Goal: Task Accomplishment & Management: Use online tool/utility

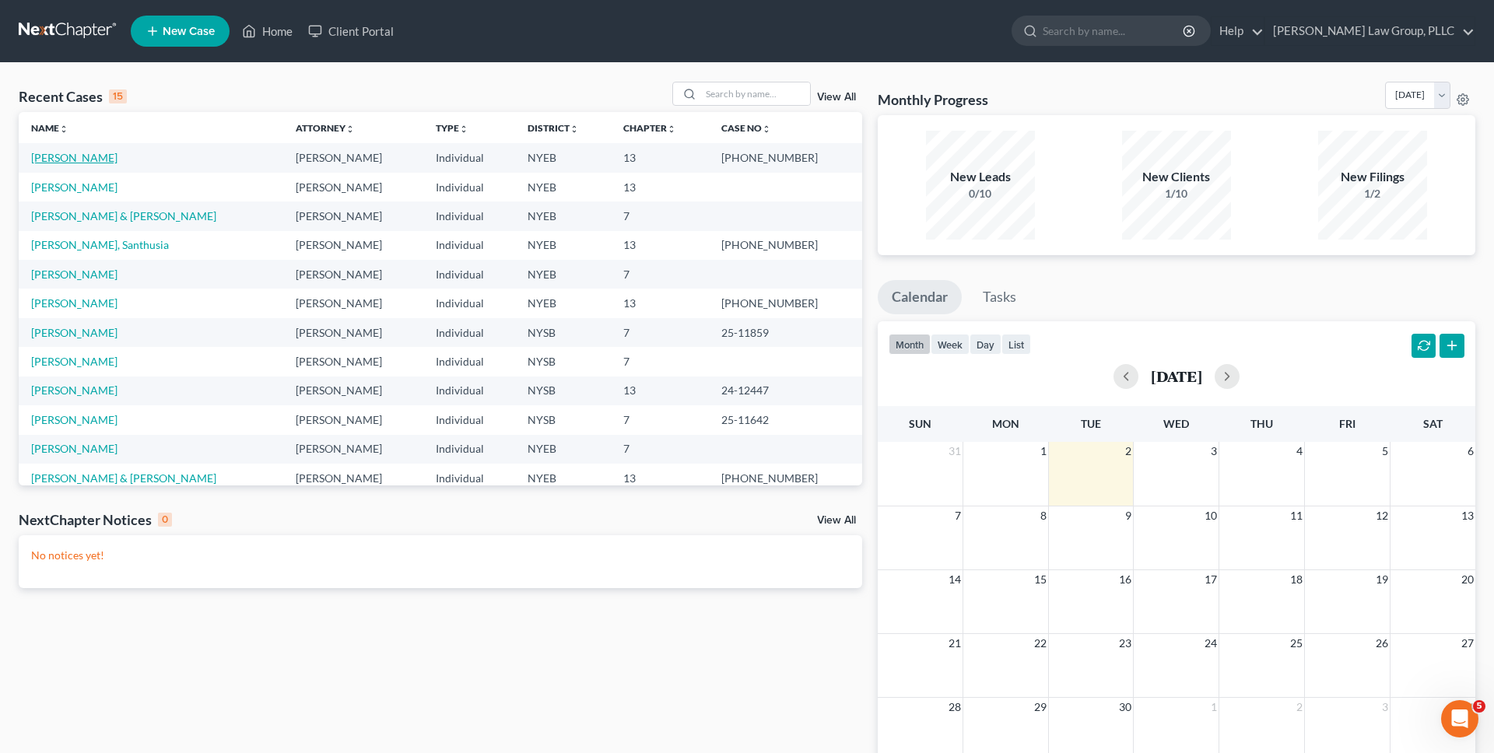
click at [92, 153] on link "[PERSON_NAME]" at bounding box center [74, 157] width 86 height 13
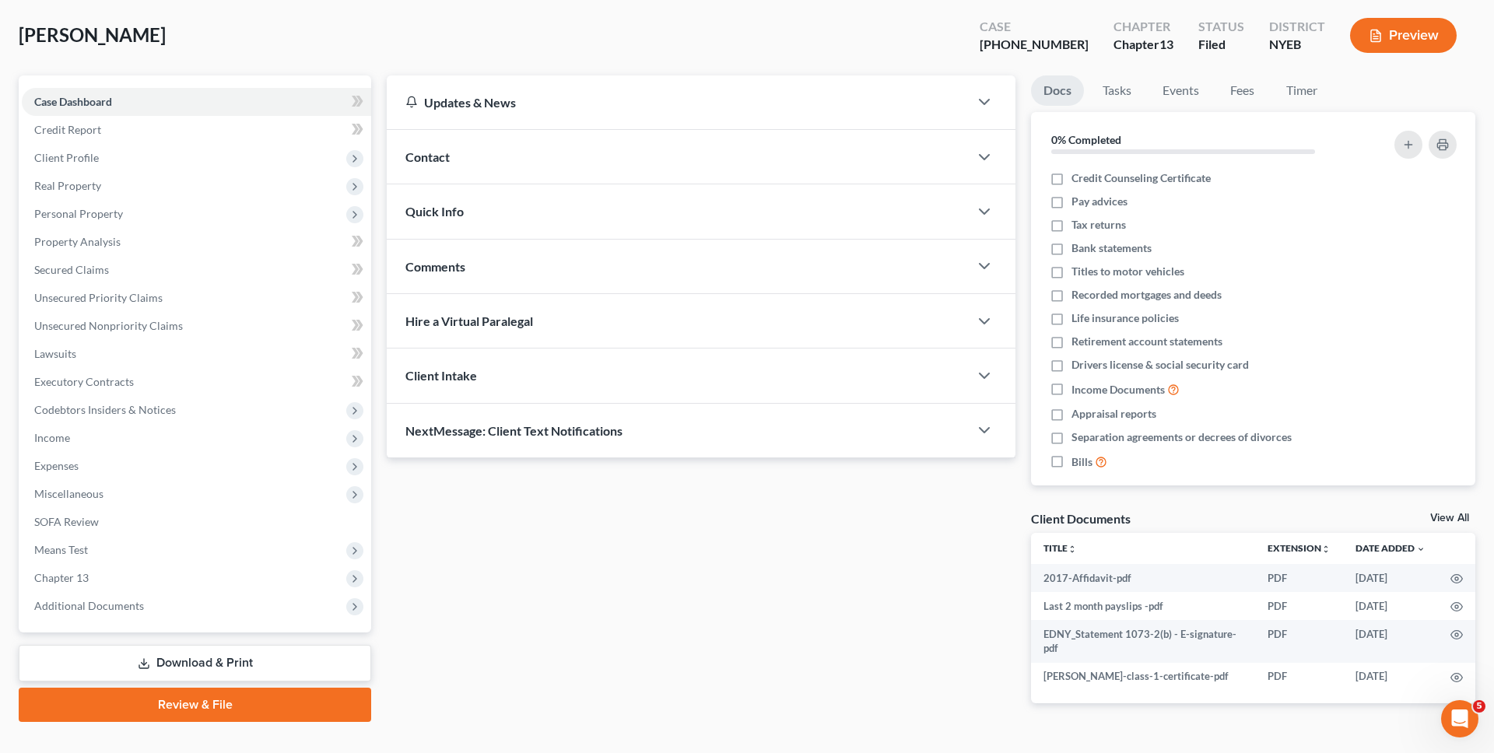
scroll to position [108, 0]
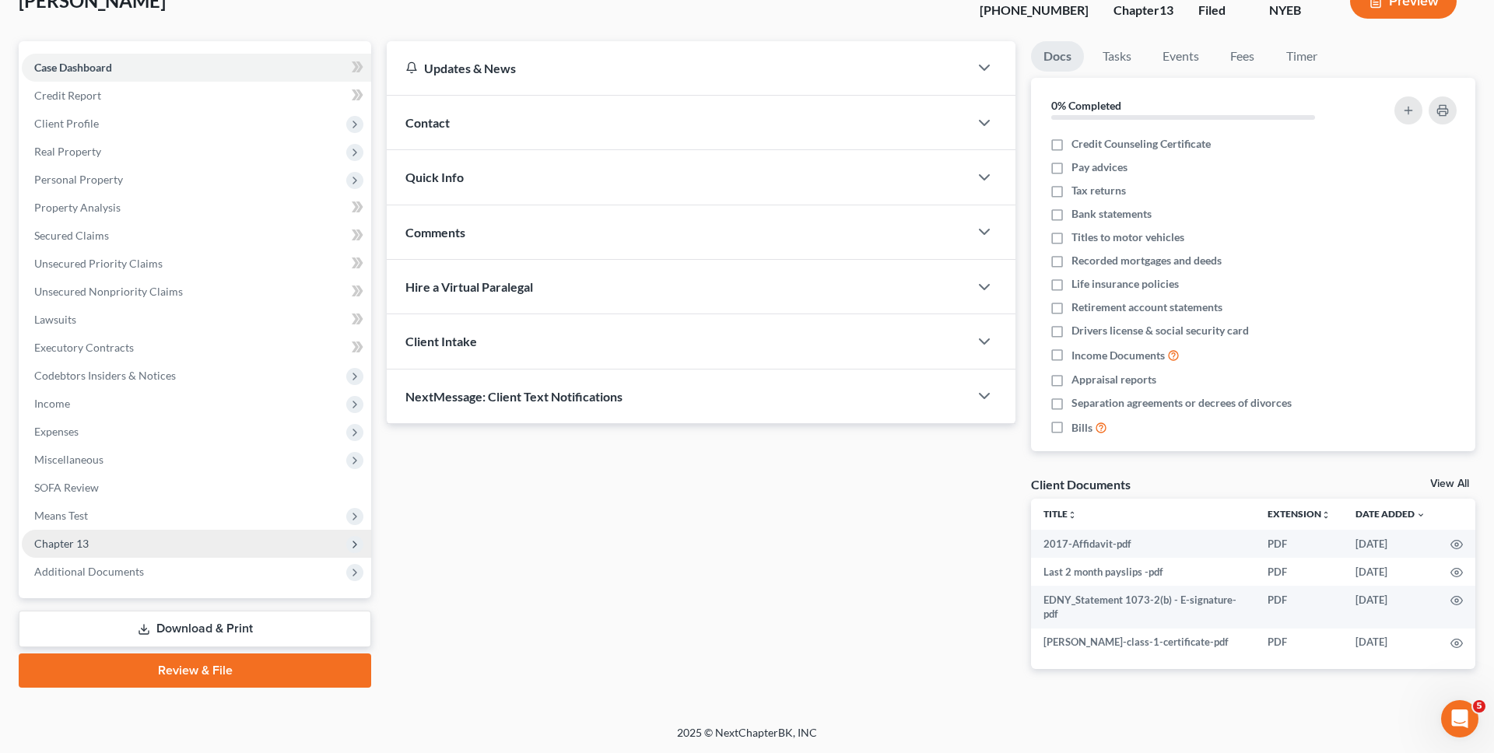
click at [244, 538] on span "Chapter 13" at bounding box center [196, 544] width 349 height 28
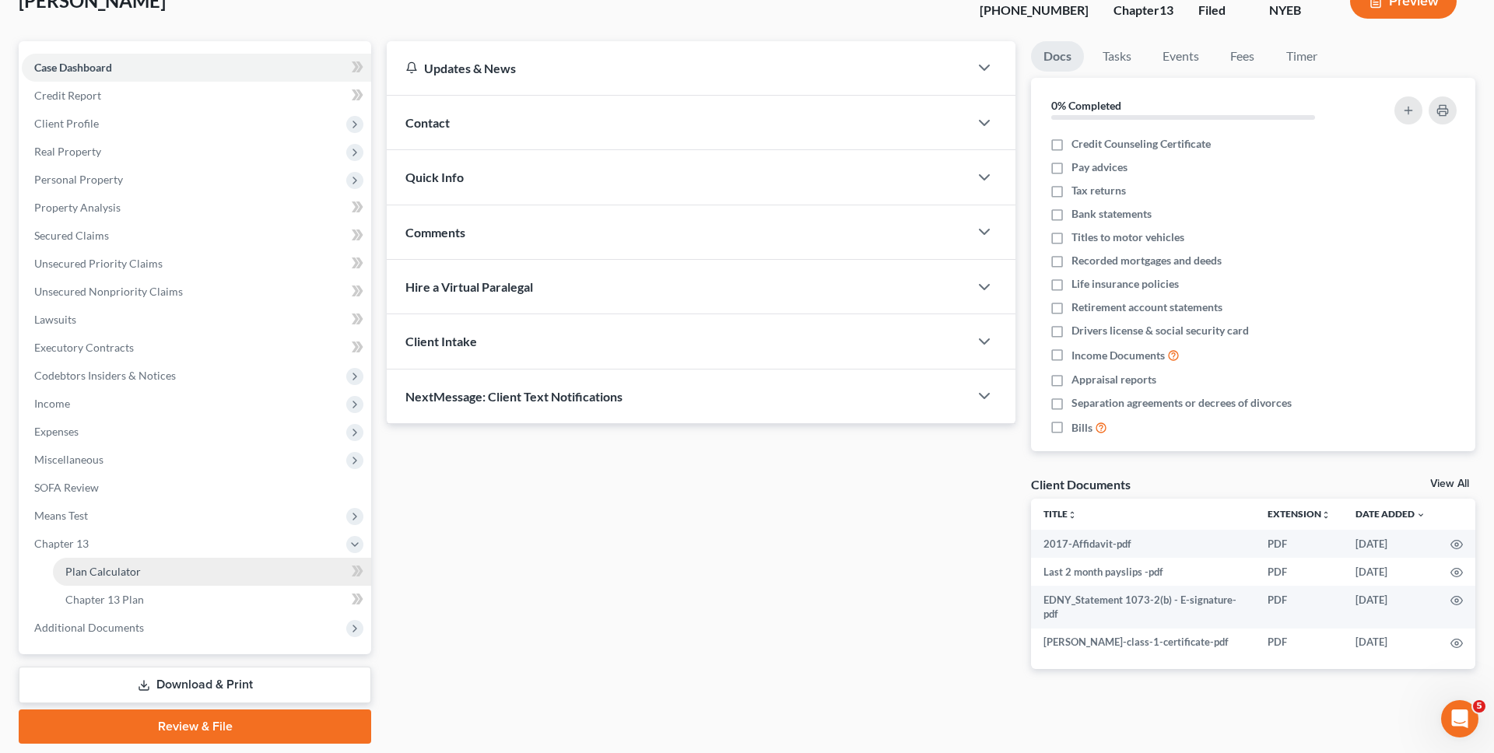
click at [221, 563] on link "Plan Calculator" at bounding box center [212, 572] width 318 height 28
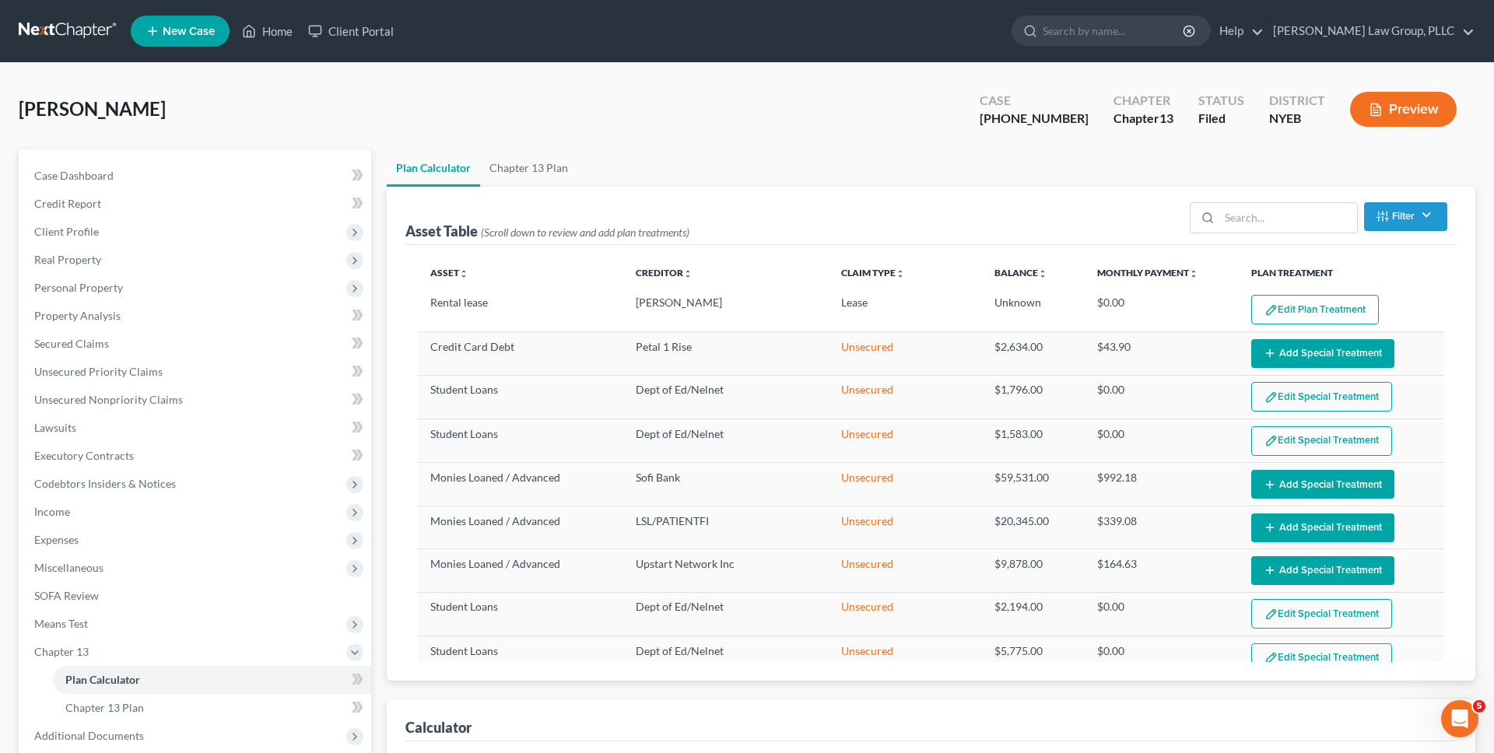
select select "59"
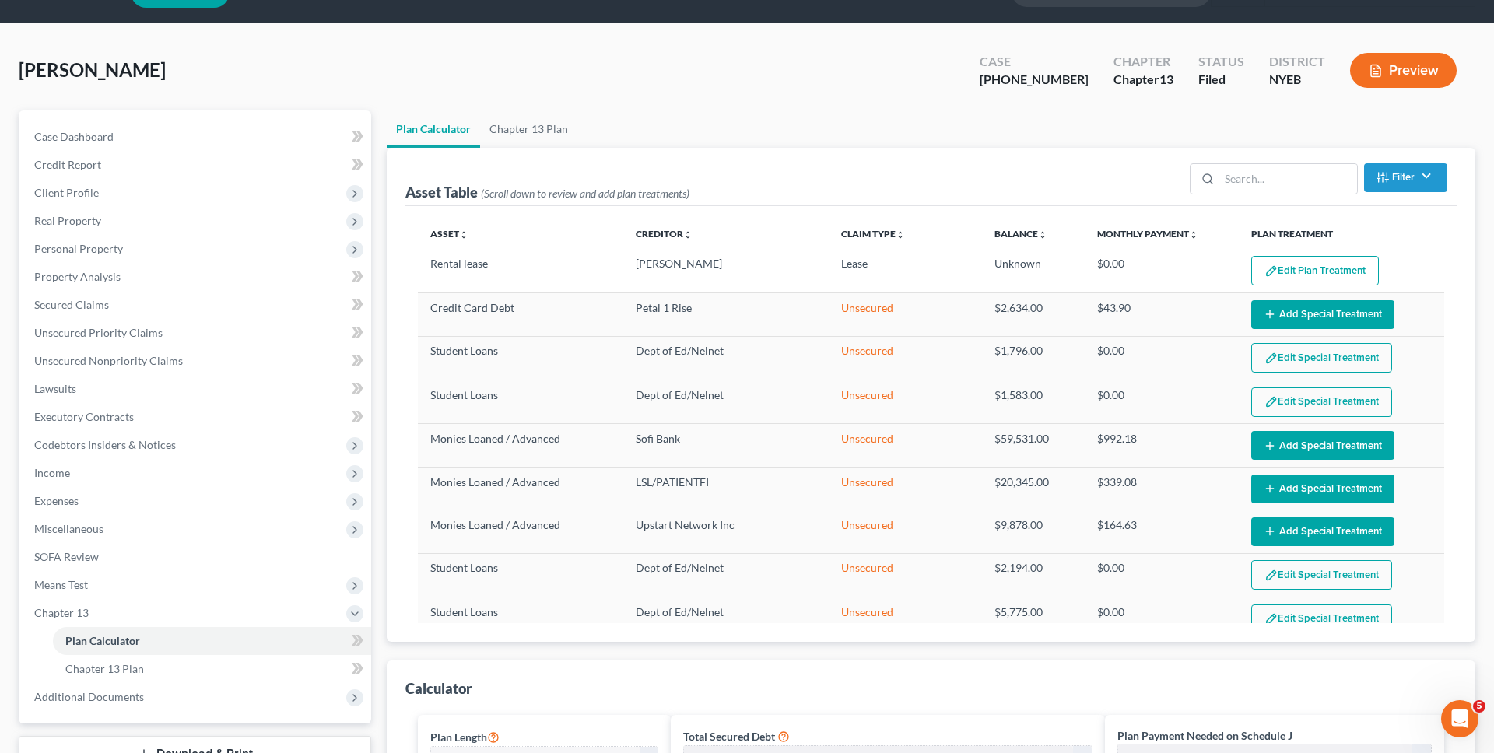
scroll to position [45, 0]
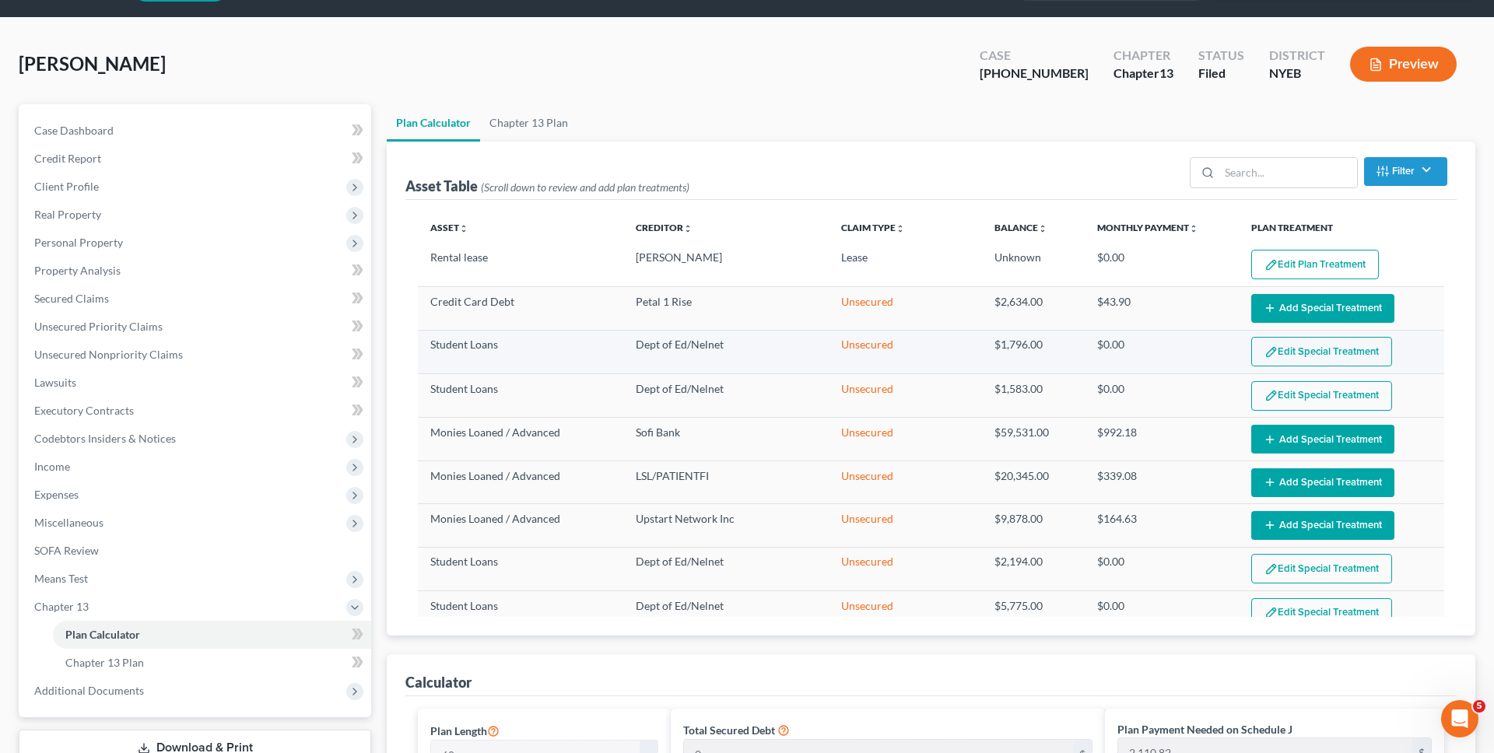
click at [1293, 347] on button "Edit Special Treatment" at bounding box center [1321, 352] width 141 height 30
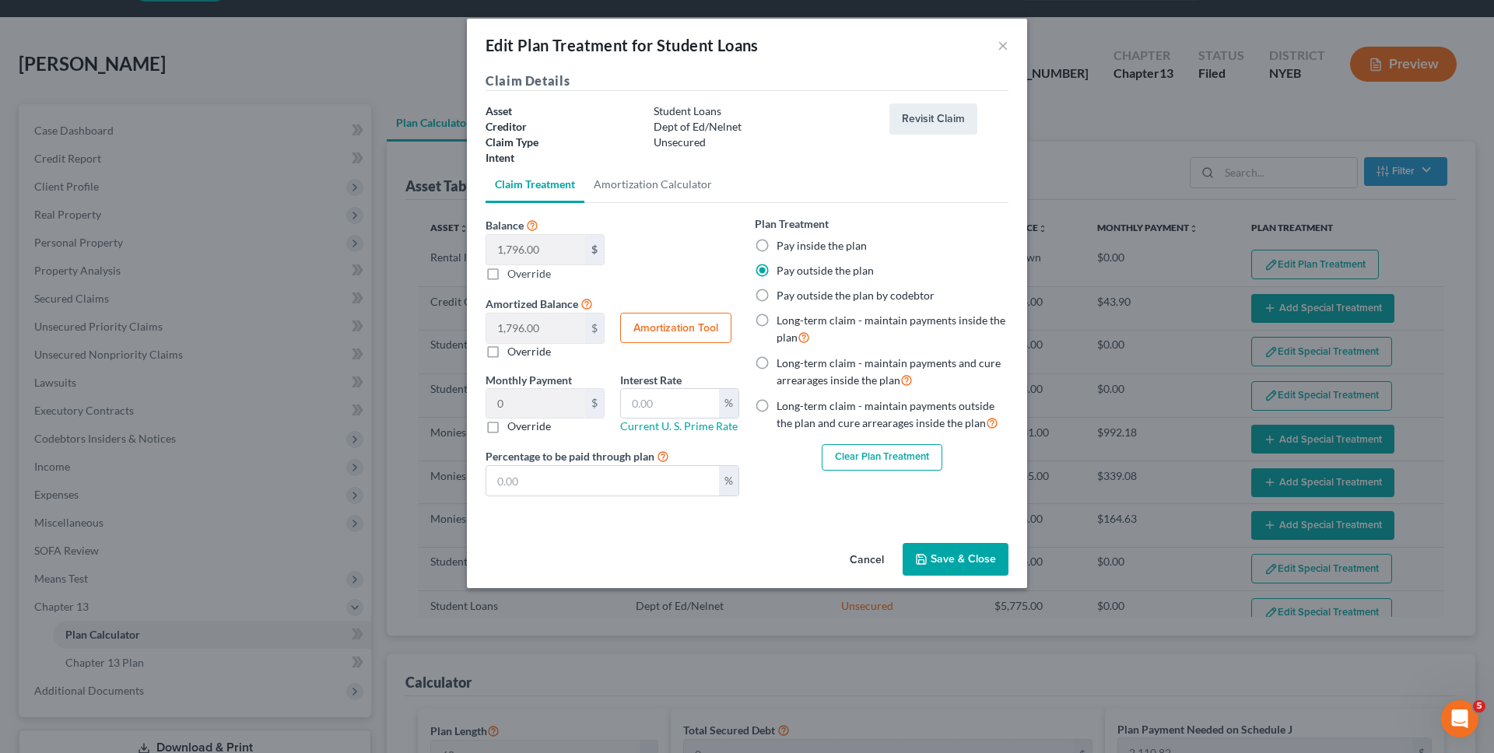
click at [903, 461] on button "Clear Plan Treatment" at bounding box center [882, 457] width 121 height 26
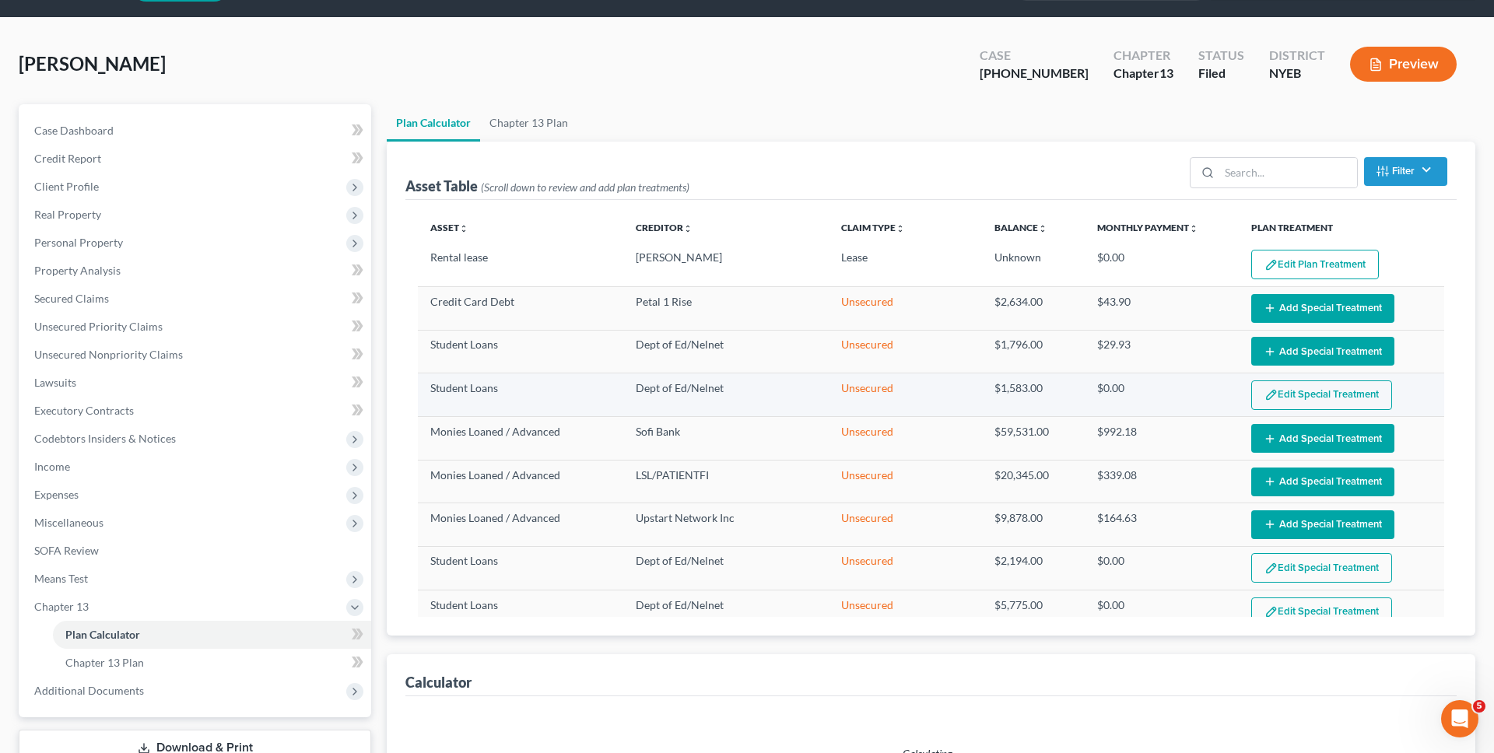
select select "59"
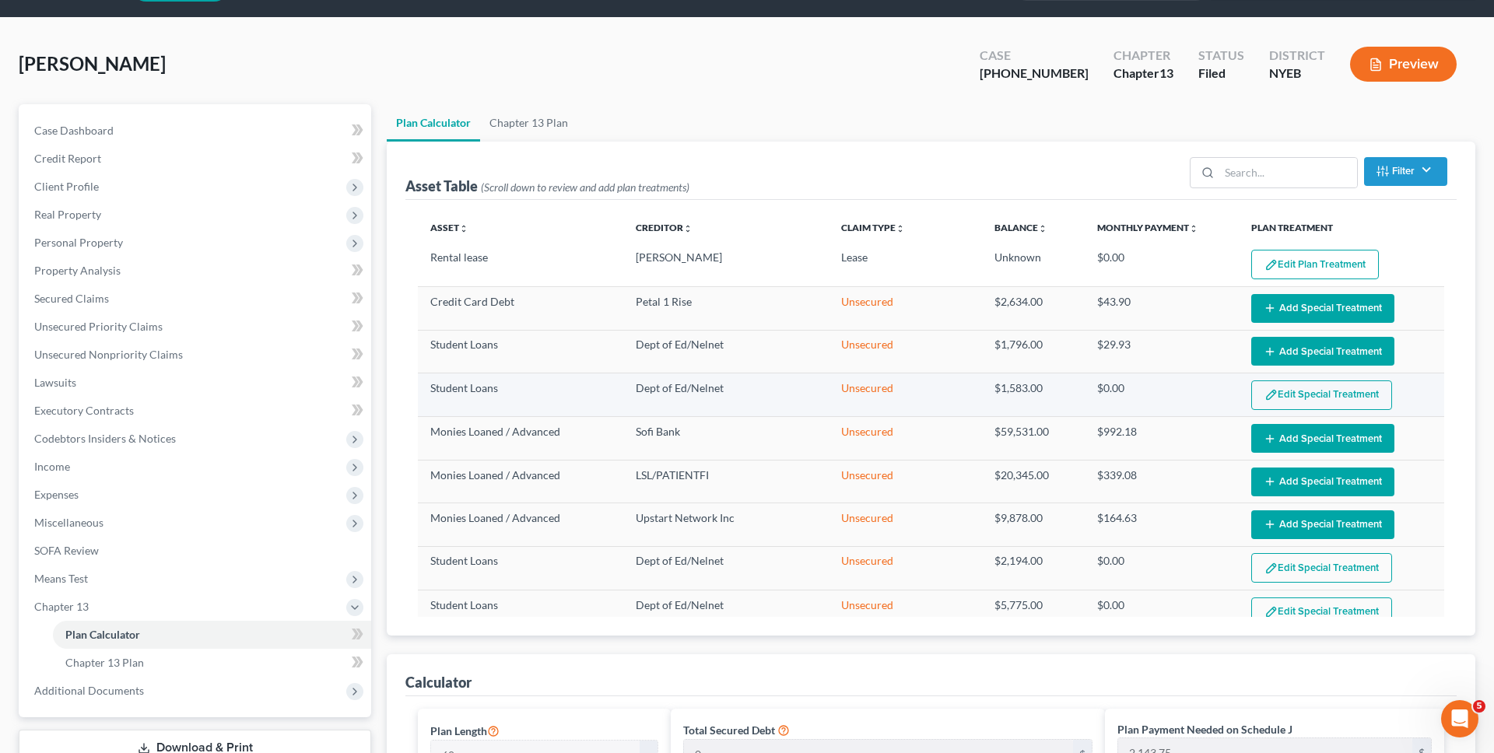
click at [1294, 395] on button "Edit Special Treatment" at bounding box center [1321, 396] width 141 height 30
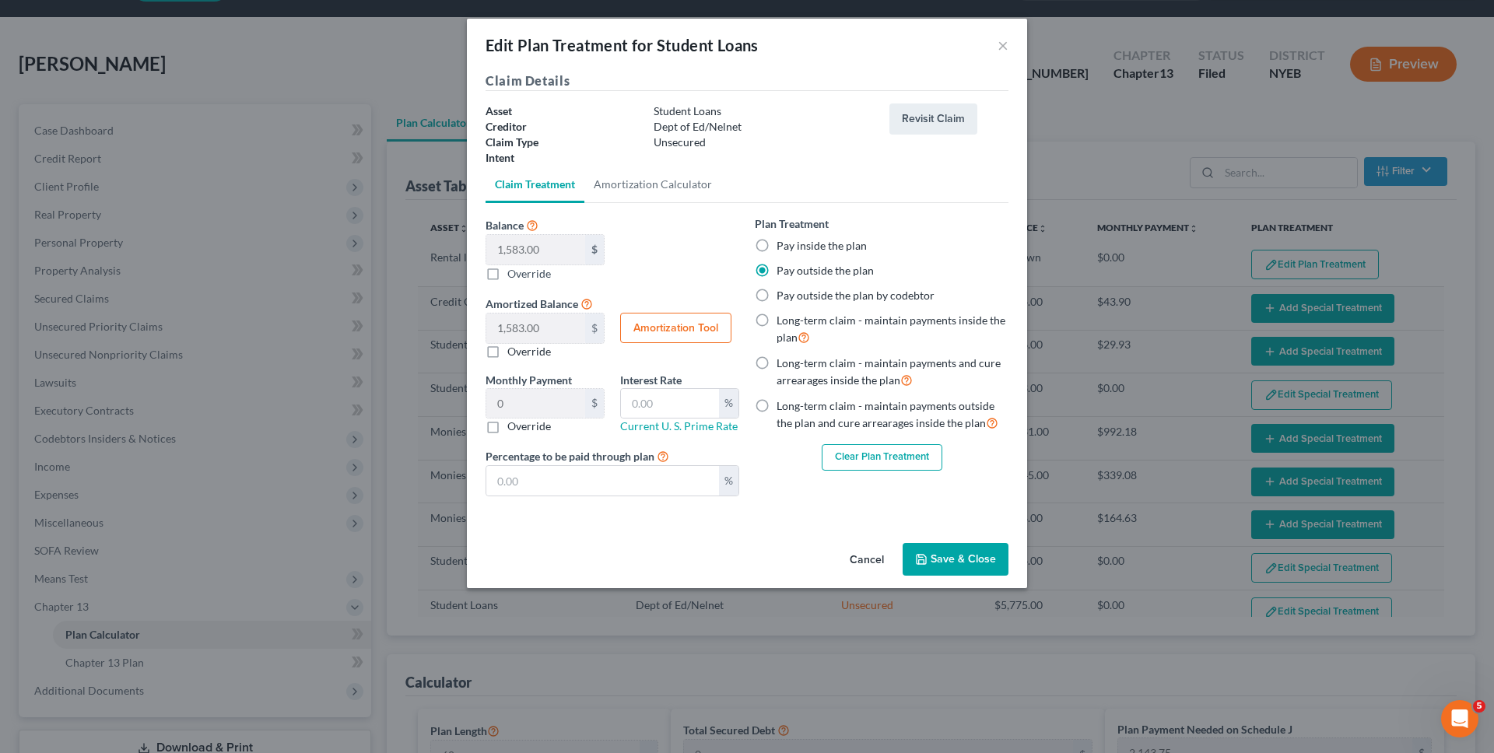
click at [917, 471] on div "Plan Treatment Pay inside the plan Pay outside the plan Pay outside the plan by…" at bounding box center [881, 362] width 269 height 293
click at [916, 461] on button "Clear Plan Treatment" at bounding box center [882, 457] width 121 height 26
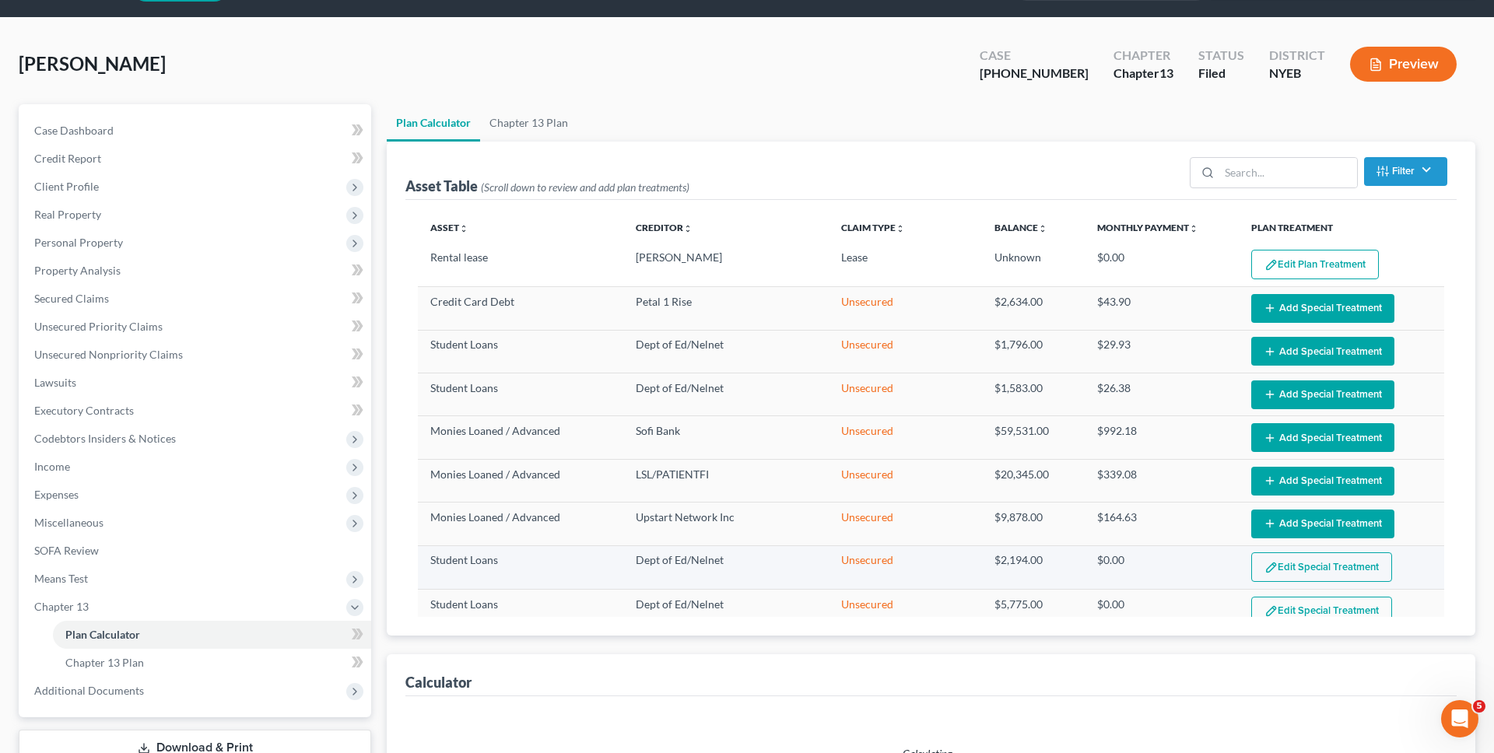
select select "59"
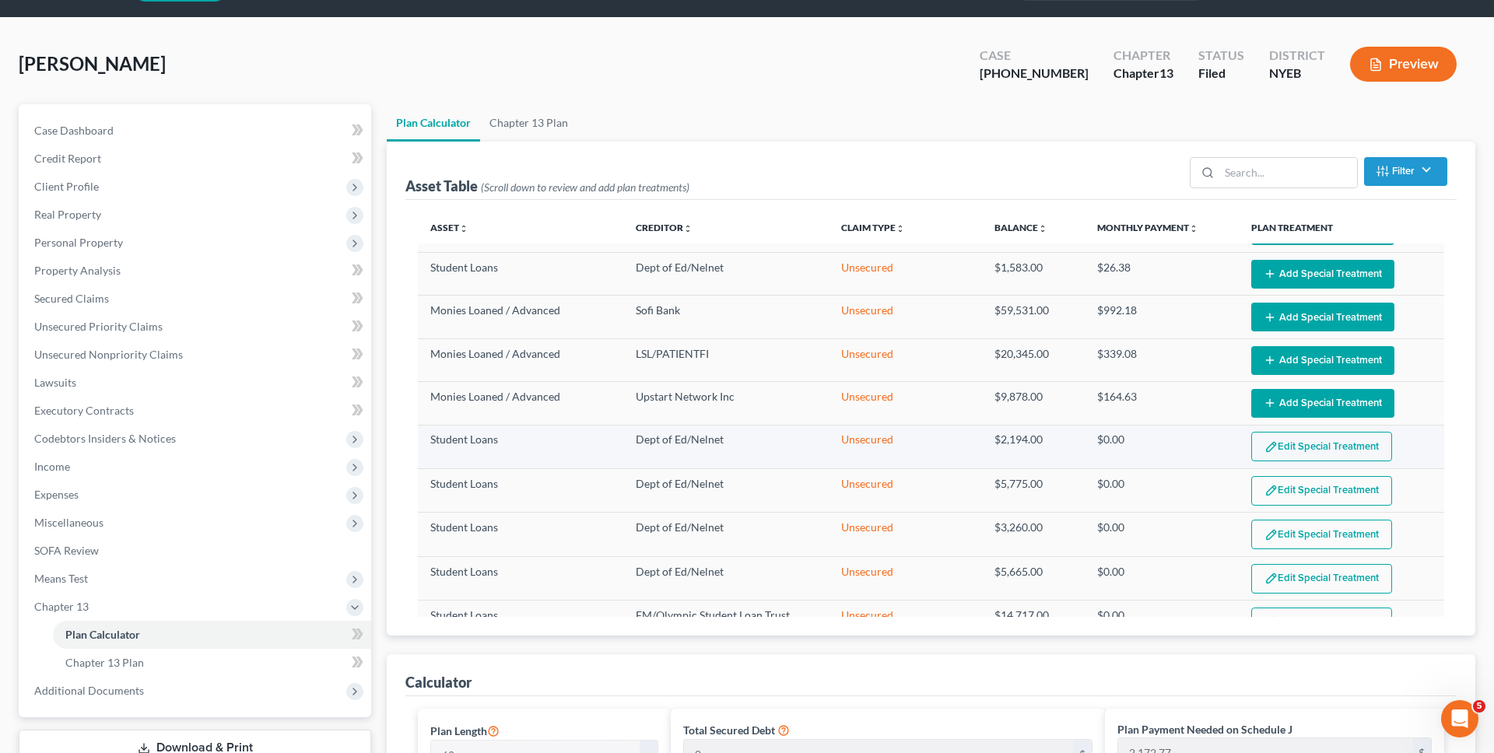
scroll to position [128, 0]
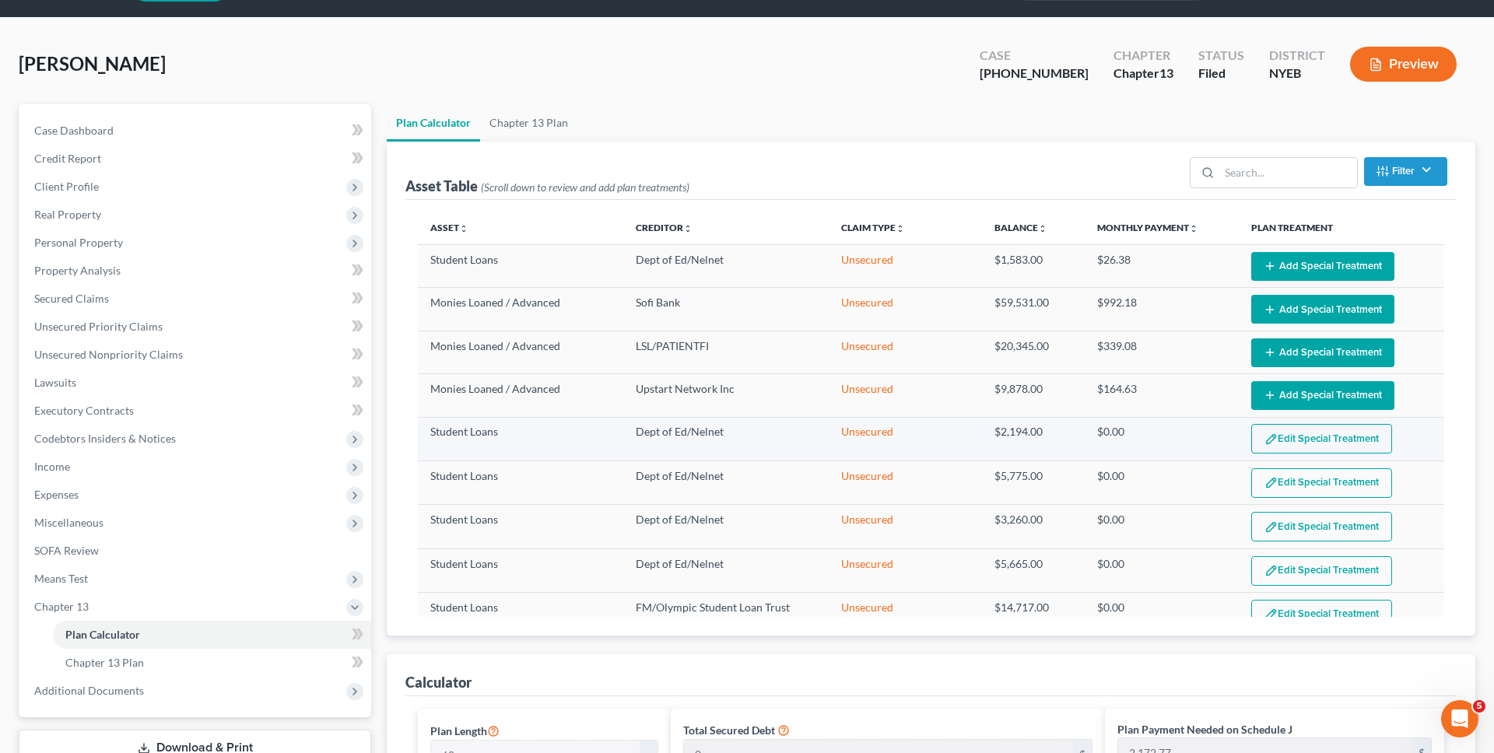
click at [1309, 449] on button "Edit Special Treatment" at bounding box center [1321, 439] width 141 height 30
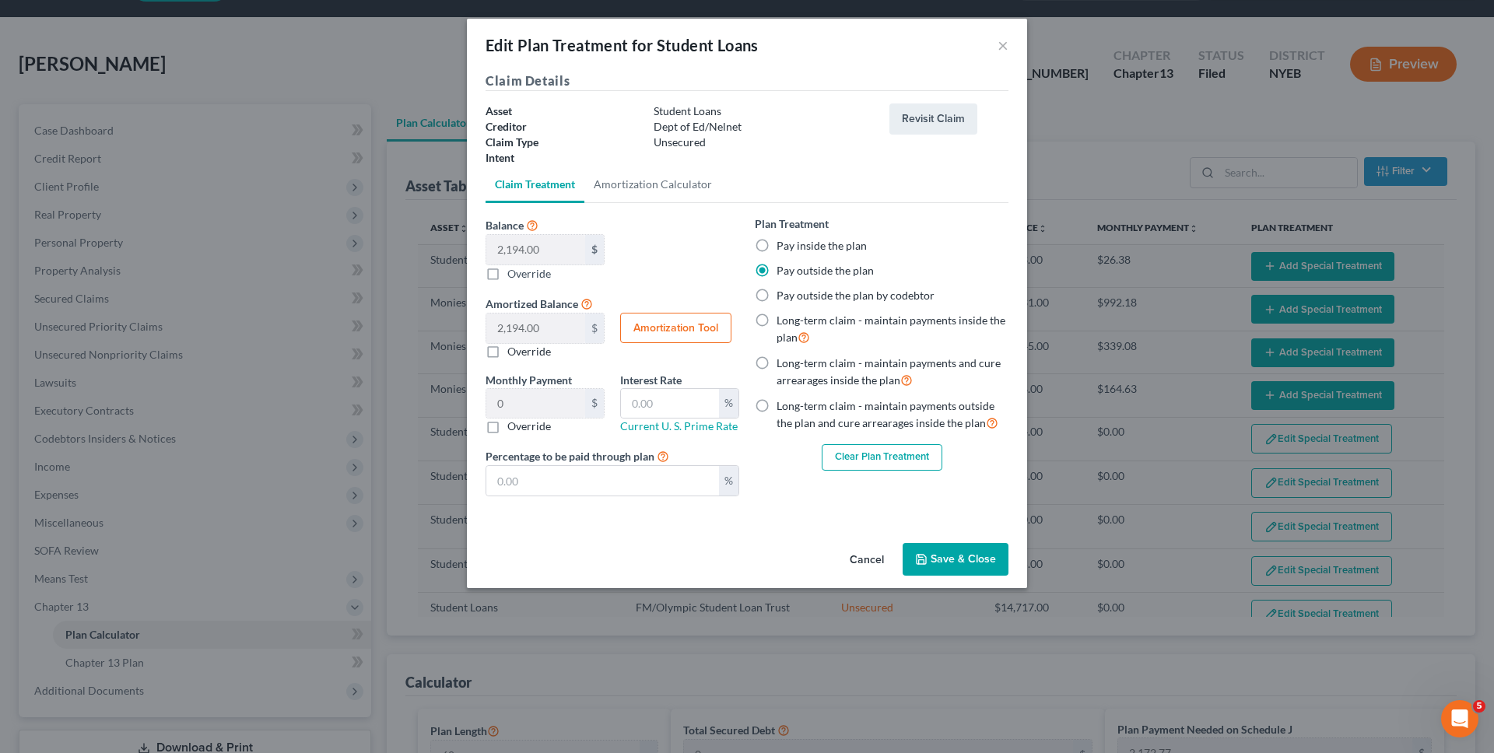
click at [922, 457] on button "Clear Plan Treatment" at bounding box center [882, 457] width 121 height 26
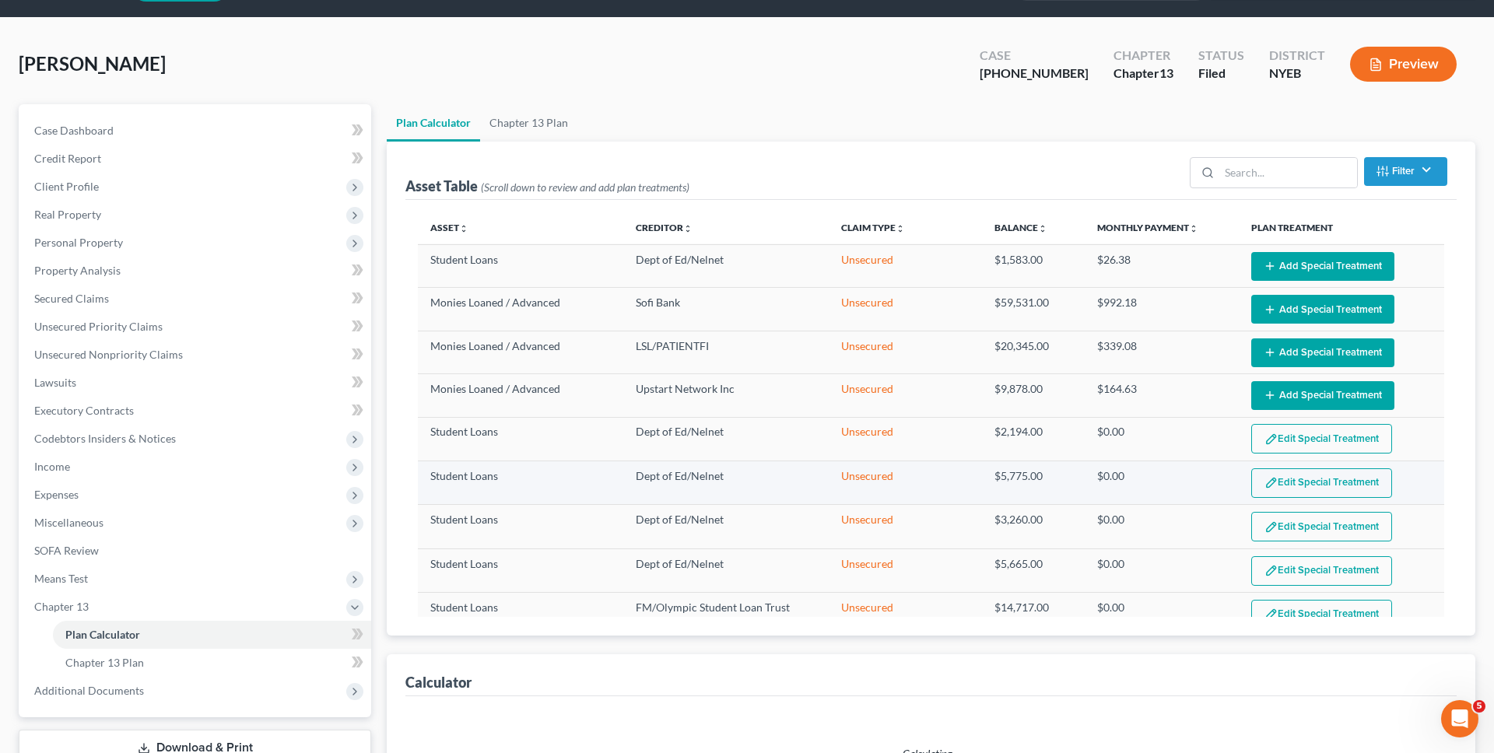
click at [1304, 485] on button "Edit Special Treatment" at bounding box center [1321, 483] width 141 height 30
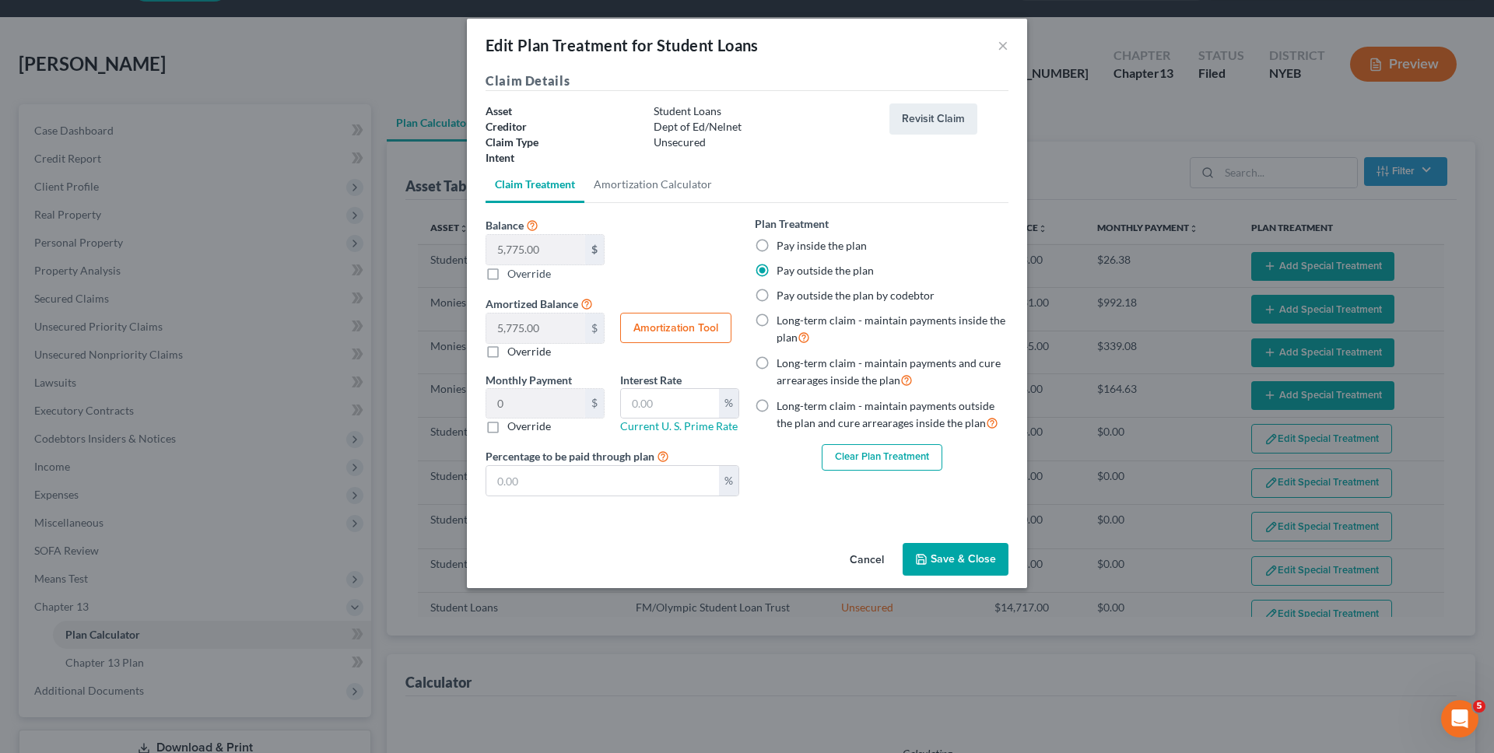
select select "59"
click at [894, 449] on button "Clear Plan Treatment" at bounding box center [882, 457] width 121 height 26
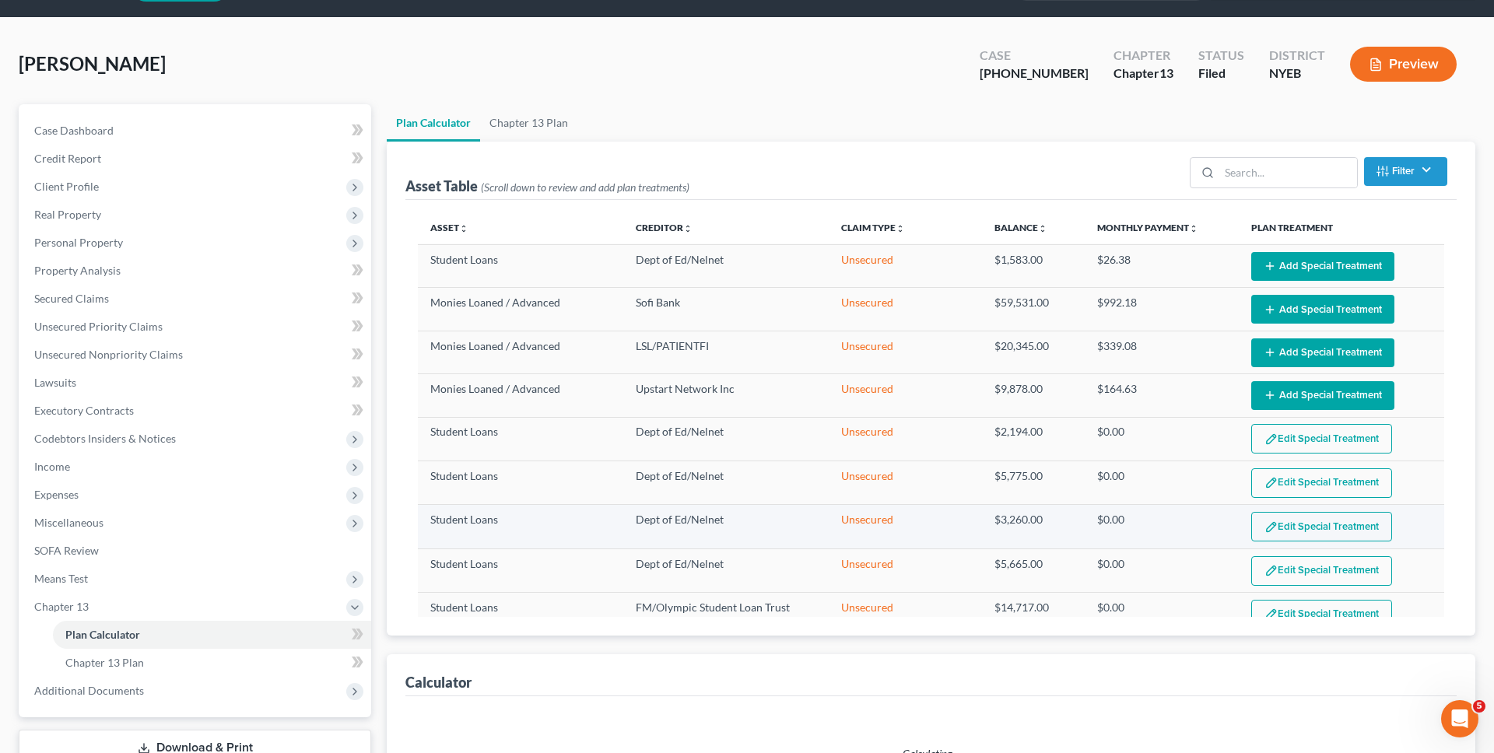
click at [1317, 530] on button "Edit Special Treatment" at bounding box center [1321, 527] width 141 height 30
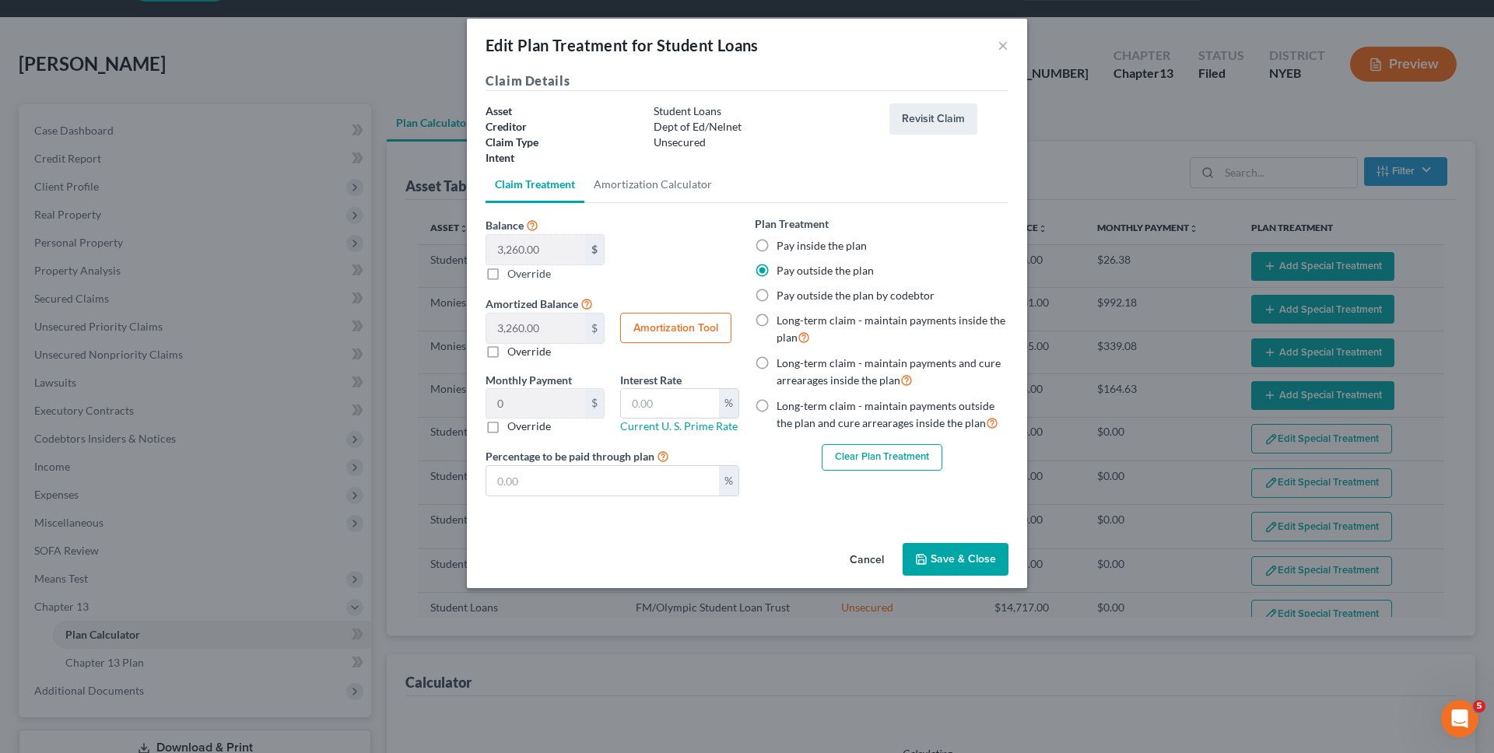
select select "59"
click at [900, 466] on button "Clear Plan Treatment" at bounding box center [882, 457] width 121 height 26
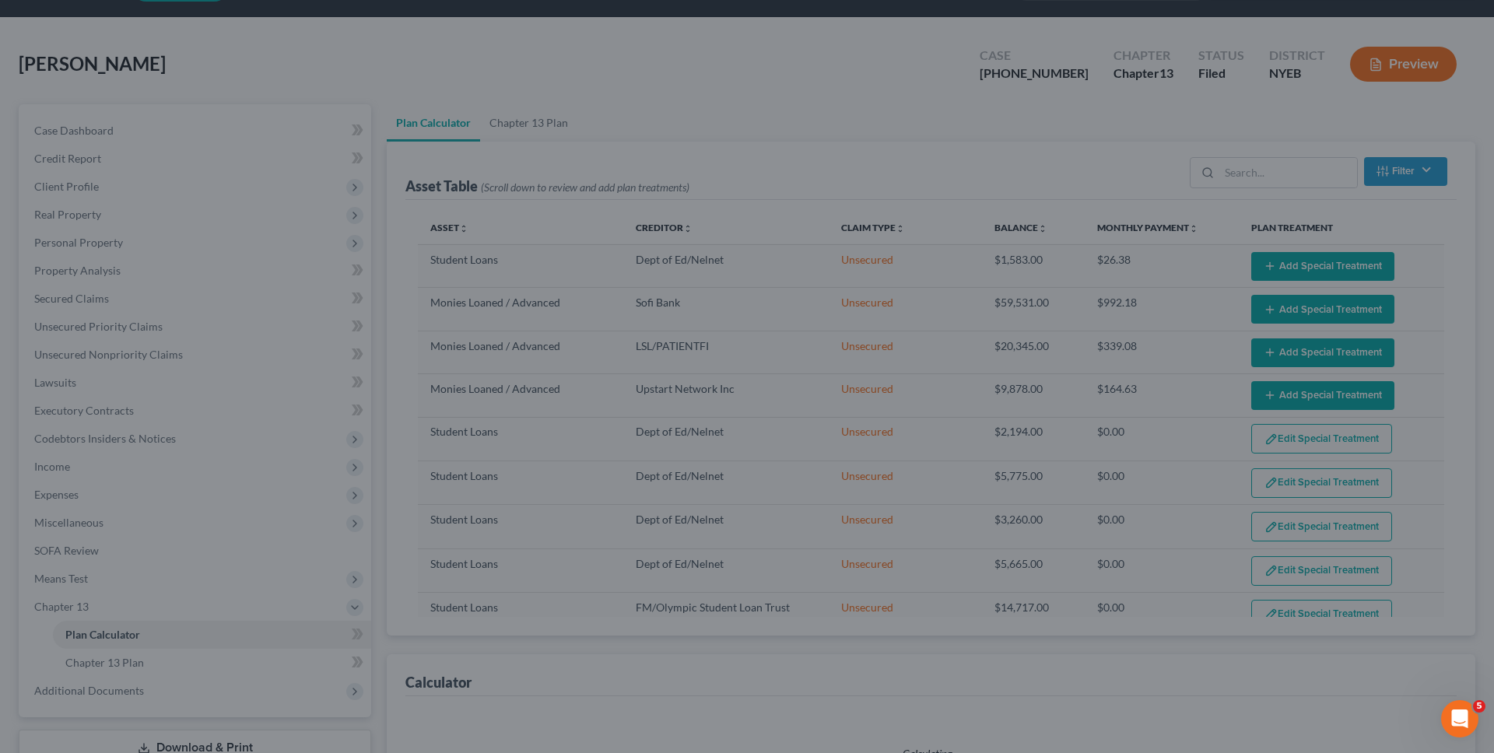
select select "59"
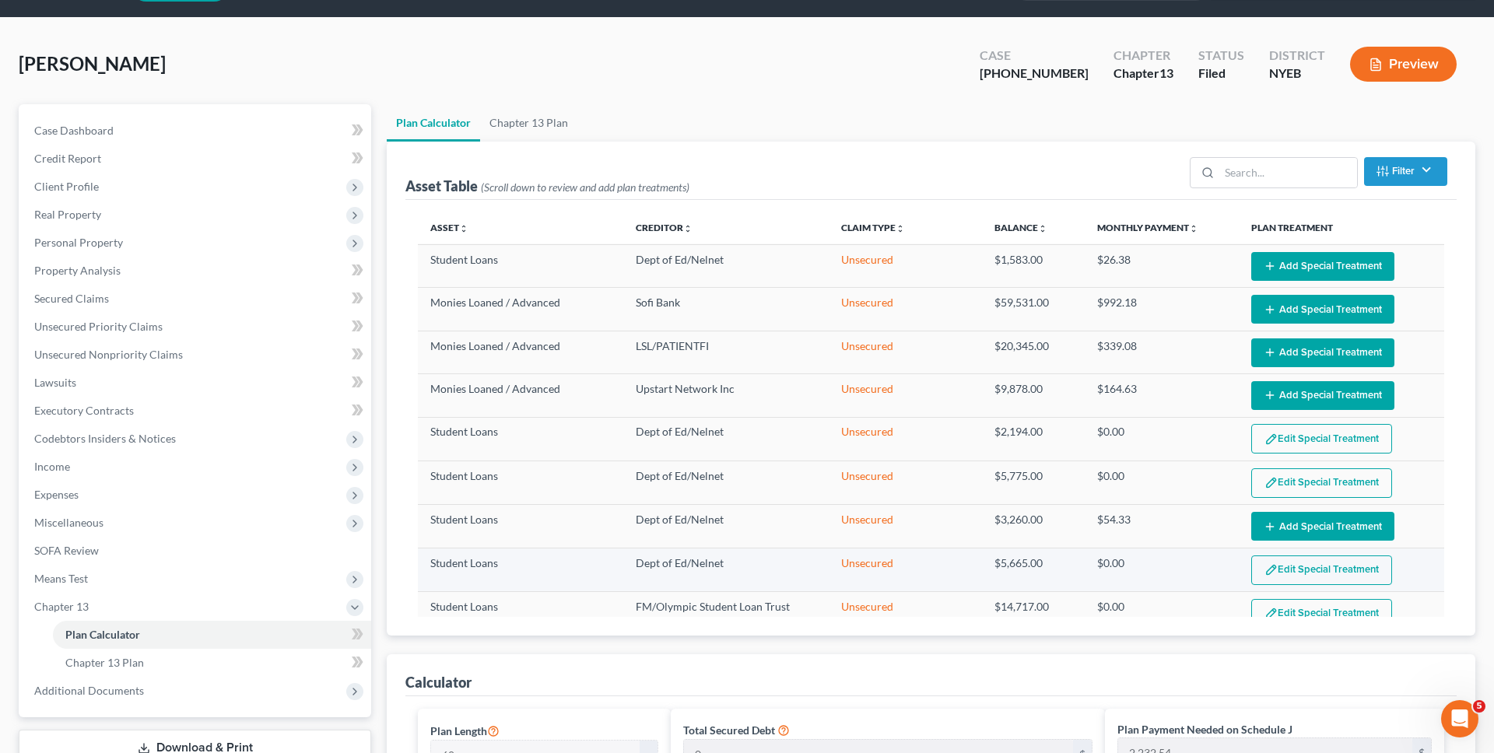
click at [1337, 566] on button "Edit Special Treatment" at bounding box center [1321, 571] width 141 height 30
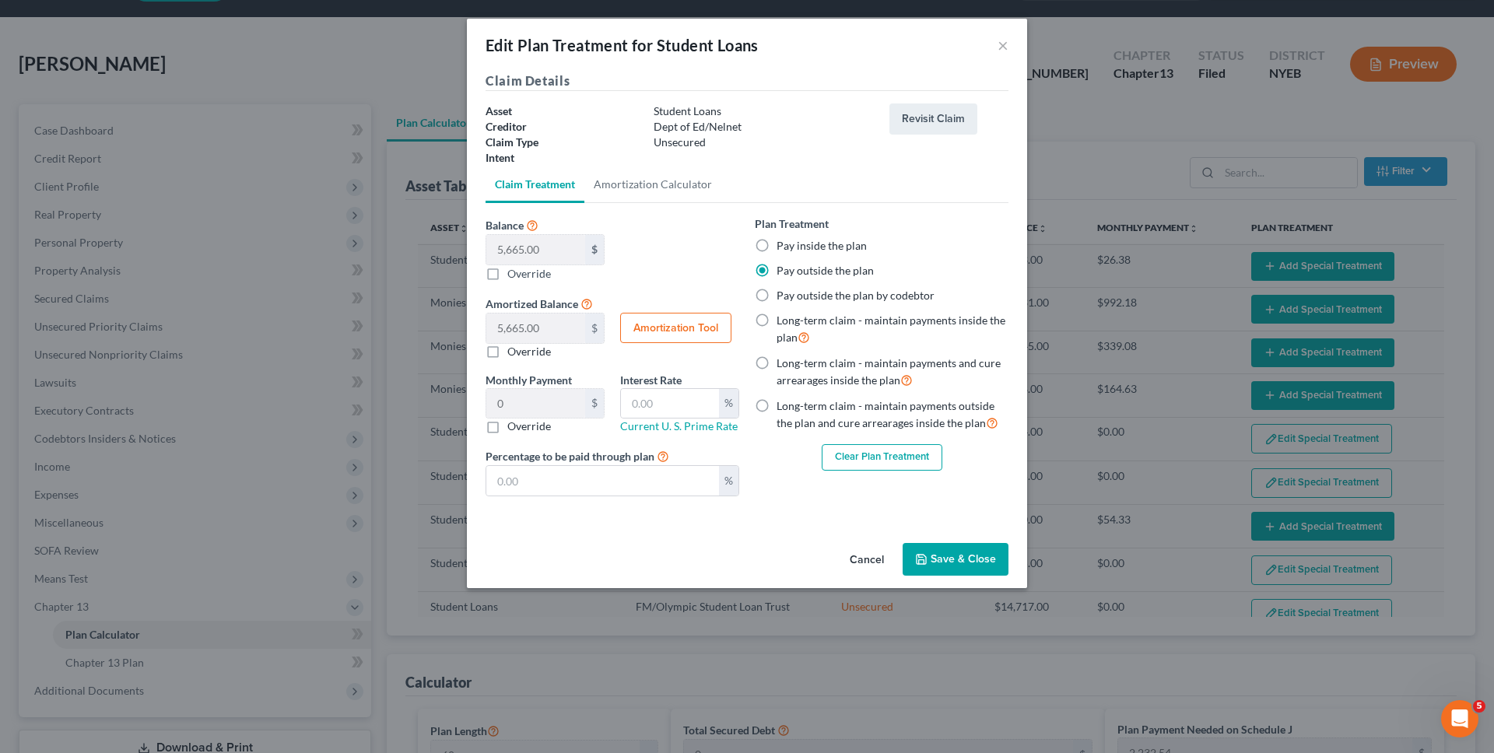
click at [910, 461] on button "Clear Plan Treatment" at bounding box center [882, 457] width 121 height 26
select select "59"
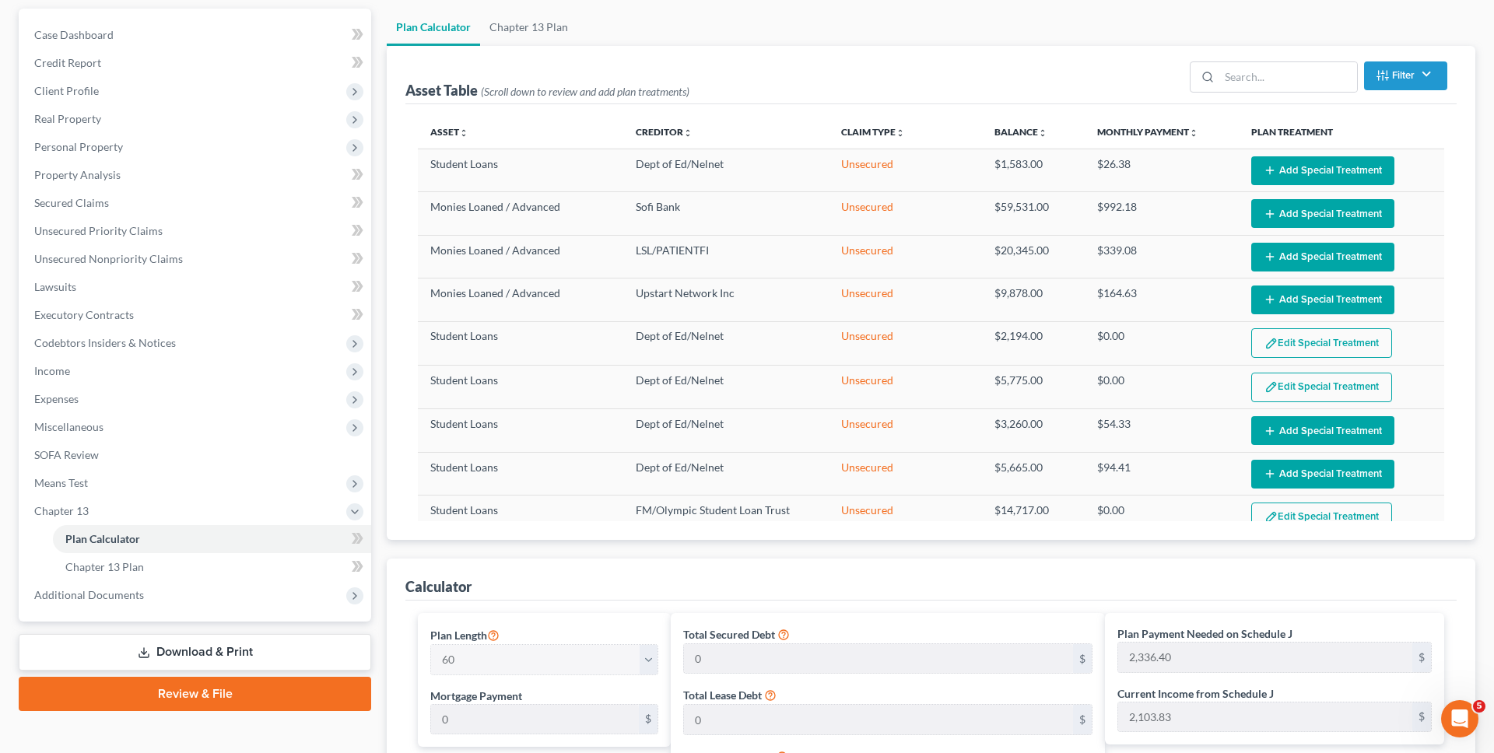
scroll to position [0, 0]
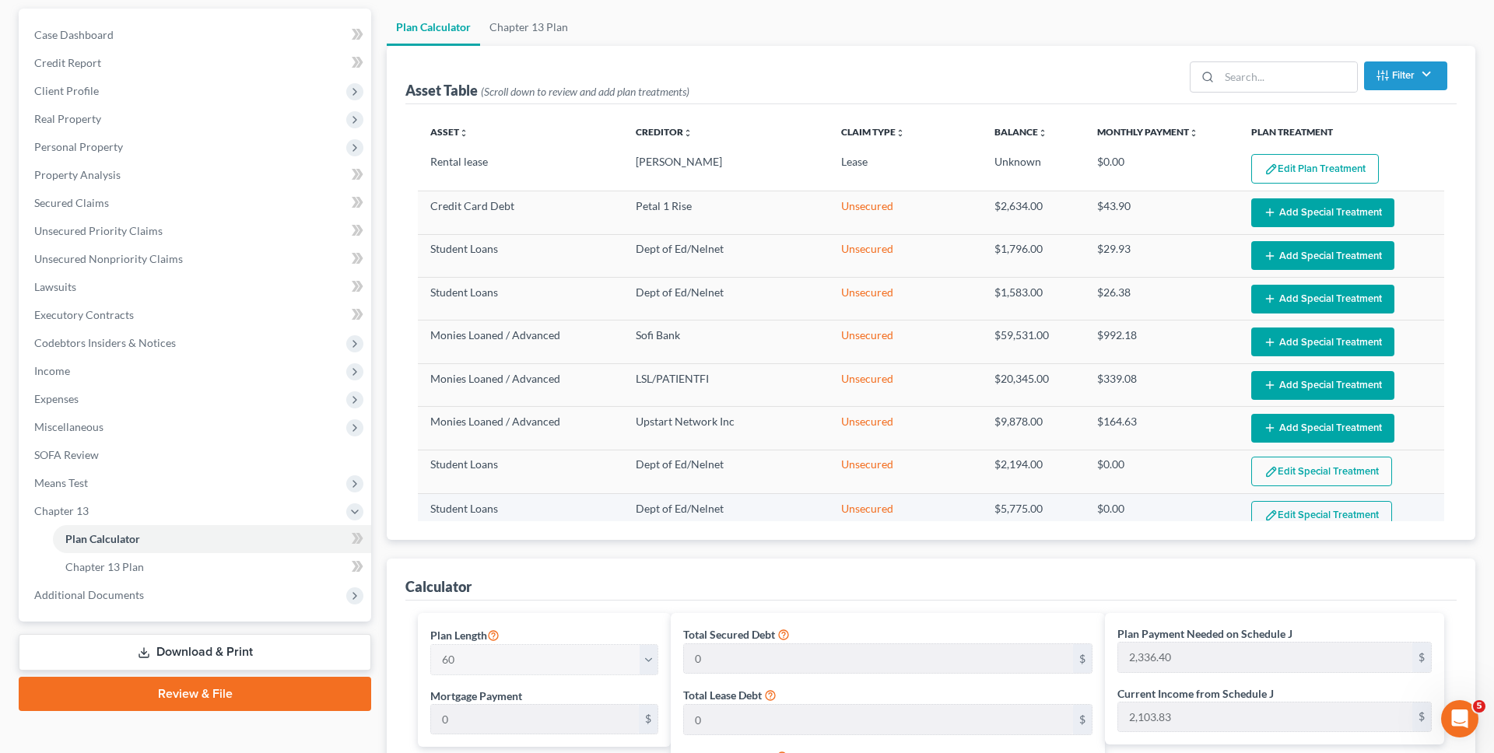
click at [1297, 496] on td "Edit Special Treatment Add Special Treatment" at bounding box center [1341, 516] width 205 height 44
click at [1298, 472] on button "Edit Special Treatment" at bounding box center [1321, 472] width 141 height 30
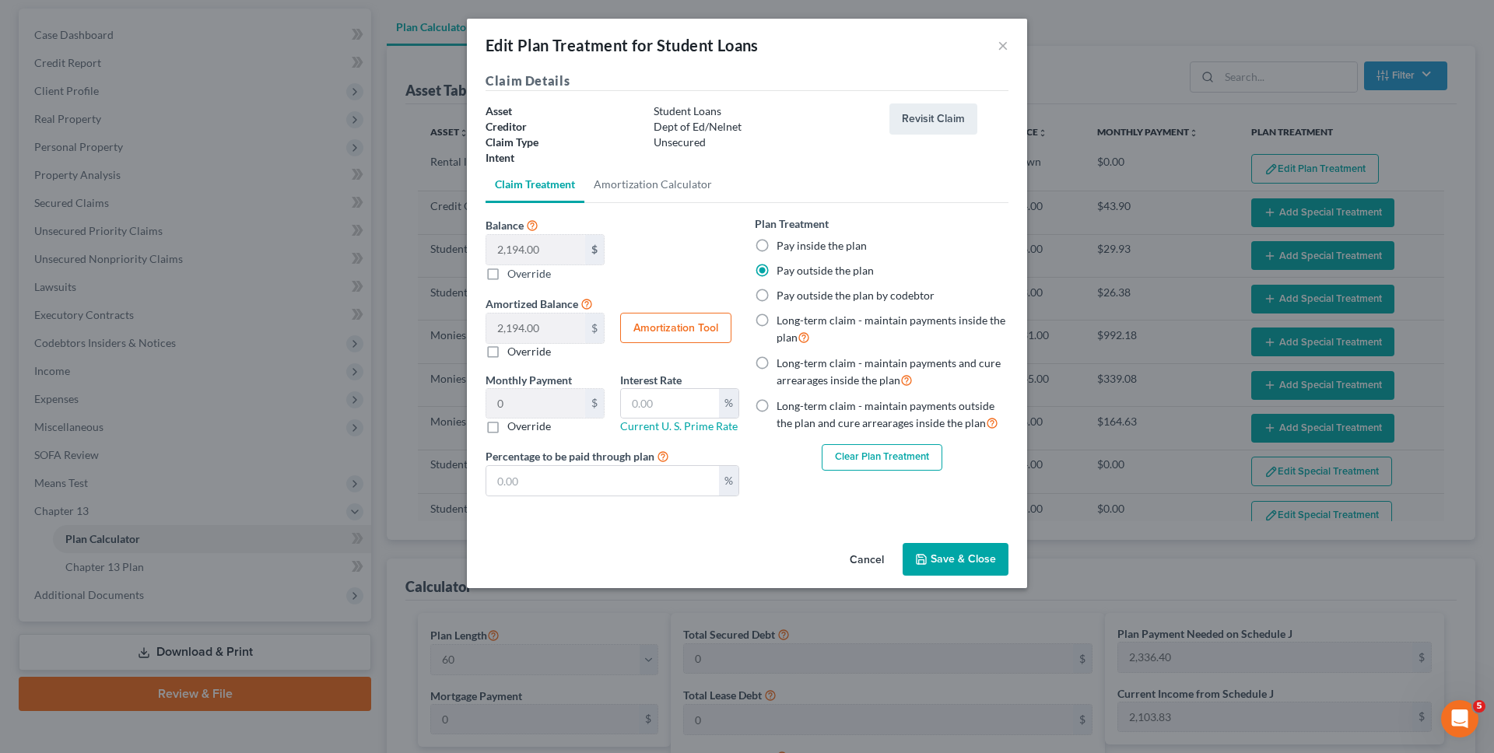
click at [903, 454] on button "Clear Plan Treatment" at bounding box center [882, 457] width 121 height 26
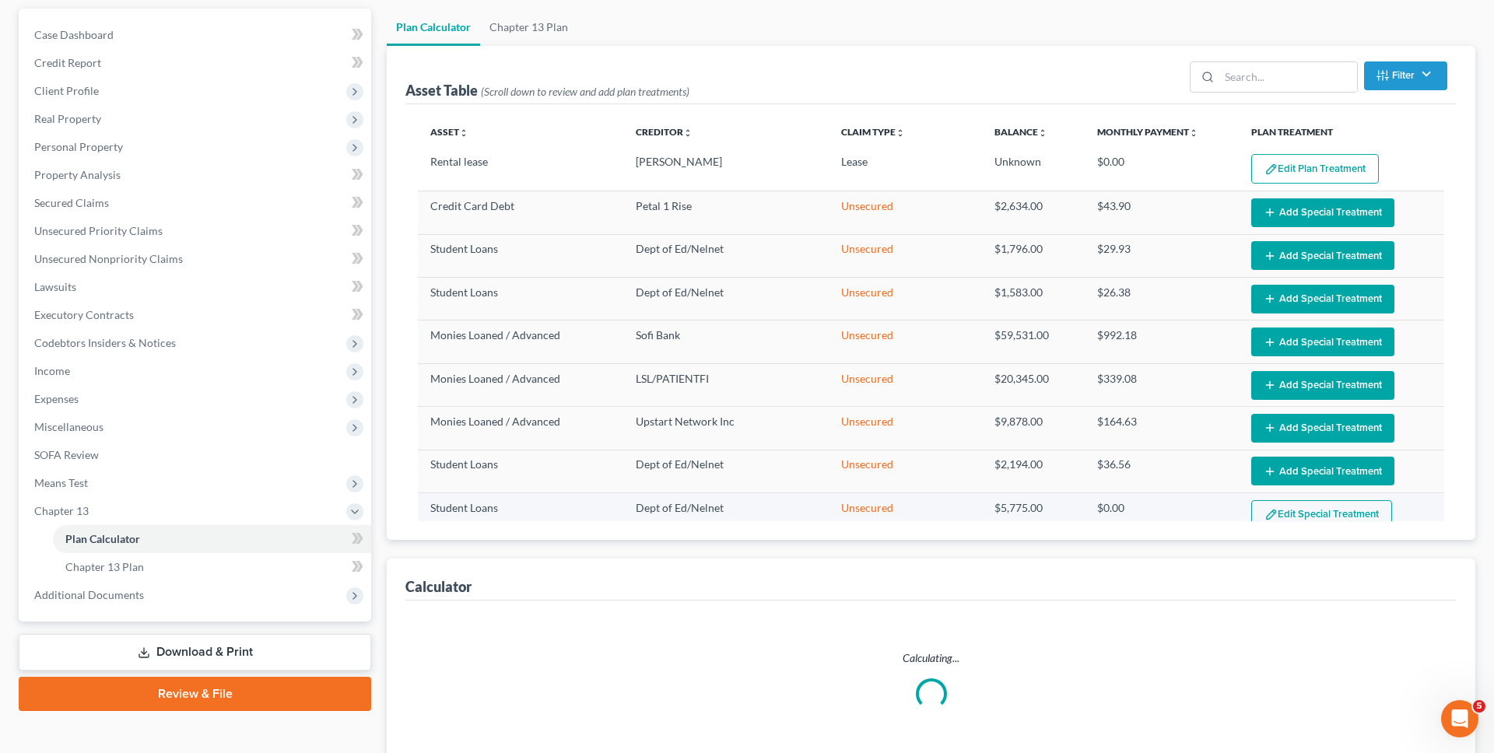
click at [1271, 506] on button "Edit Special Treatment" at bounding box center [1321, 515] width 141 height 30
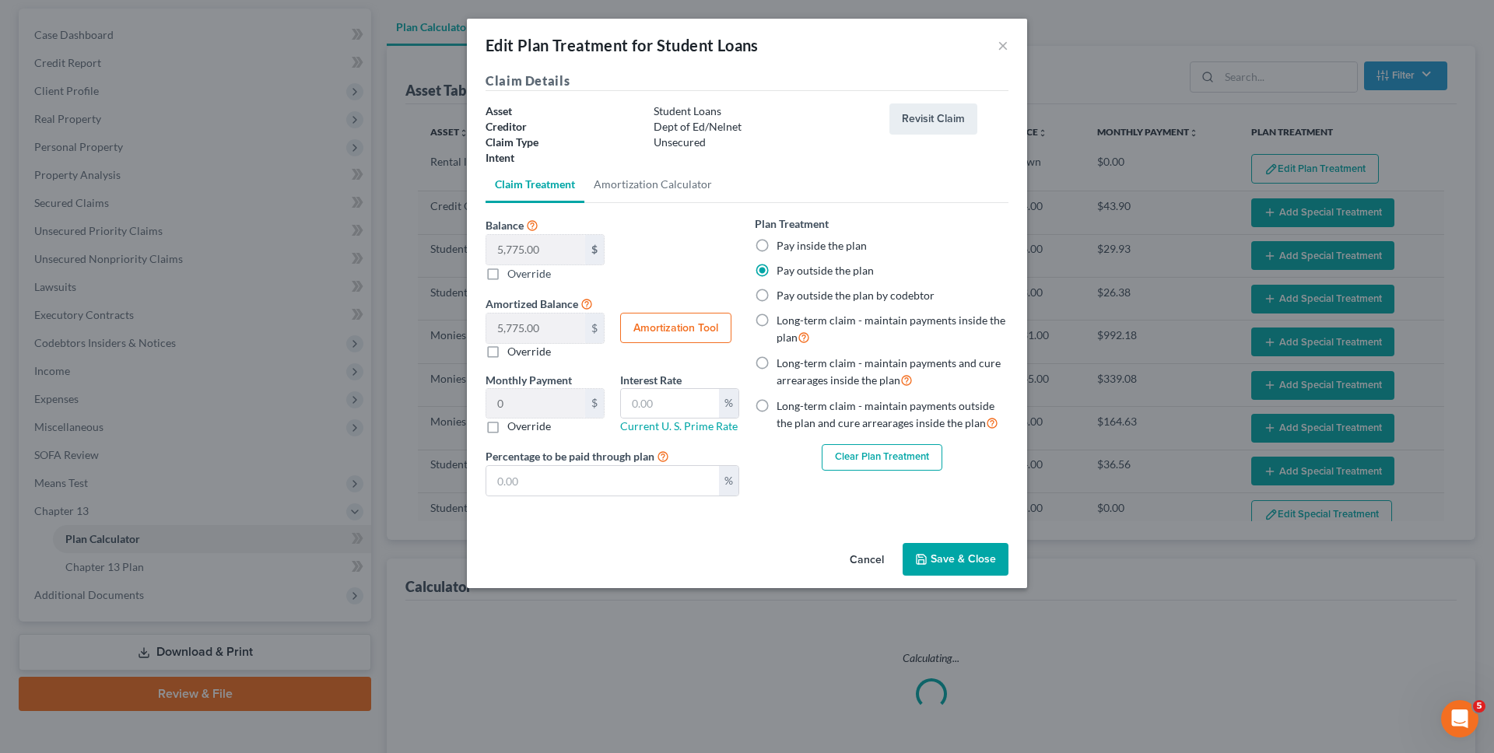
select select "59"
click at [917, 454] on button "Clear Plan Treatment" at bounding box center [882, 457] width 121 height 26
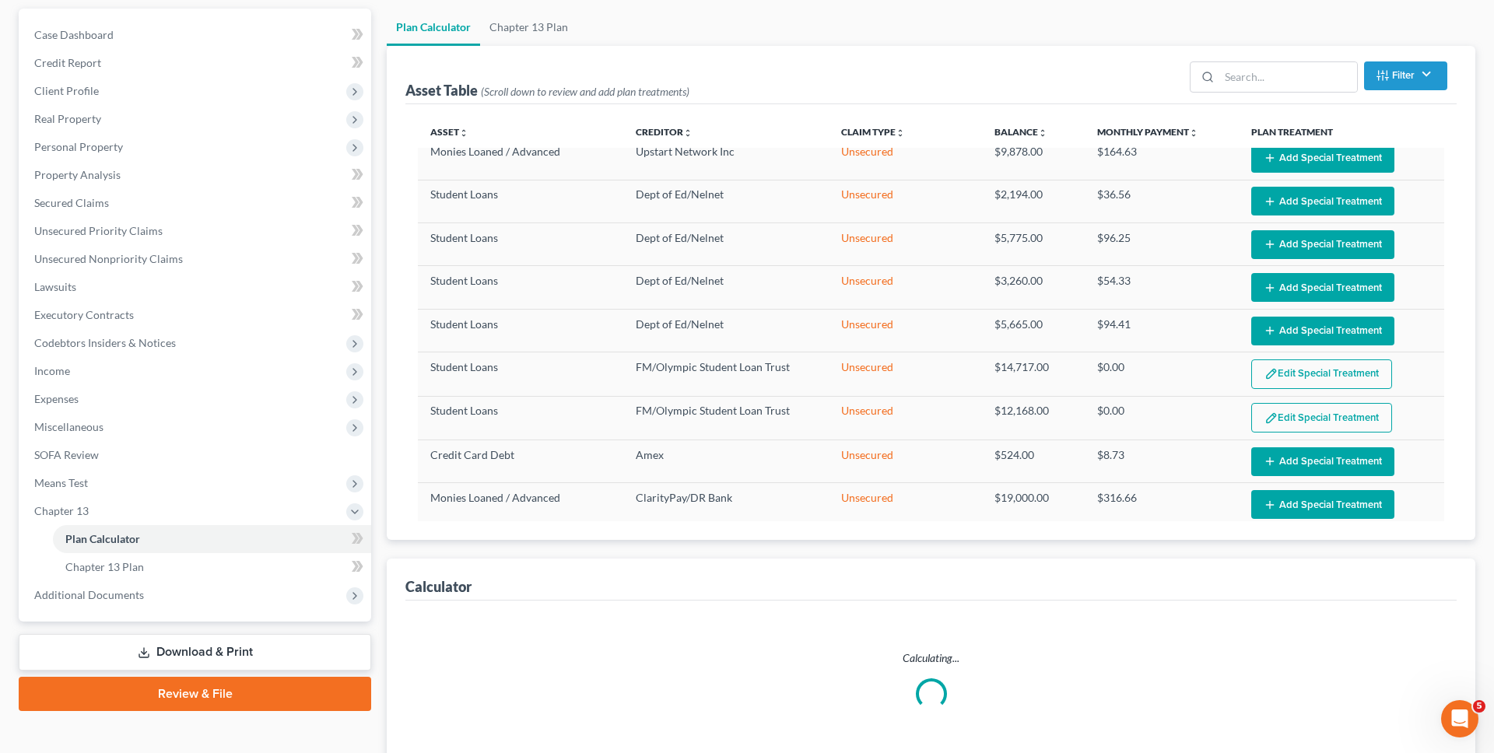
scroll to position [330, 0]
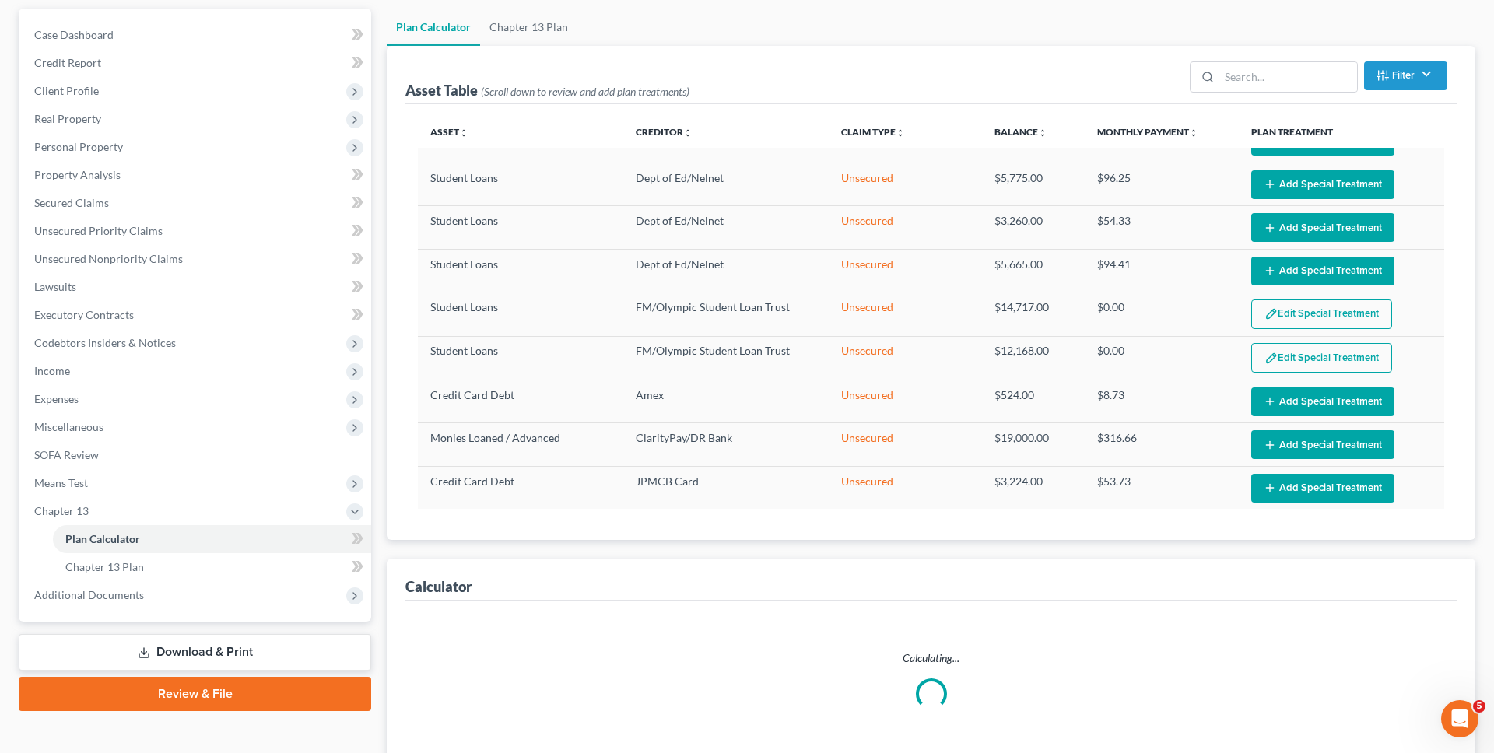
select select "59"
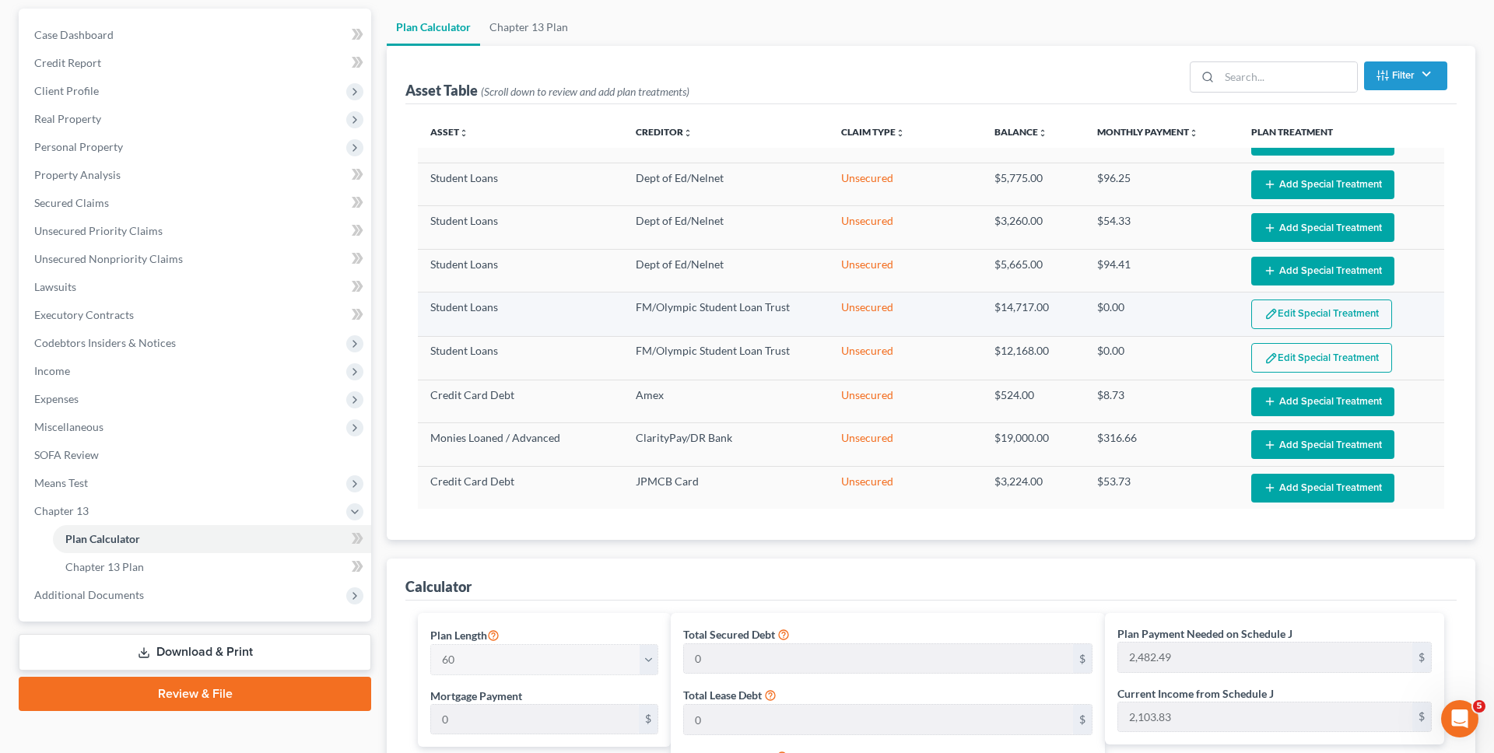
click at [1322, 304] on button "Edit Special Treatment" at bounding box center [1321, 315] width 141 height 30
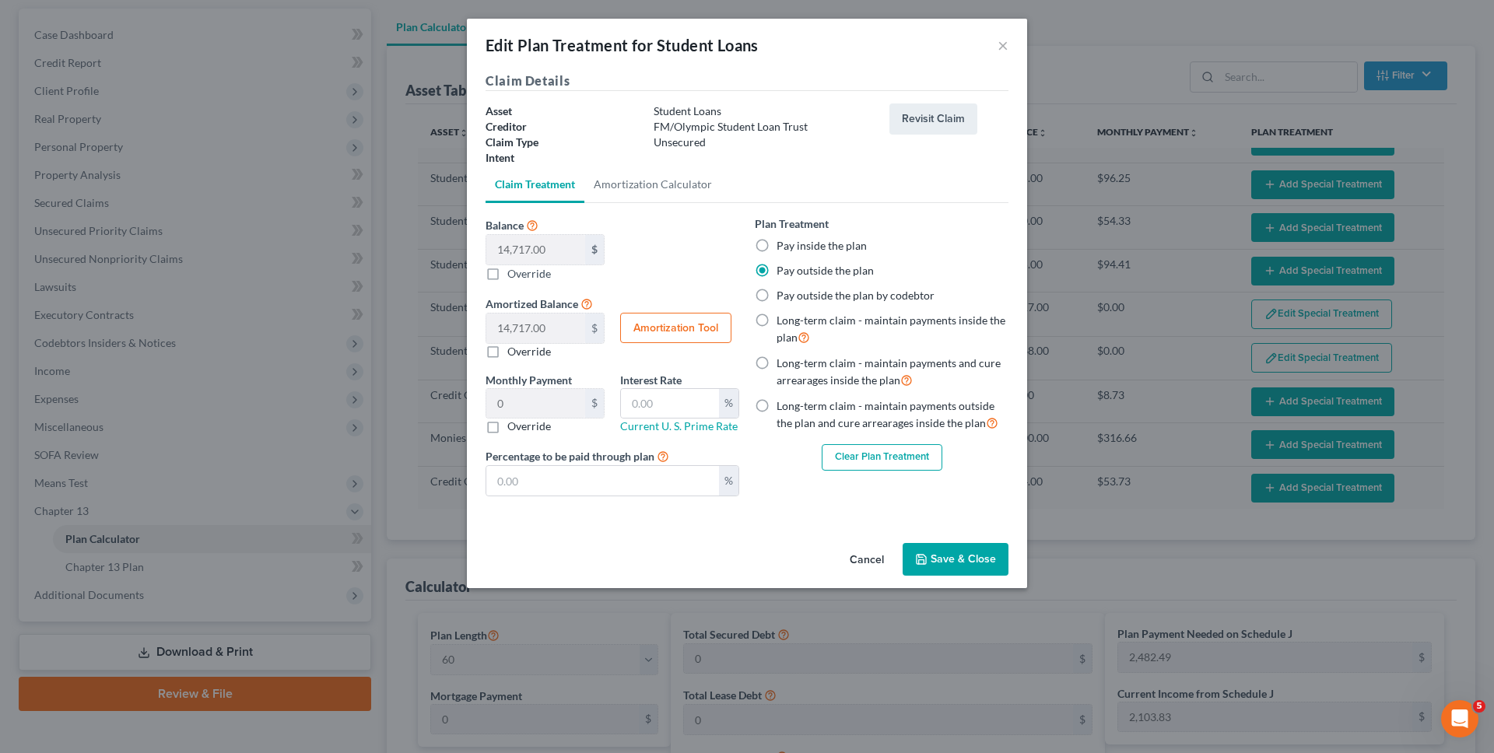
click at [898, 464] on button "Clear Plan Treatment" at bounding box center [882, 457] width 121 height 26
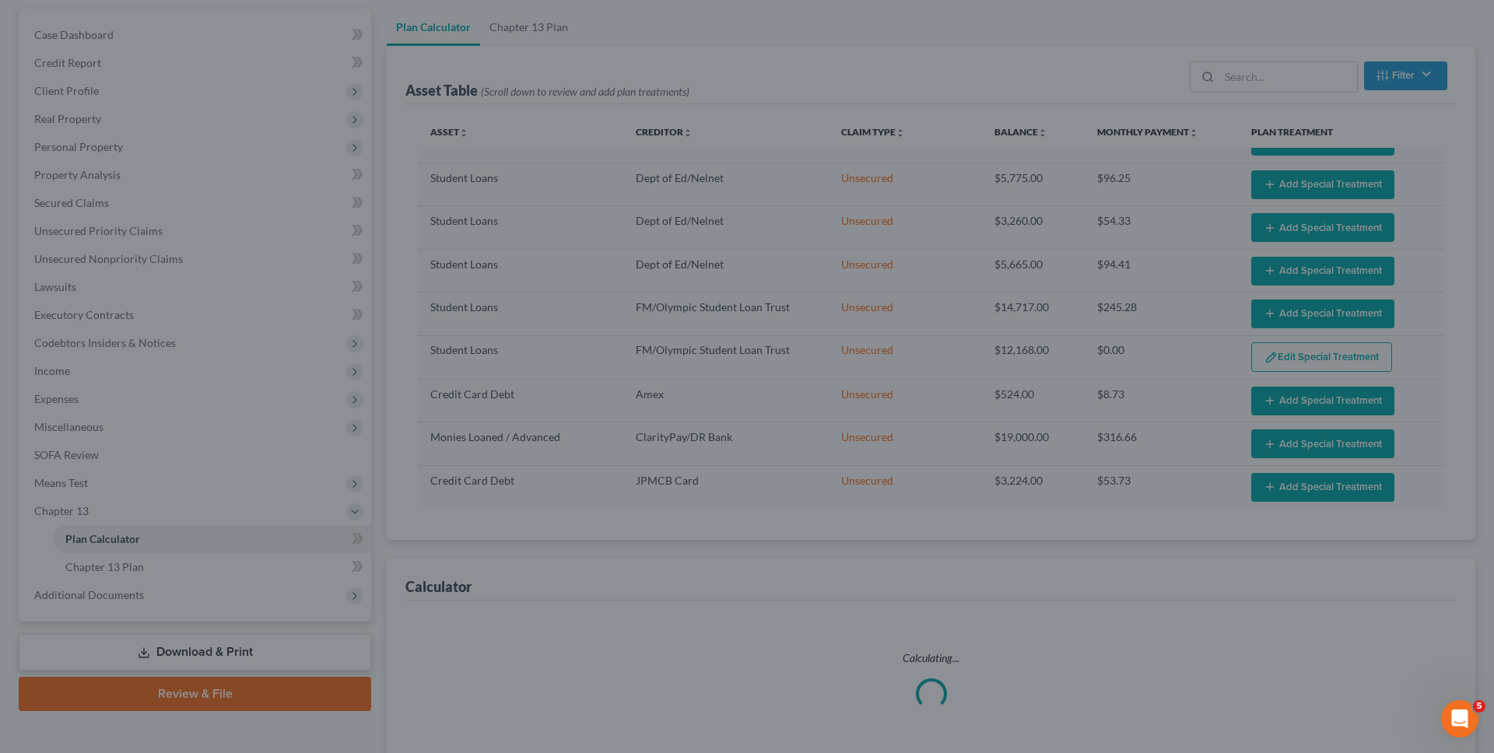
select select "59"
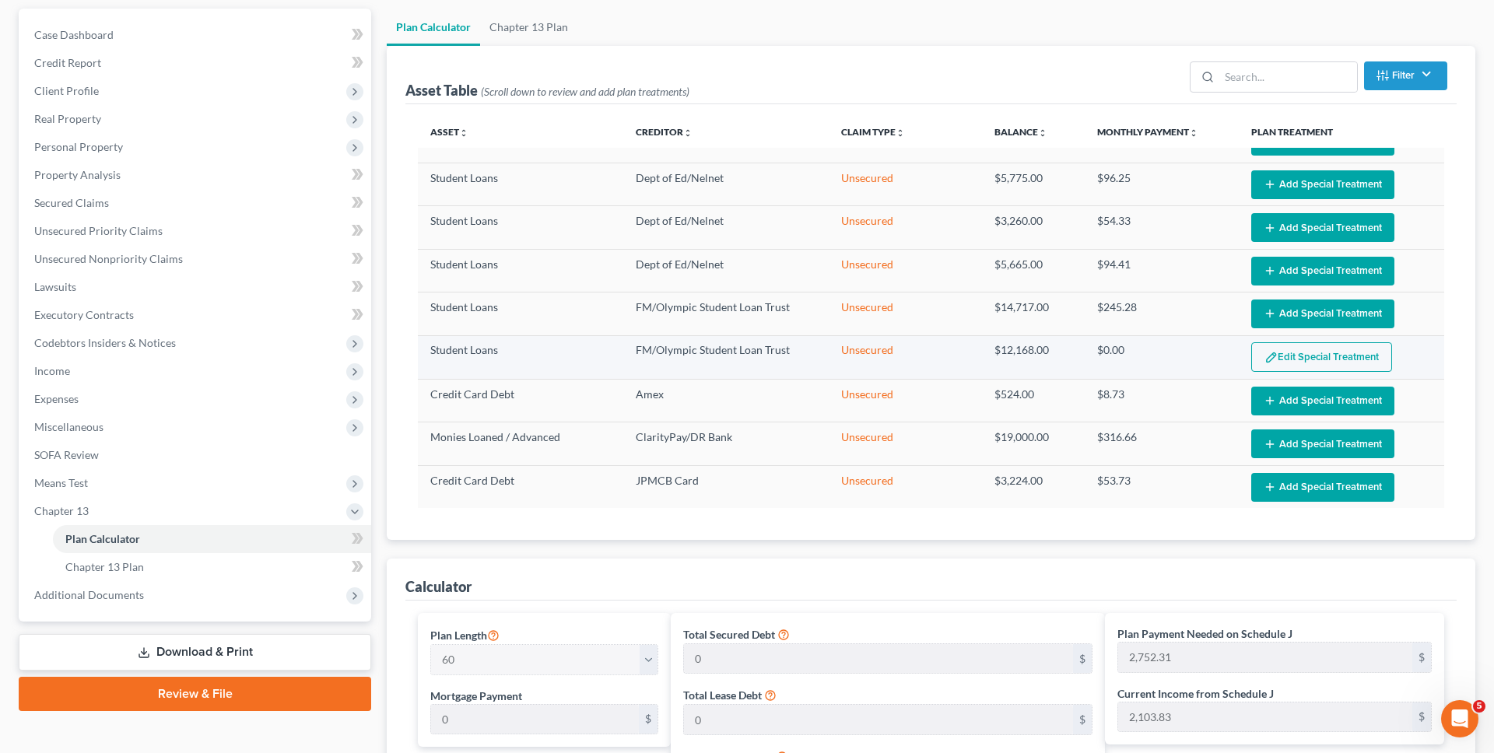
click at [1306, 358] on button "Edit Special Treatment" at bounding box center [1321, 357] width 141 height 30
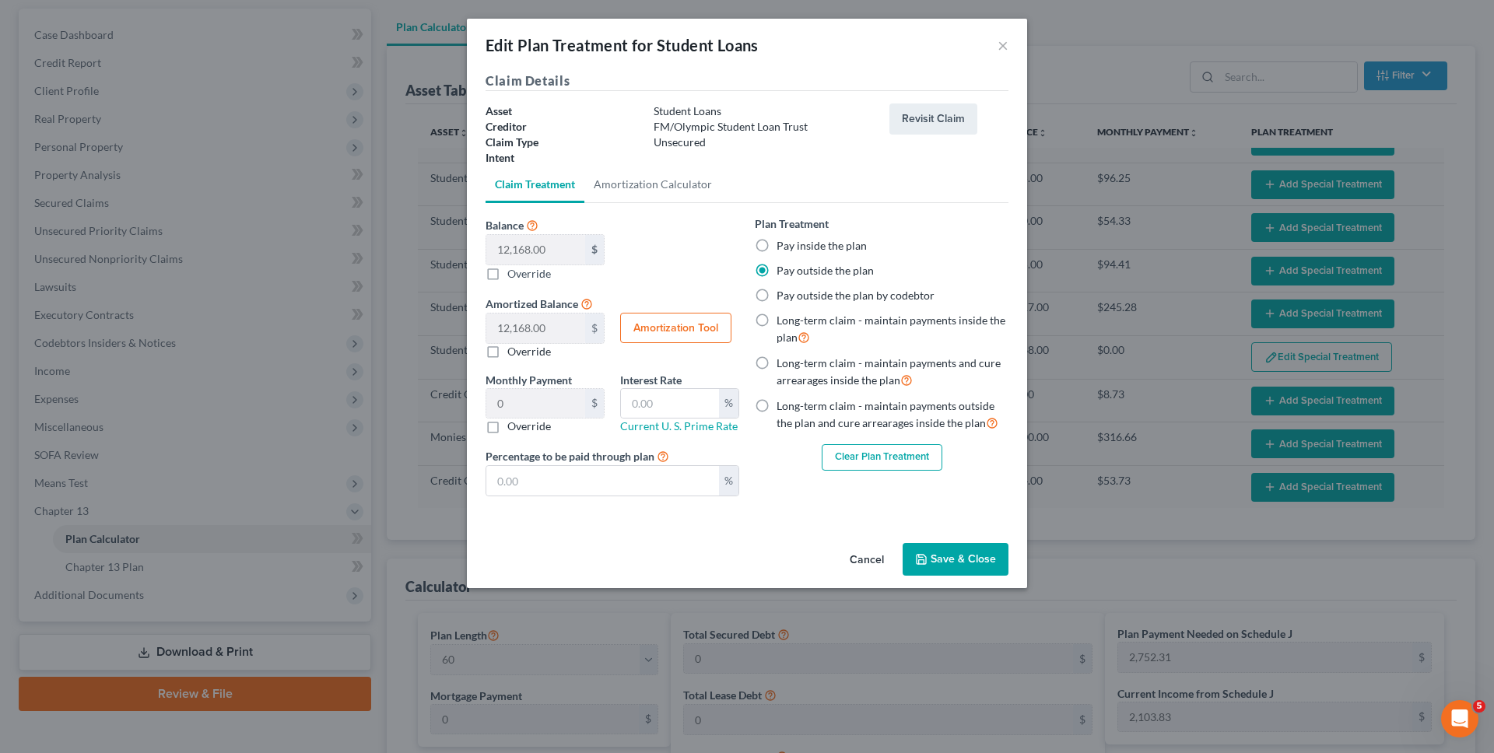
click at [874, 457] on button "Clear Plan Treatment" at bounding box center [882, 457] width 121 height 26
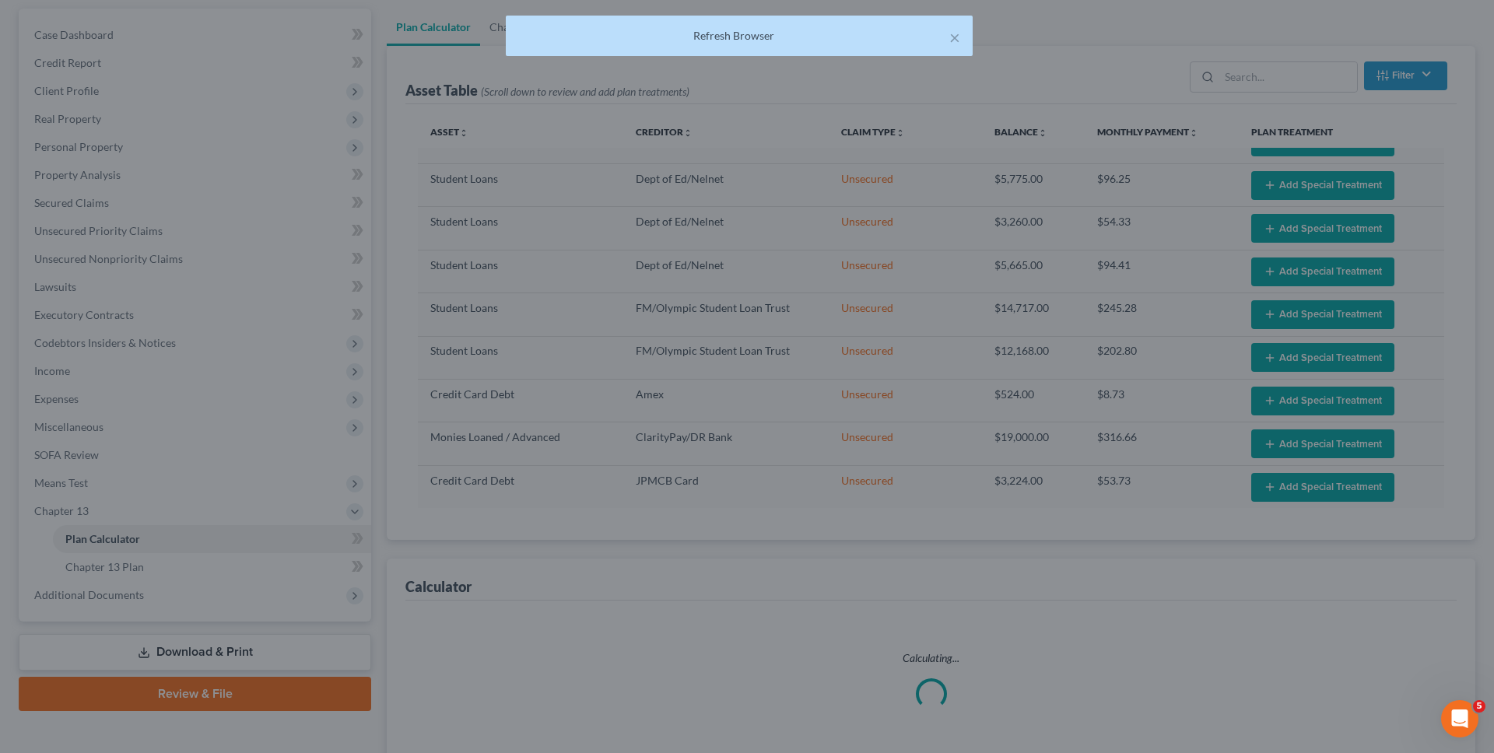
select select "59"
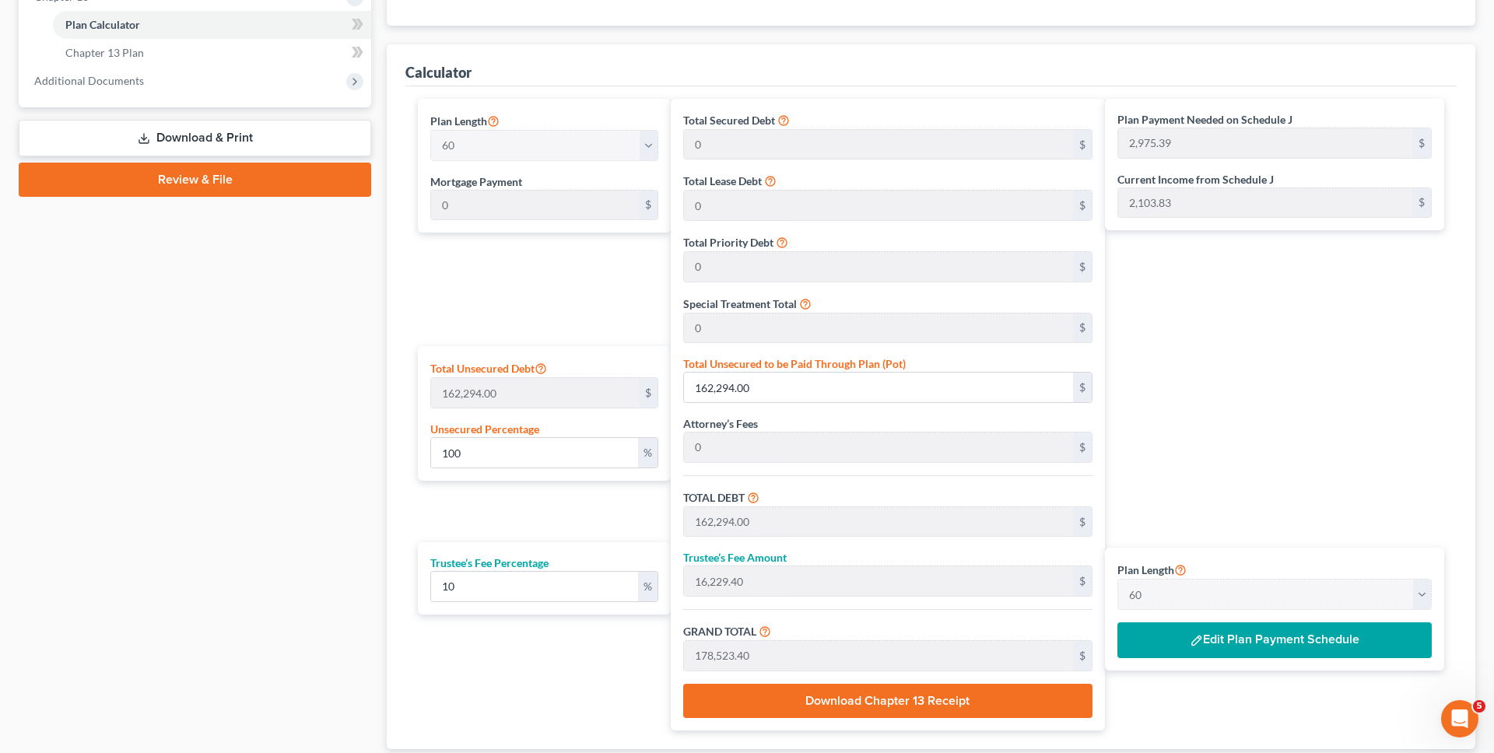
scroll to position [659, 0]
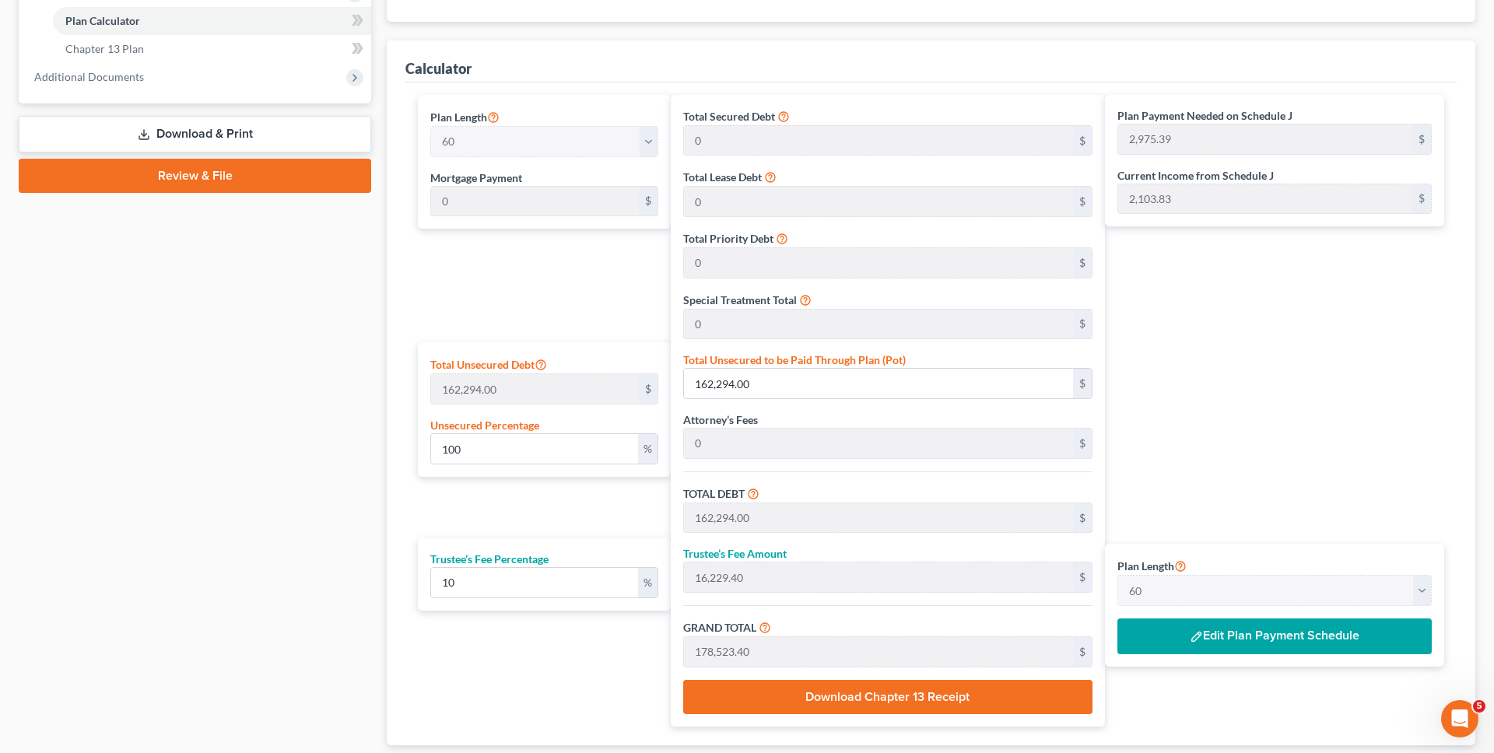
click at [709, 559] on label "Trustee’s Fee Amount" at bounding box center [734, 553] width 103 height 16
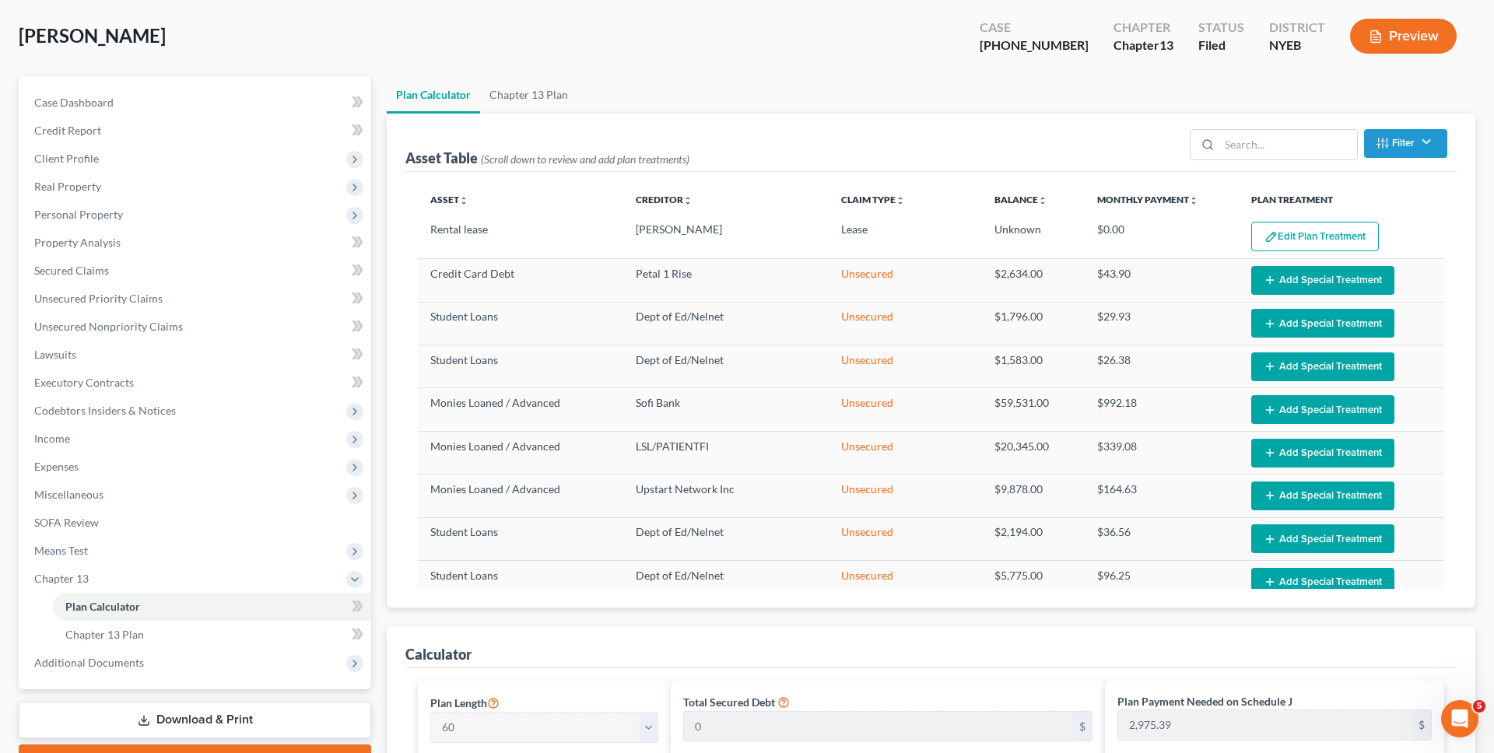
scroll to position [0, 0]
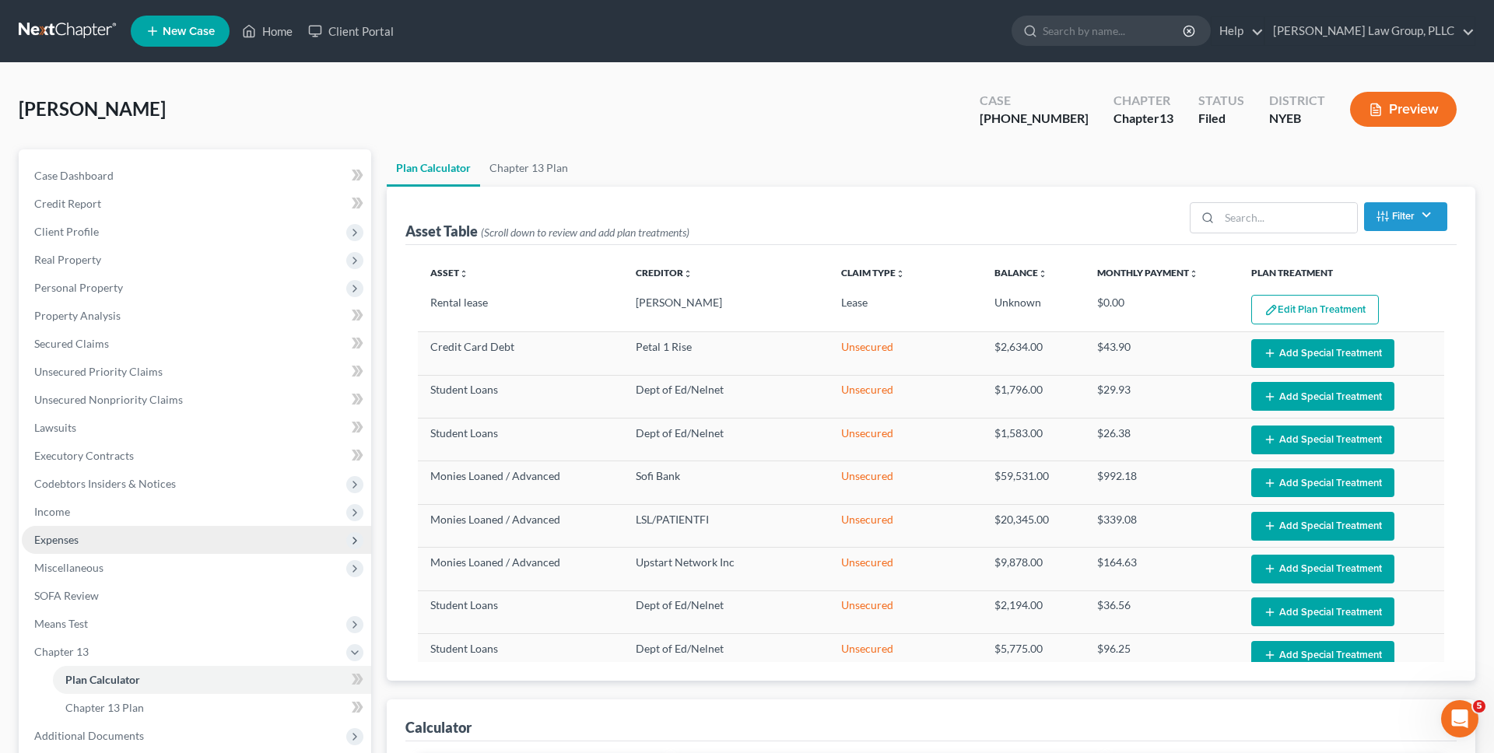
click at [184, 545] on span "Expenses" at bounding box center [196, 540] width 349 height 28
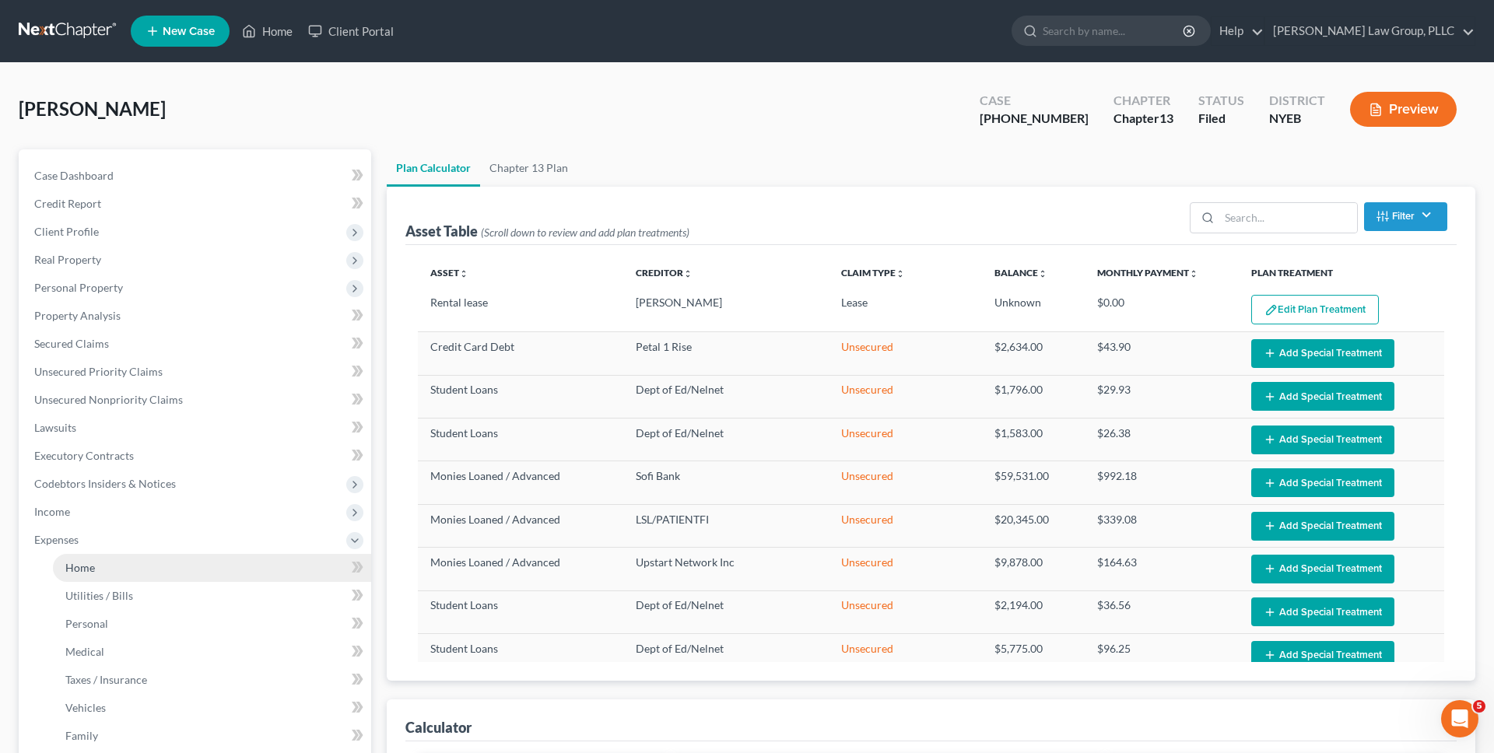
click at [184, 573] on link "Home" at bounding box center [212, 568] width 318 height 28
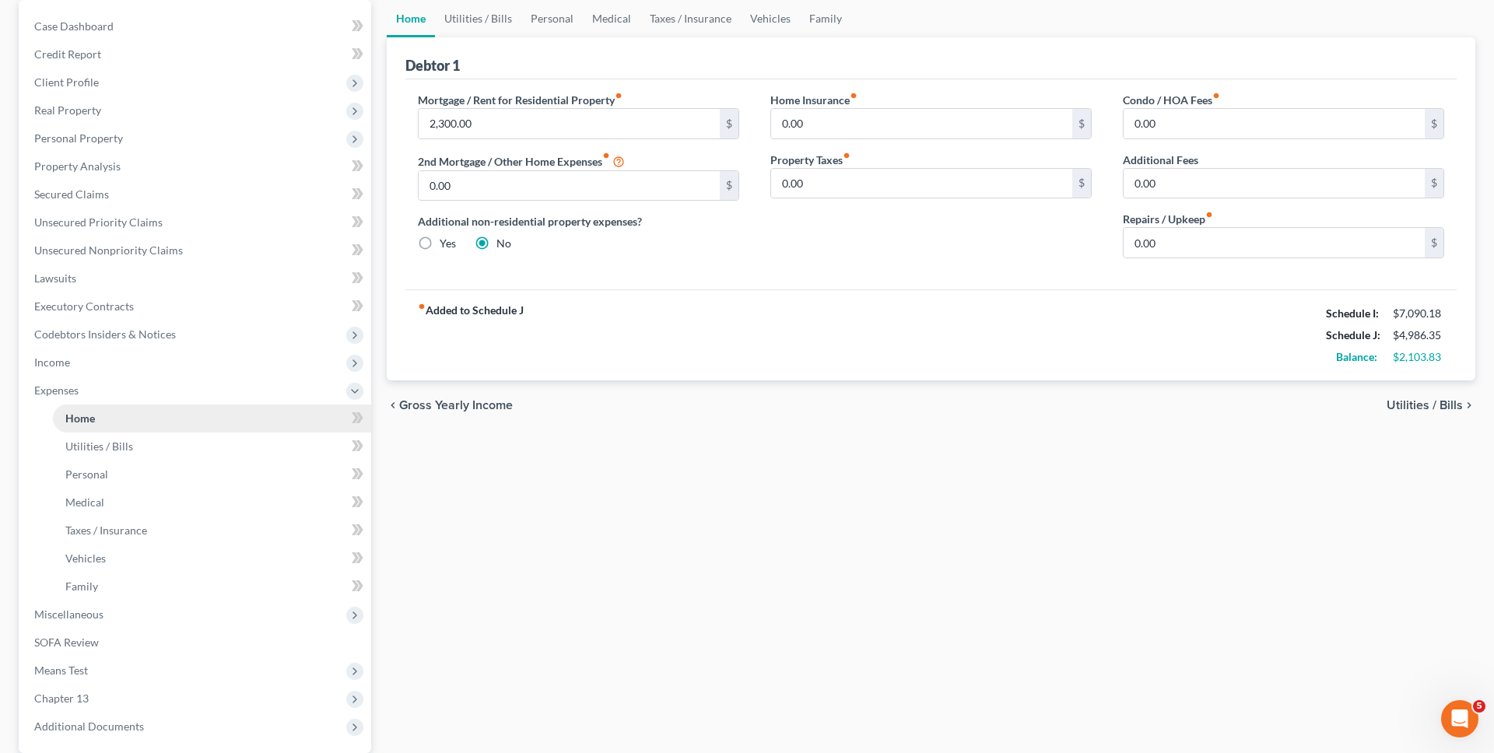
scroll to position [298, 0]
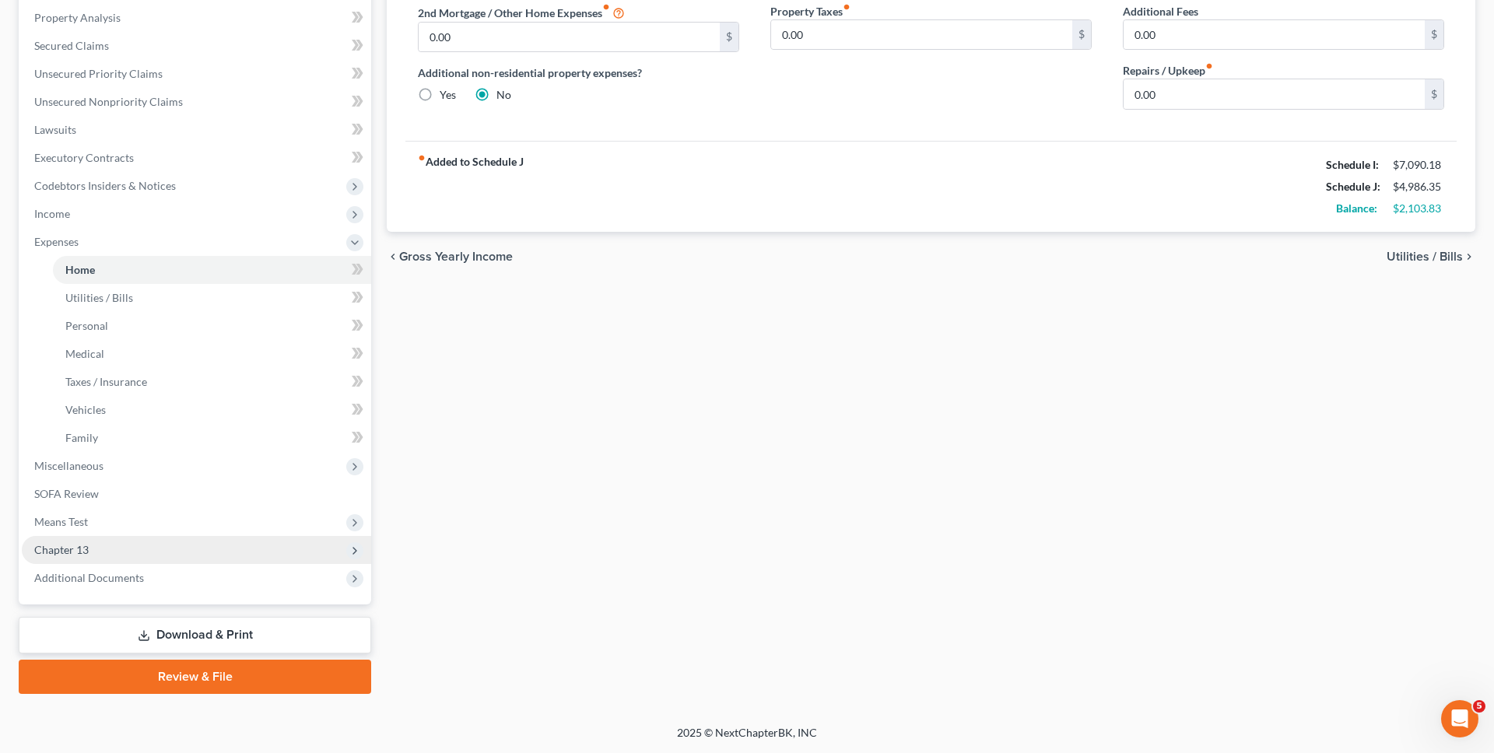
click at [174, 543] on span "Chapter 13" at bounding box center [196, 550] width 349 height 28
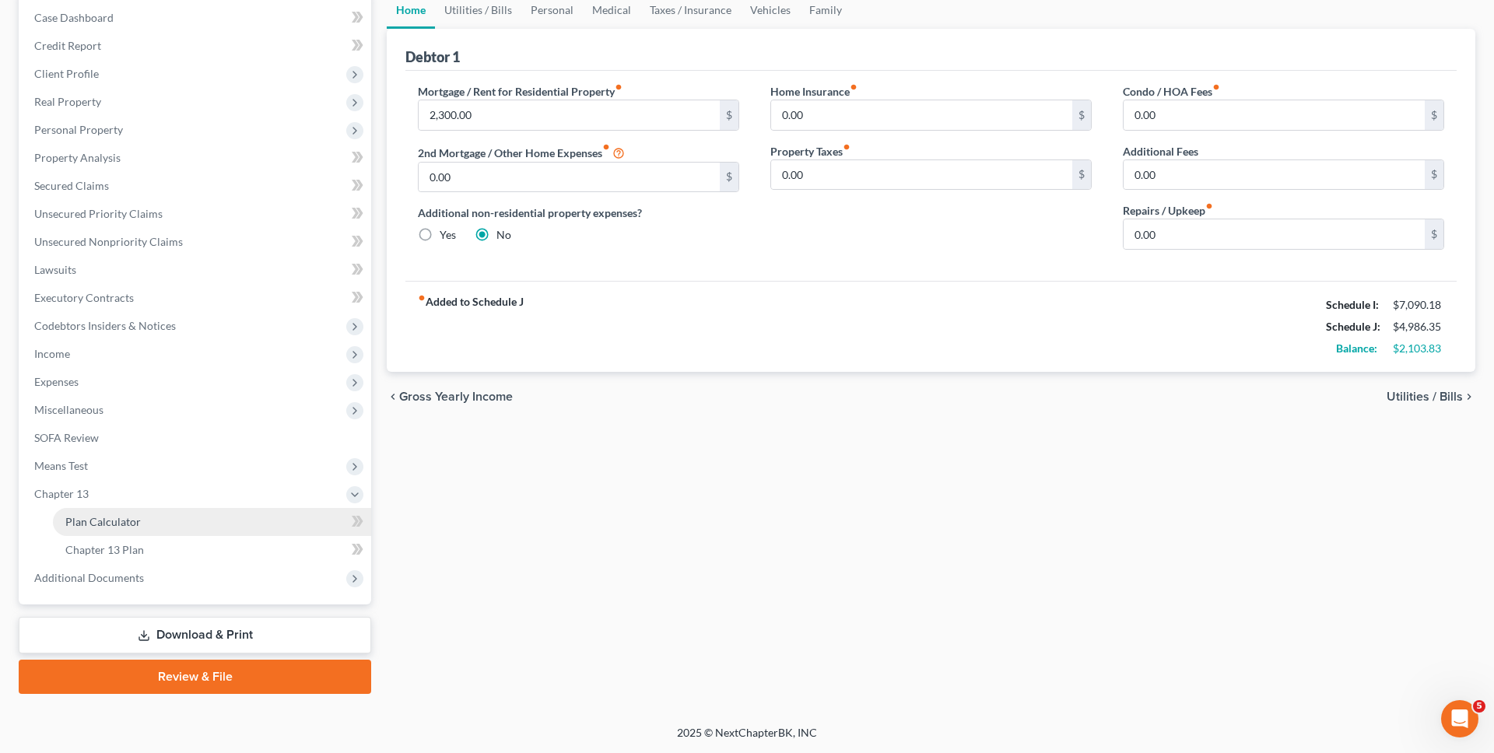
click at [179, 535] on link "Plan Calculator" at bounding box center [212, 522] width 318 height 28
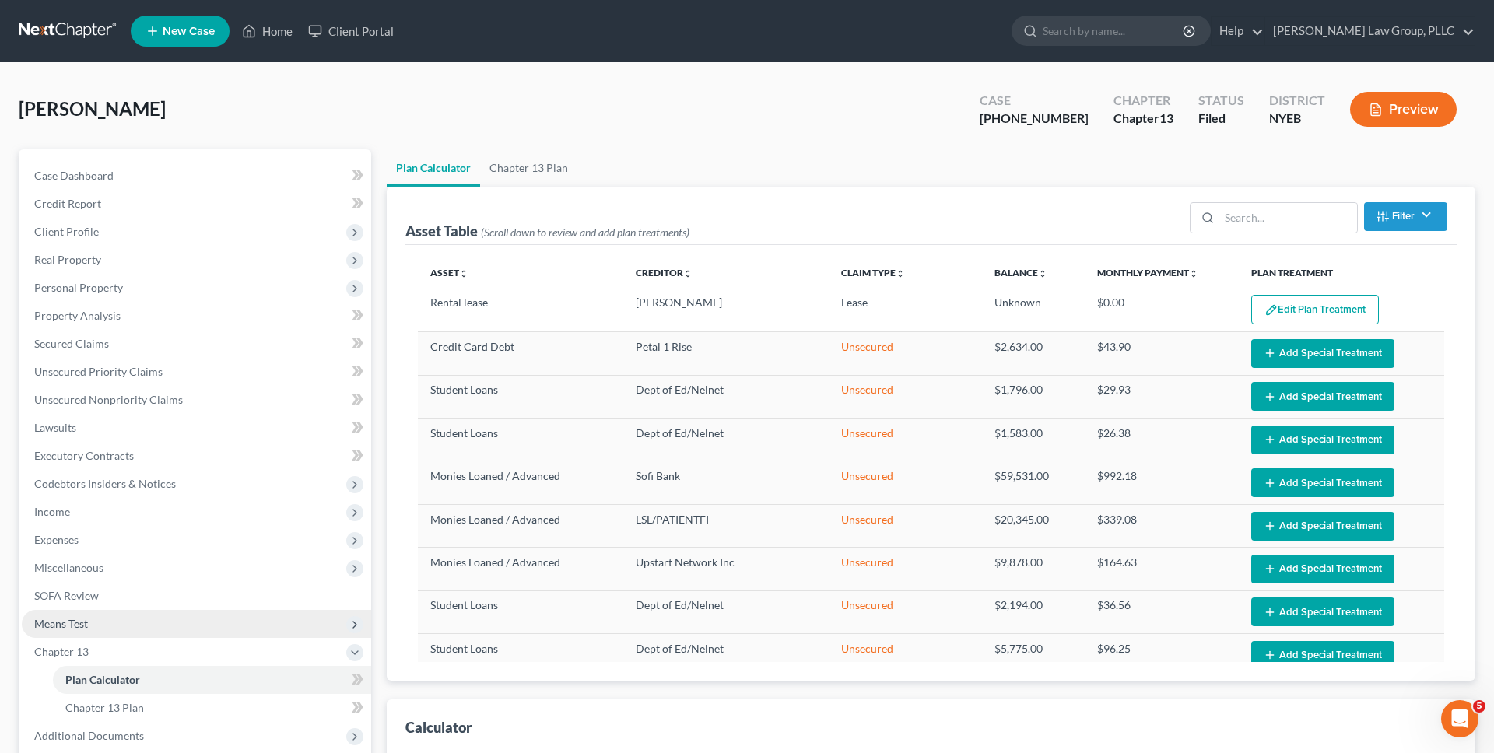
click at [203, 623] on span "Means Test" at bounding box center [196, 624] width 349 height 28
select select "59"
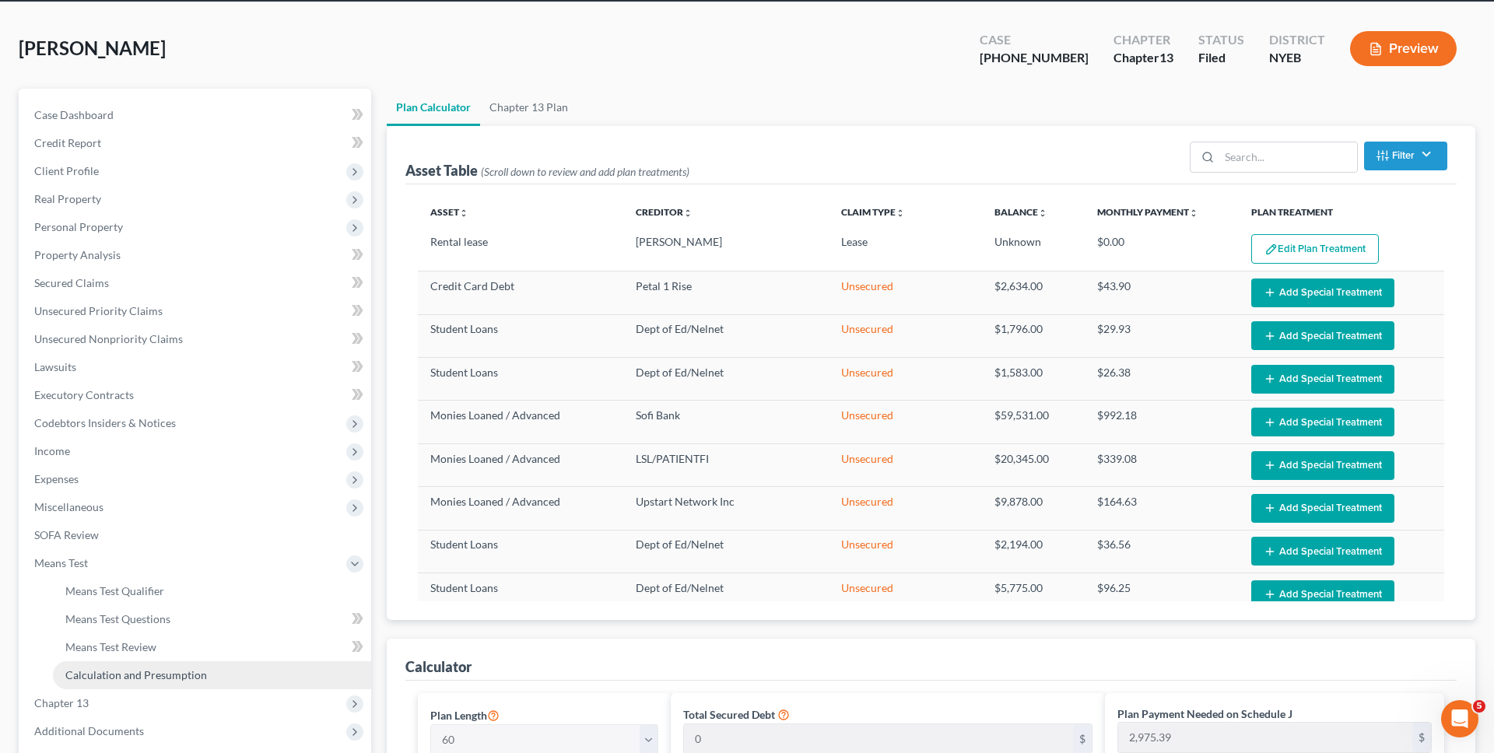
click at [204, 677] on link "Calculation and Presumption" at bounding box center [212, 675] width 318 height 28
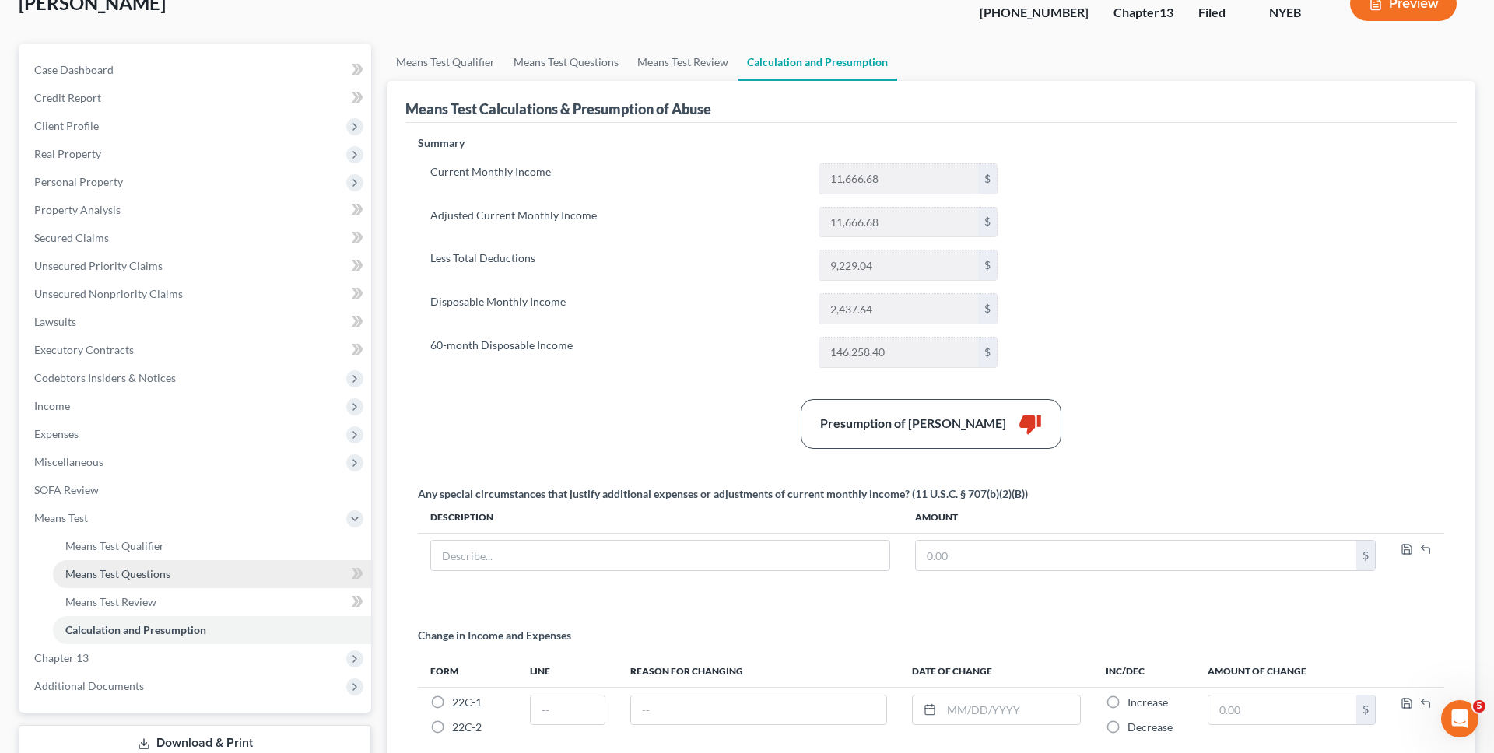
scroll to position [253, 0]
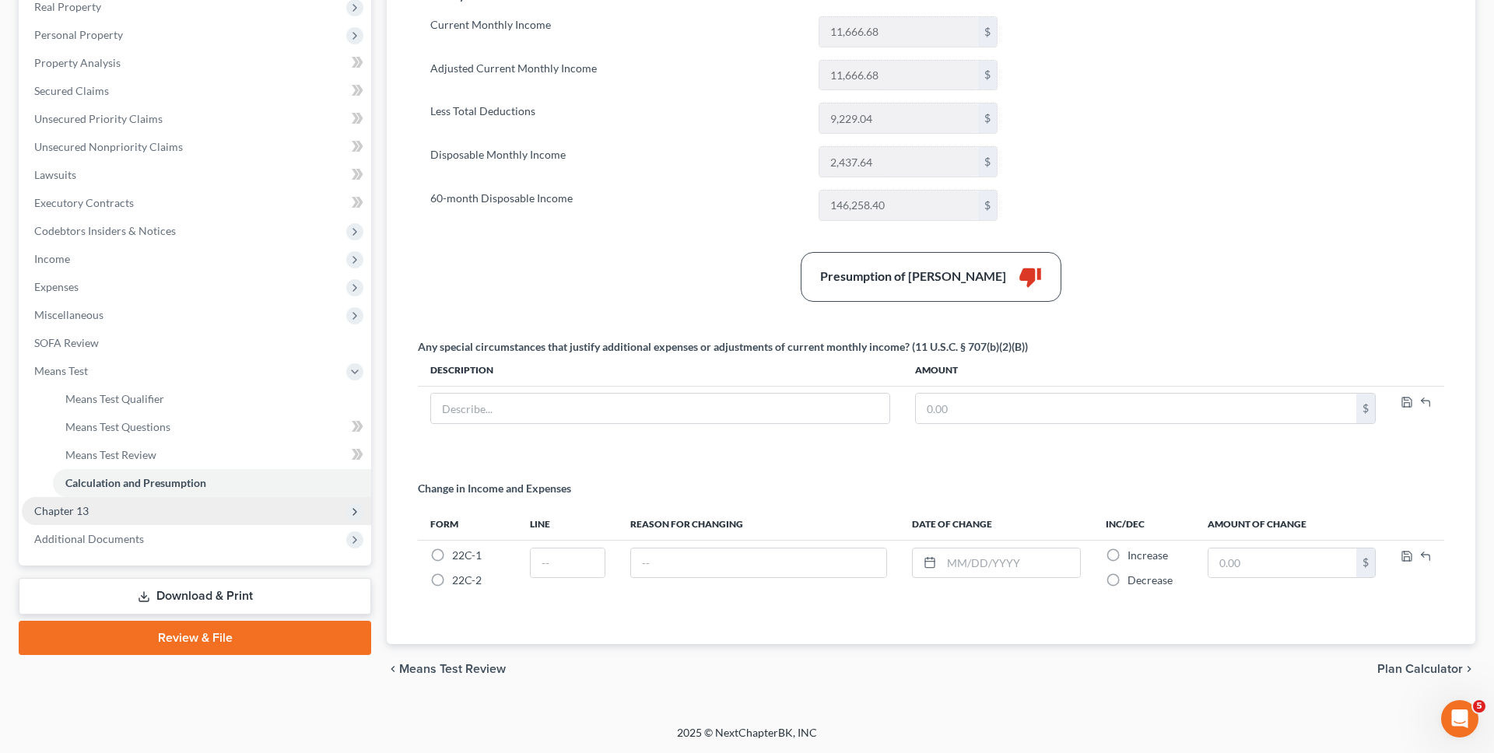
click at [187, 510] on span "Chapter 13" at bounding box center [196, 511] width 349 height 28
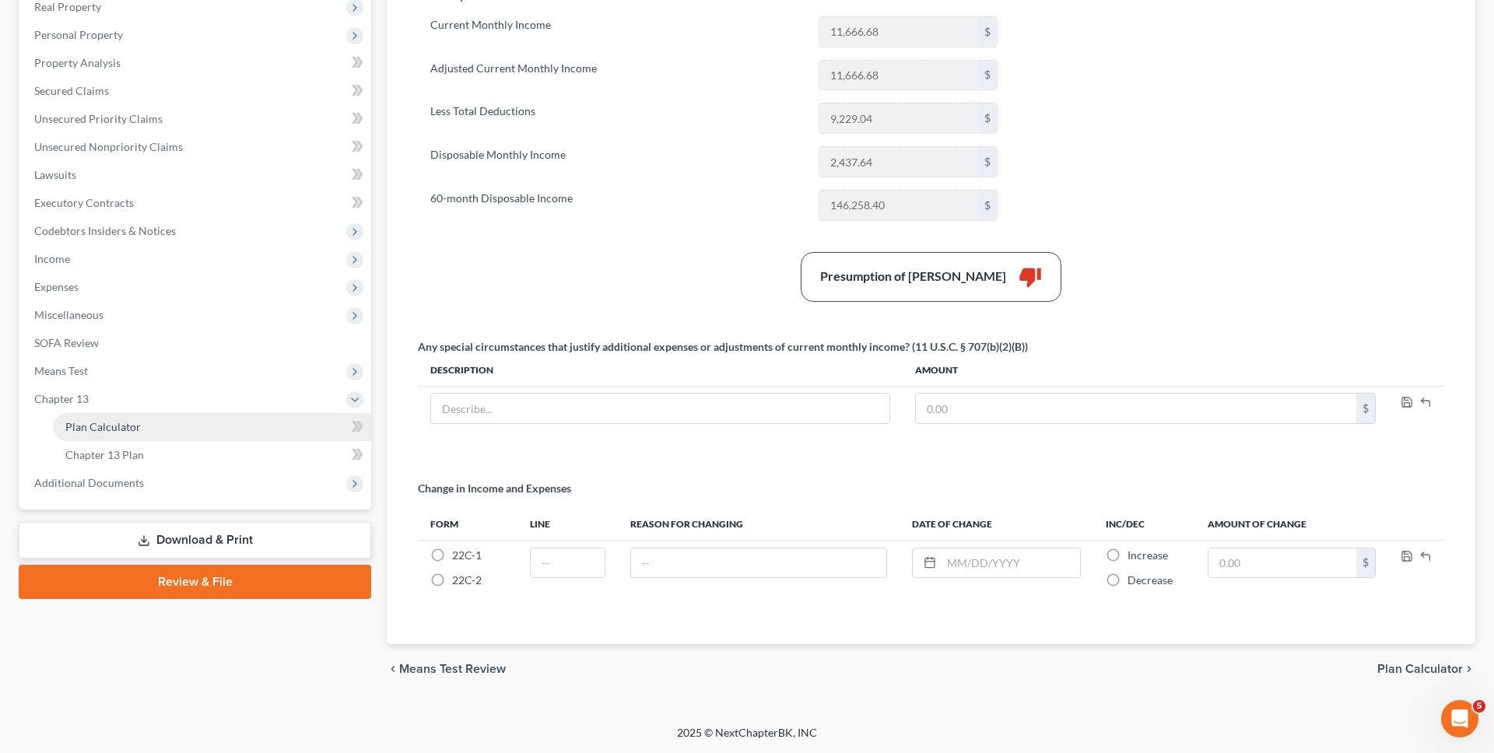
click at [192, 428] on link "Plan Calculator" at bounding box center [212, 427] width 318 height 28
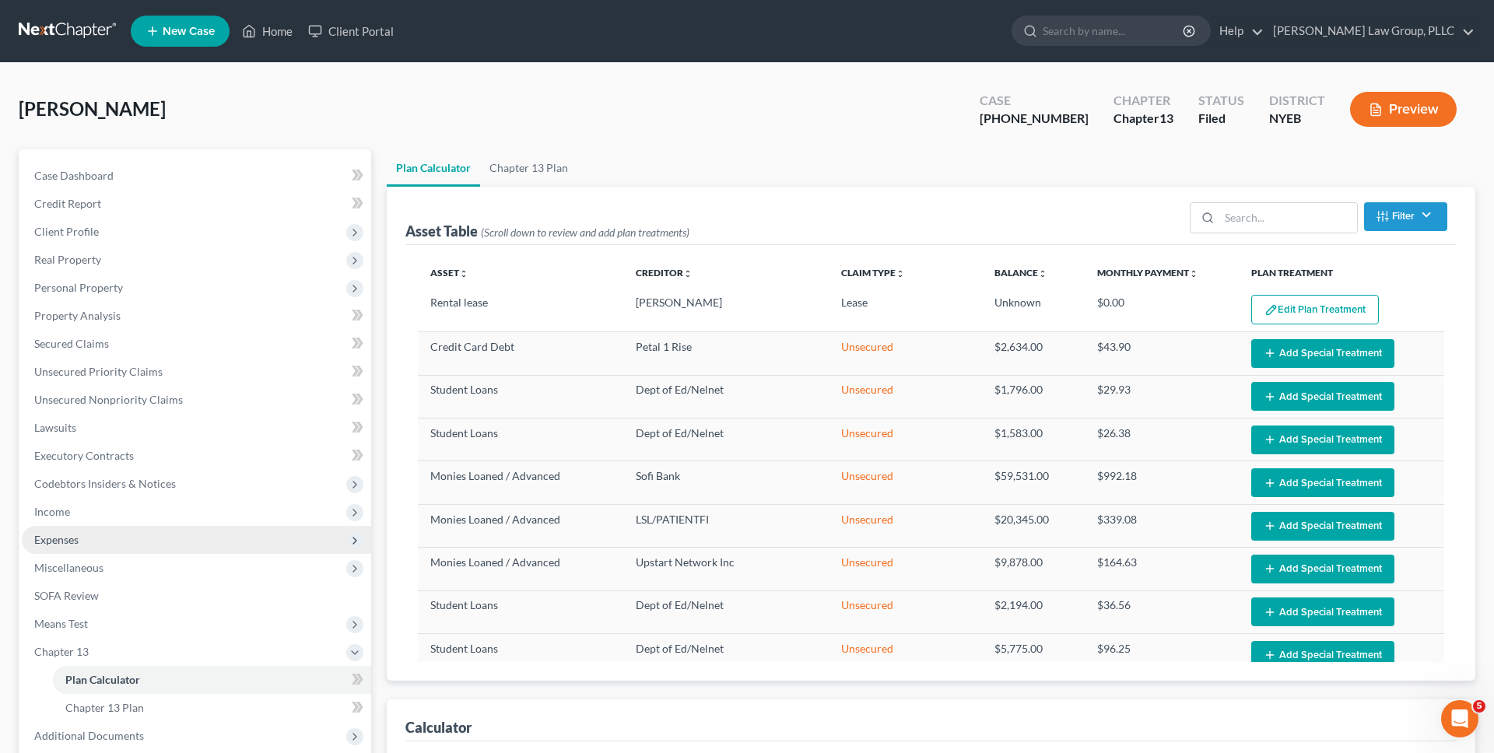
select select "59"
click at [1306, 399] on button "Add Special Treatment" at bounding box center [1322, 396] width 143 height 29
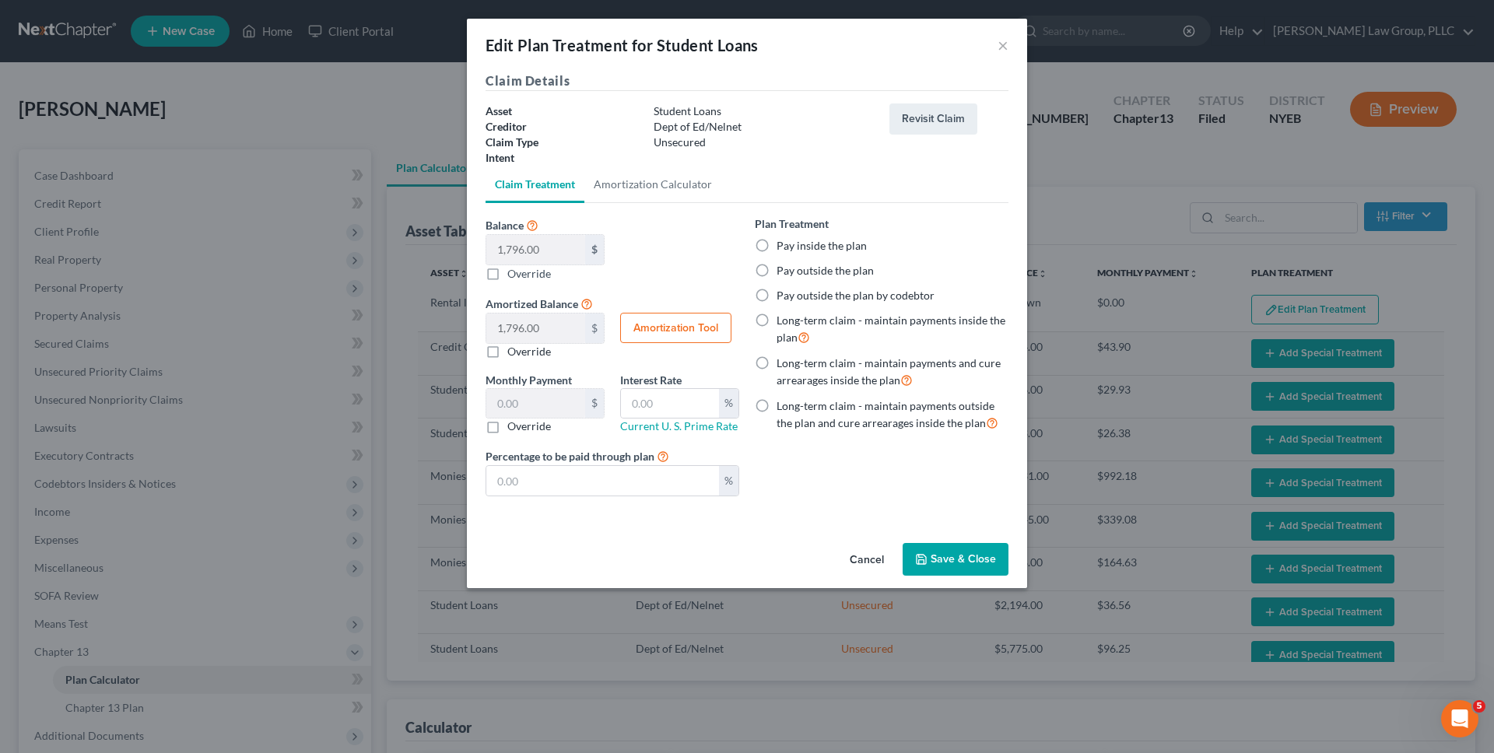
click at [850, 272] on label "Pay outside the plan" at bounding box center [825, 271] width 97 height 16
click at [793, 272] on input "Pay outside the plan" at bounding box center [788, 268] width 10 height 10
radio input "true"
click at [954, 557] on button "Save & Close" at bounding box center [956, 559] width 106 height 33
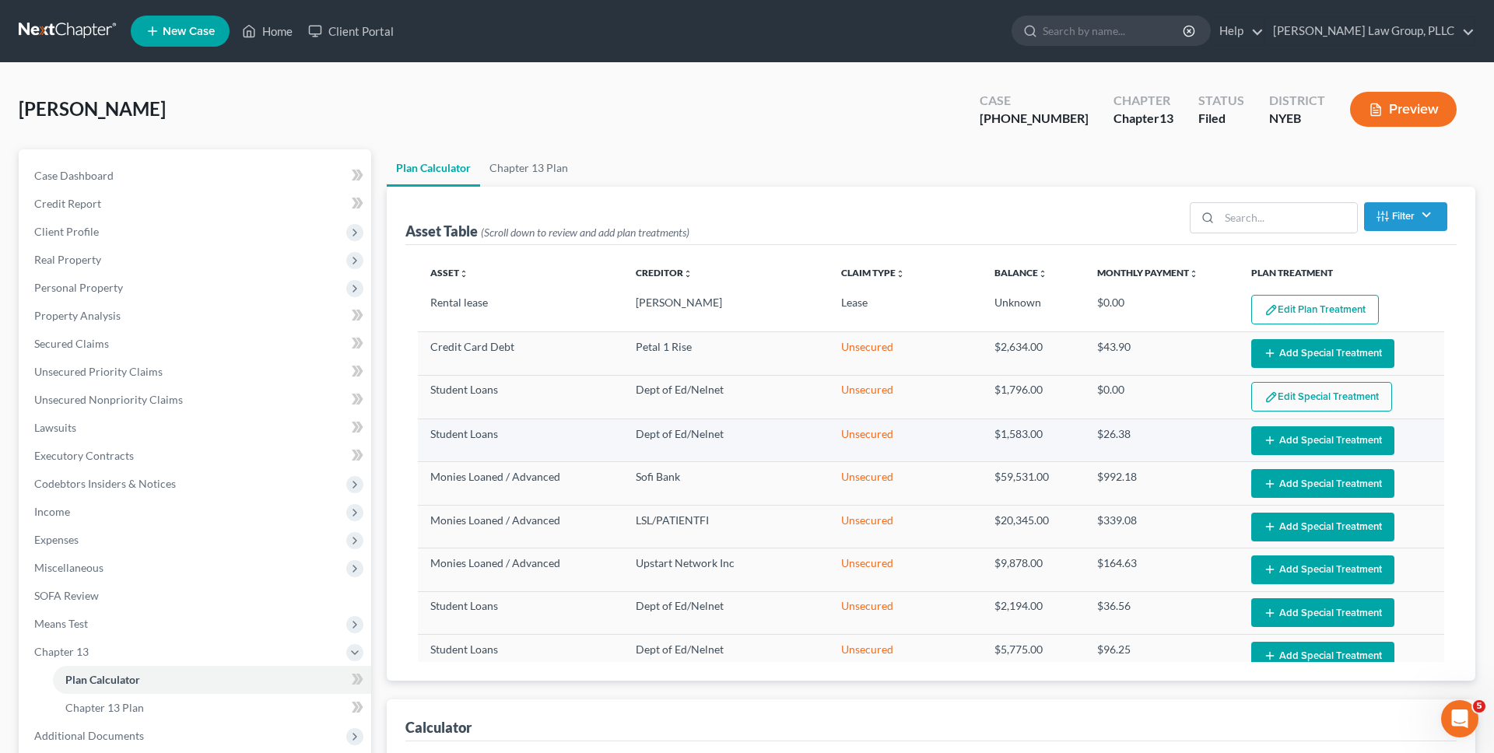
select select "59"
click at [1296, 440] on button "Add Special Treatment" at bounding box center [1322, 440] width 143 height 29
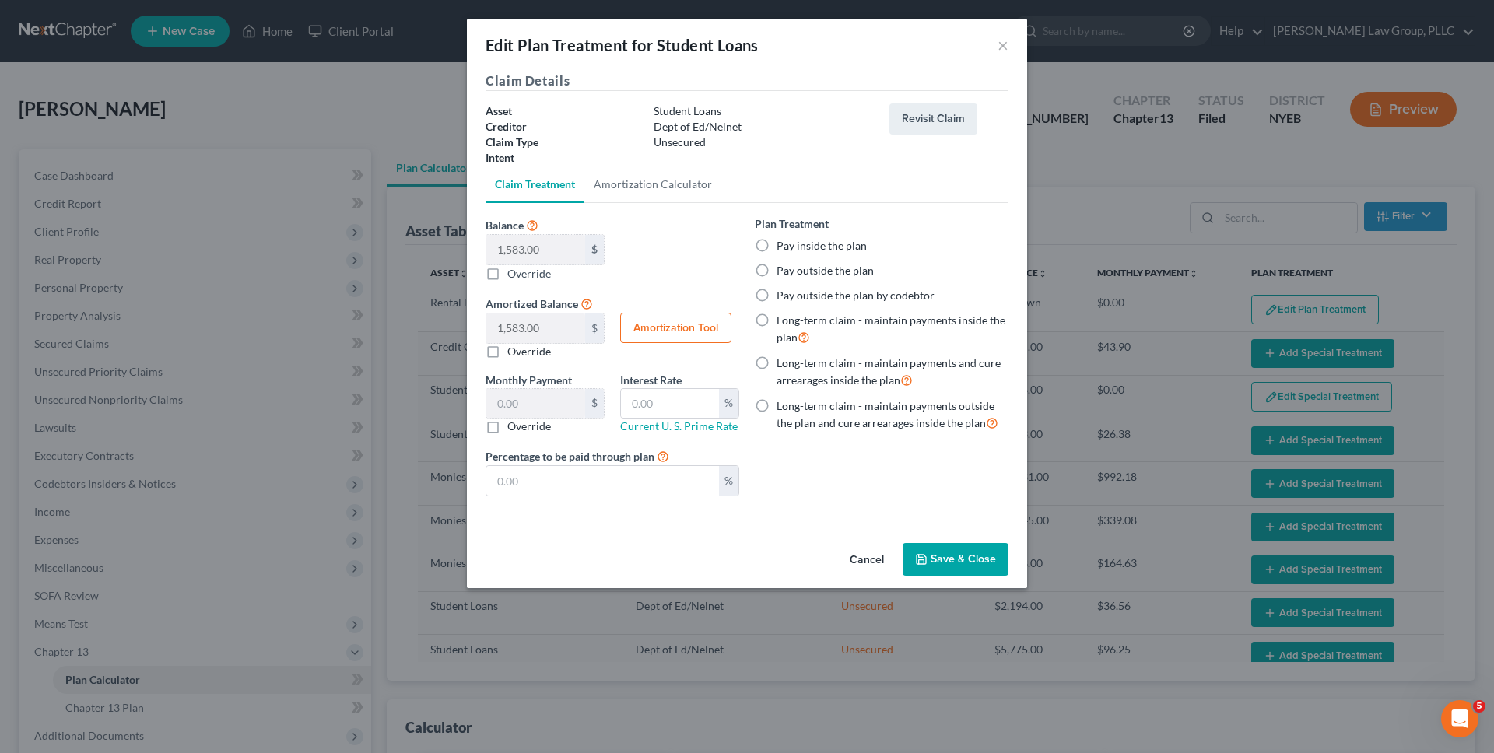
drag, startPoint x: 851, startPoint y: 274, endPoint x: 883, endPoint y: 354, distance: 86.3
click at [851, 274] on label "Pay outside the plan" at bounding box center [825, 271] width 97 height 16
click at [793, 273] on input "Pay outside the plan" at bounding box center [788, 268] width 10 height 10
radio input "true"
click at [993, 574] on button "Save & Close" at bounding box center [956, 559] width 106 height 33
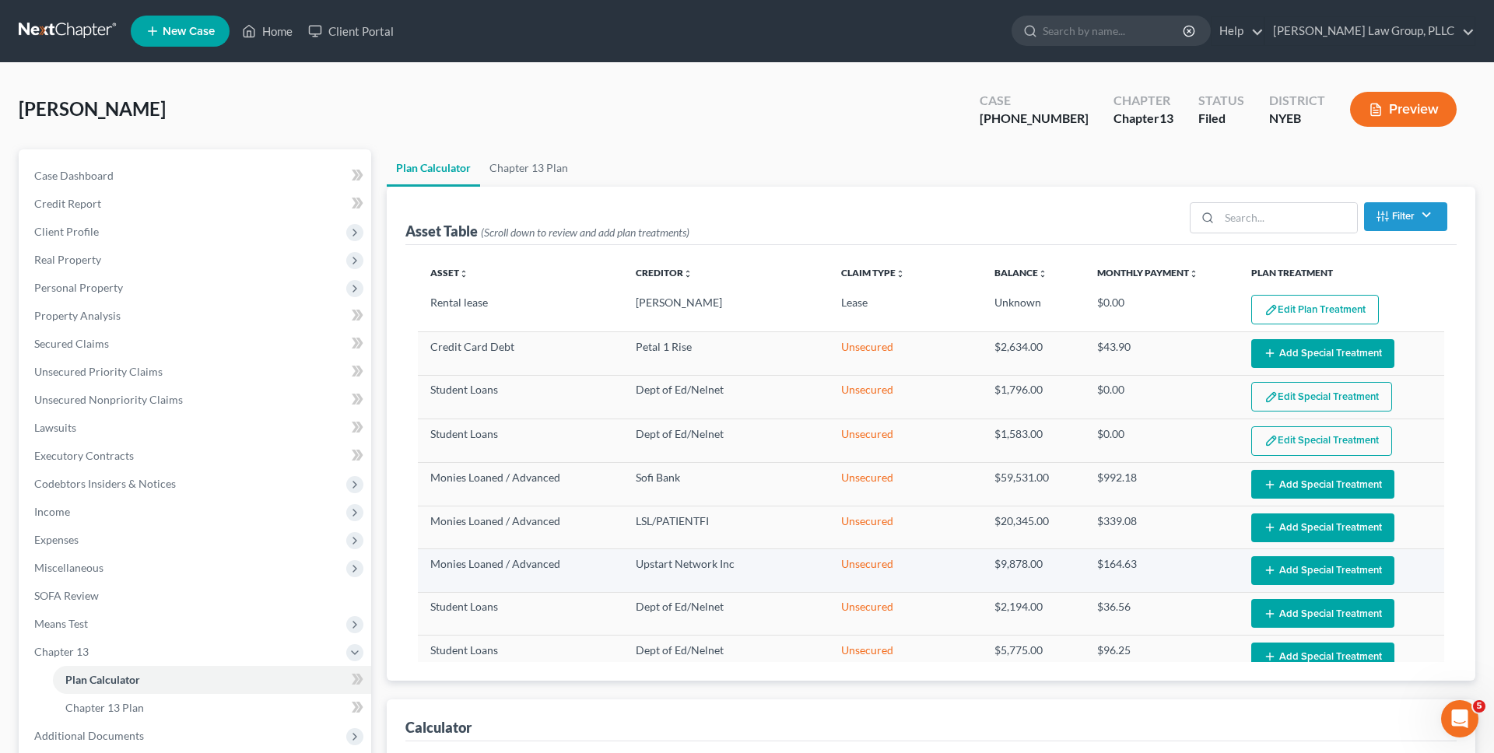
select select "59"
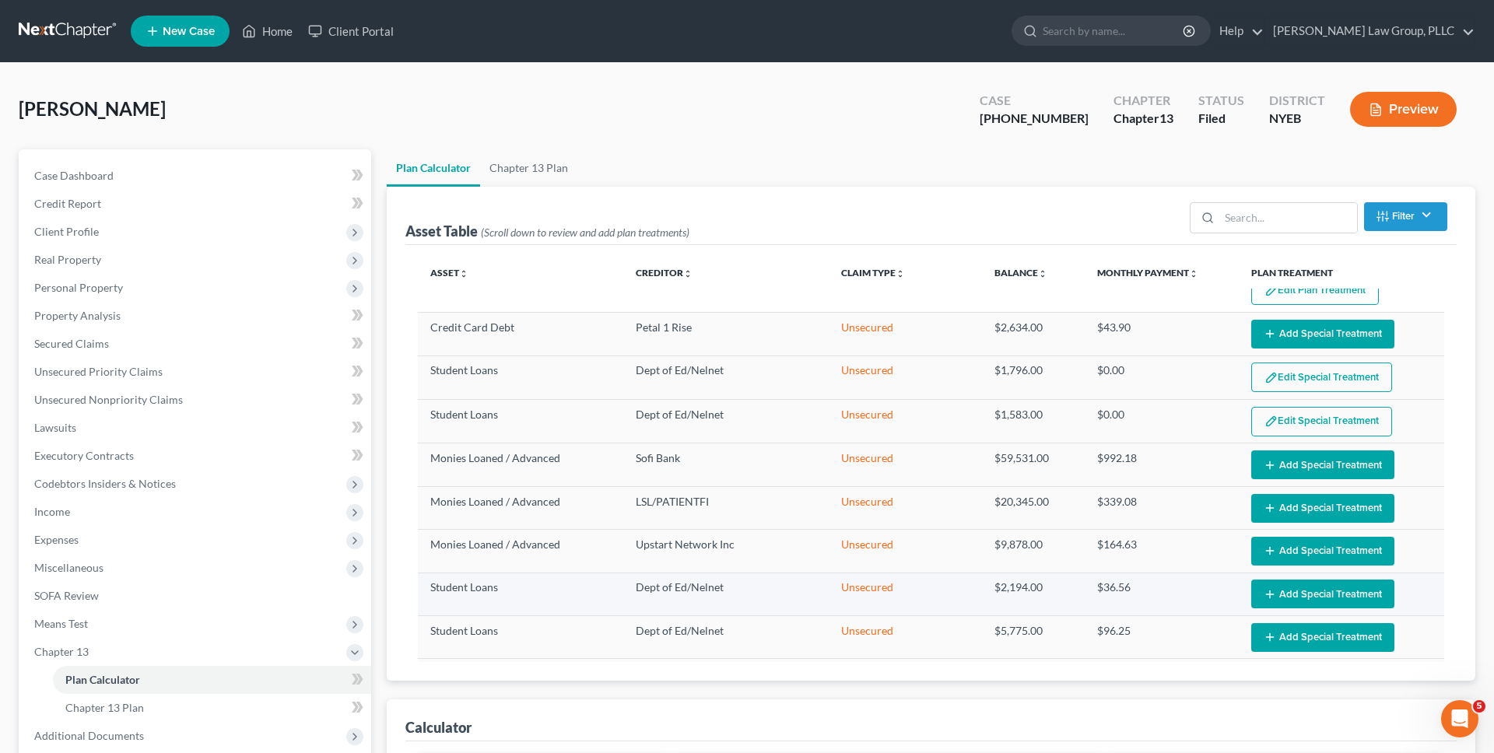
click at [1284, 594] on button "Add Special Treatment" at bounding box center [1322, 594] width 143 height 29
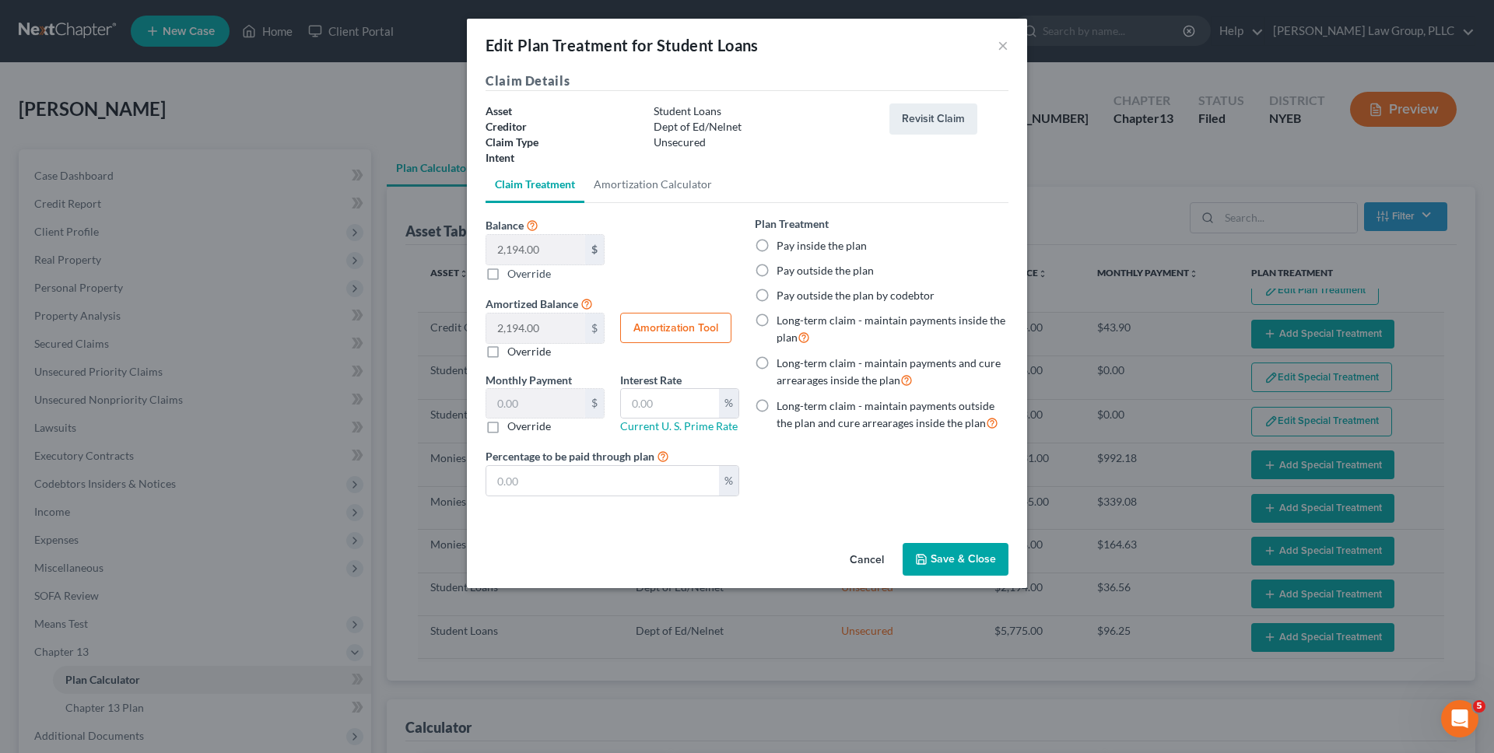
click at [849, 275] on label "Pay outside the plan" at bounding box center [825, 271] width 97 height 16
click at [793, 273] on input "Pay outside the plan" at bounding box center [788, 268] width 10 height 10
radio input "true"
click at [964, 558] on button "Save & Close" at bounding box center [956, 559] width 106 height 33
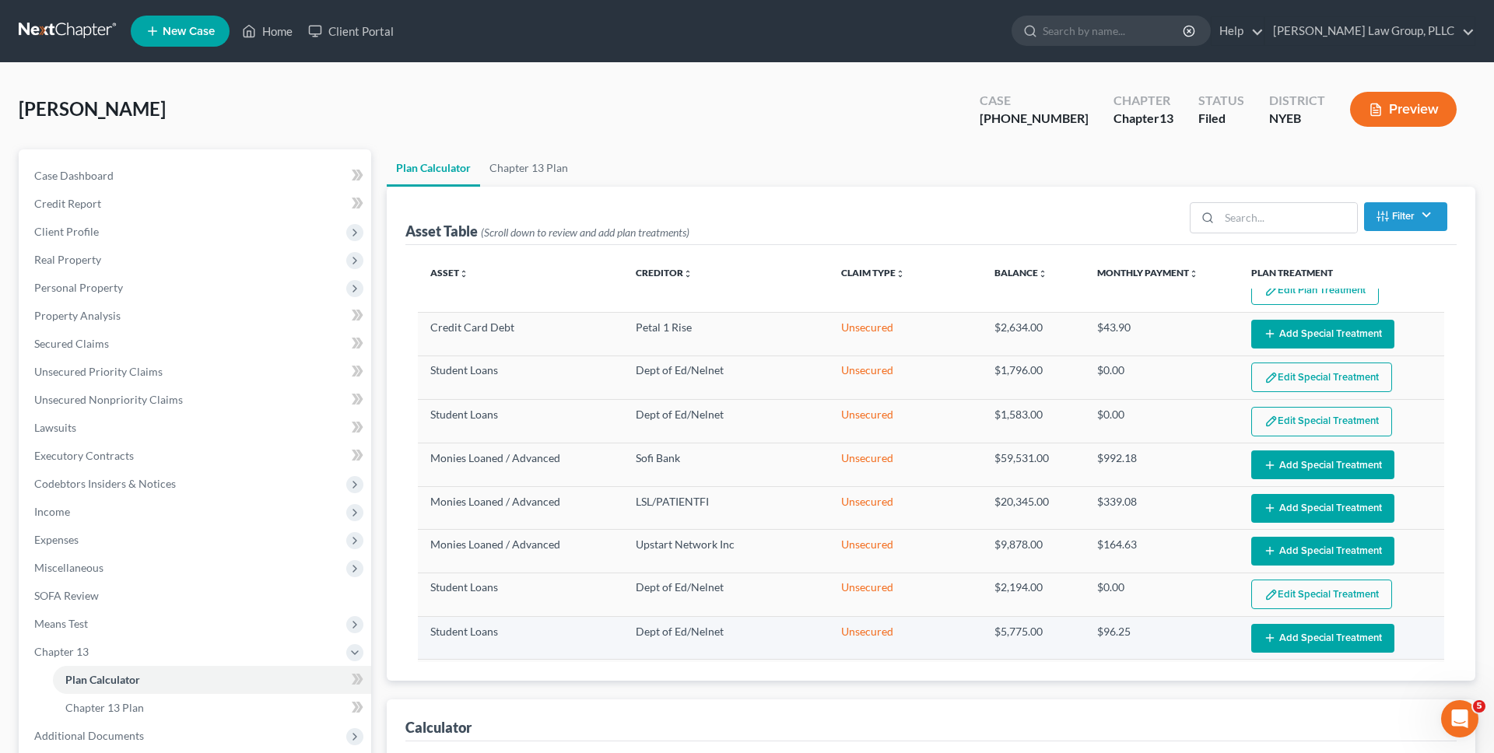
select select "59"
click at [1284, 640] on button "Add Special Treatment" at bounding box center [1322, 638] width 143 height 29
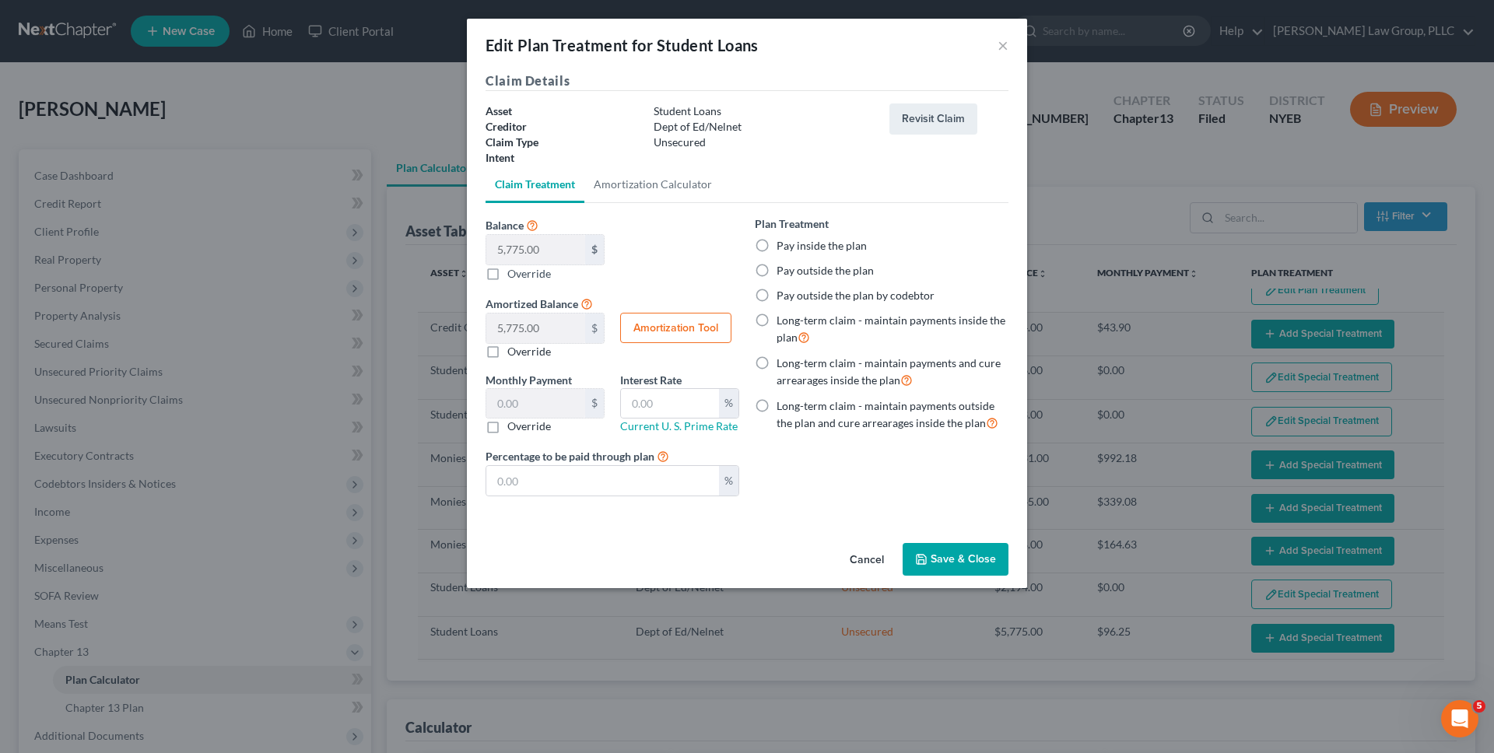
click at [830, 272] on label "Pay outside the plan" at bounding box center [825, 271] width 97 height 16
click at [793, 272] on input "Pay outside the plan" at bounding box center [788, 268] width 10 height 10
radio input "true"
click at [952, 559] on button "Save & Close" at bounding box center [956, 559] width 106 height 33
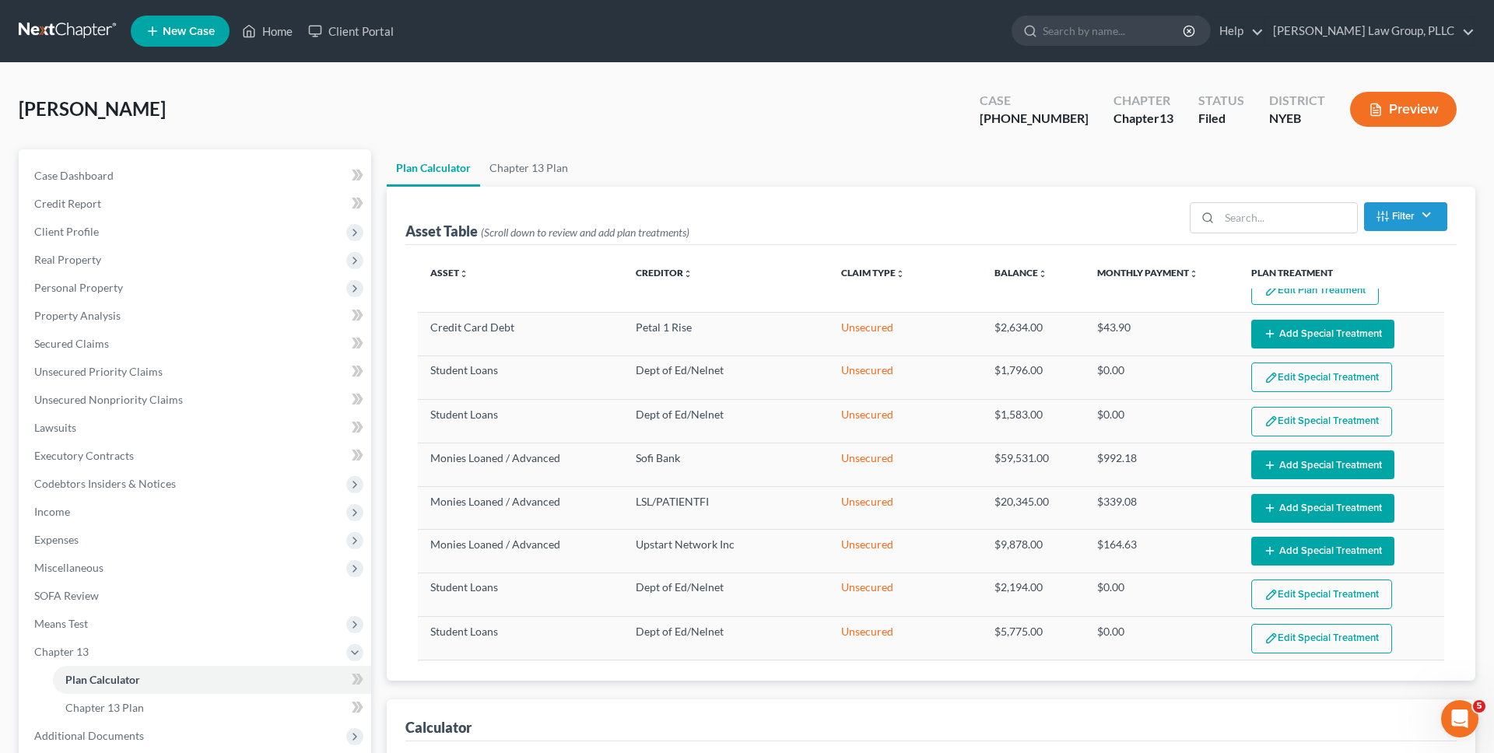
scroll to position [209, 0]
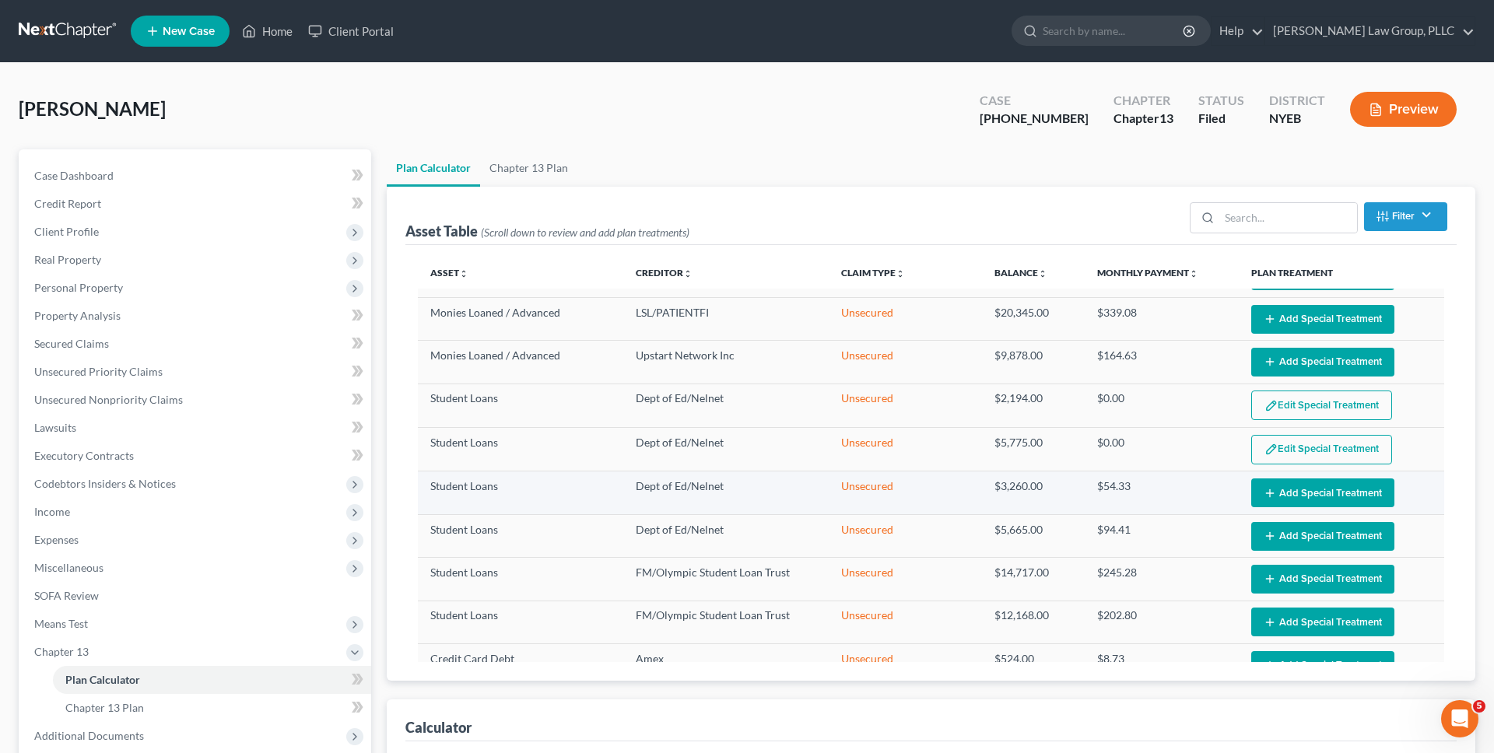
select select "59"
click at [1264, 489] on icon "button" at bounding box center [1270, 493] width 12 height 12
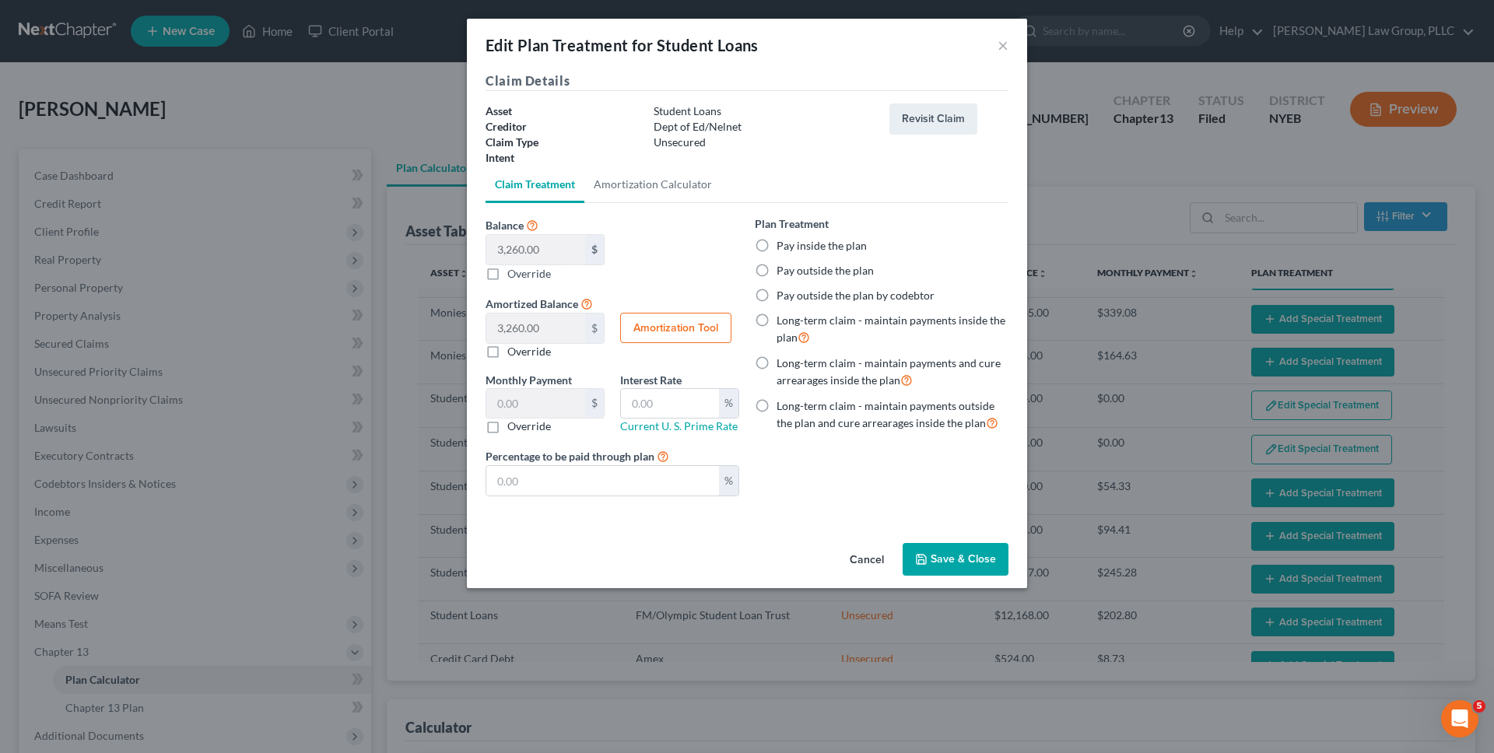
click at [844, 268] on label "Pay outside the plan" at bounding box center [825, 271] width 97 height 16
click at [793, 268] on input "Pay outside the plan" at bounding box center [788, 268] width 10 height 10
radio input "true"
click at [965, 564] on button "Save & Close" at bounding box center [956, 559] width 106 height 33
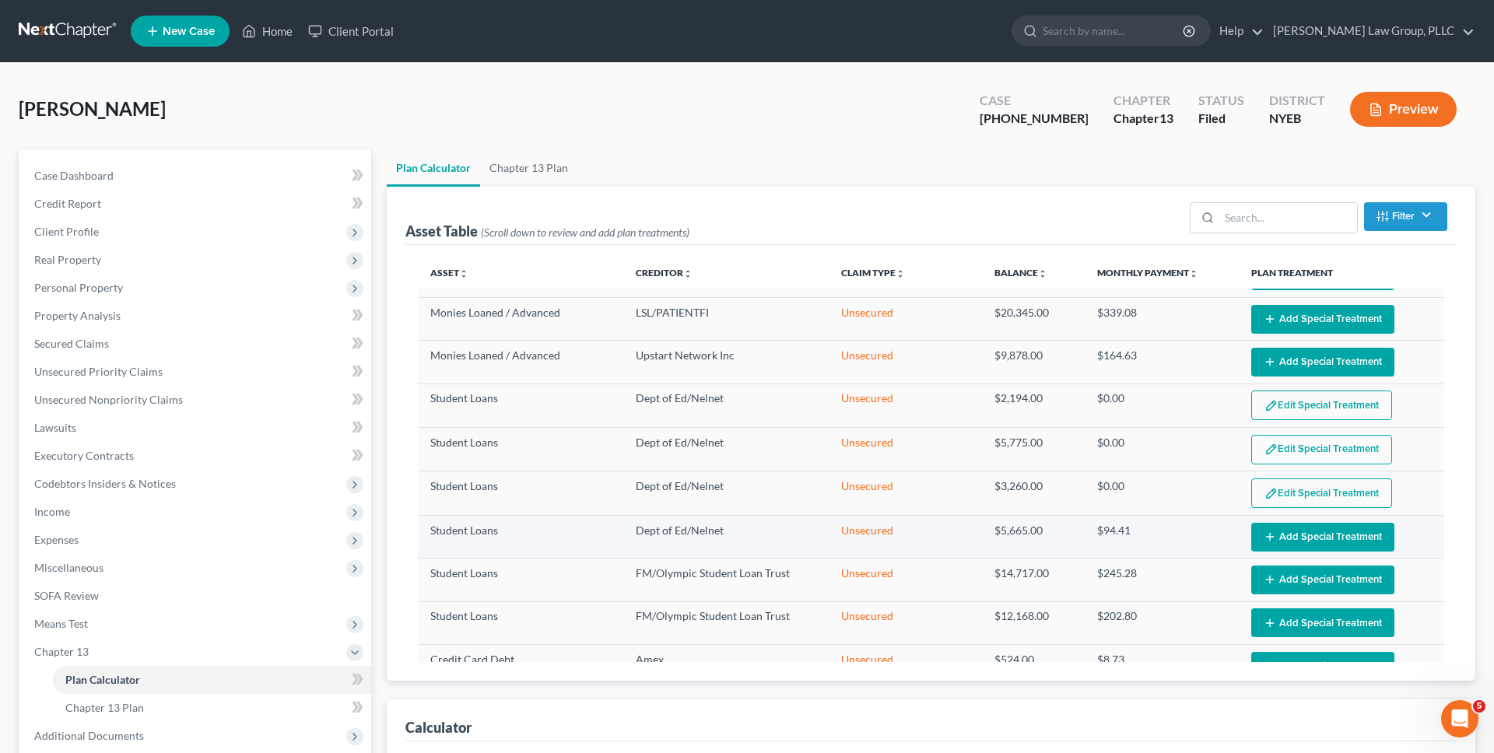
click at [1340, 537] on button "Add Special Treatment" at bounding box center [1322, 537] width 143 height 29
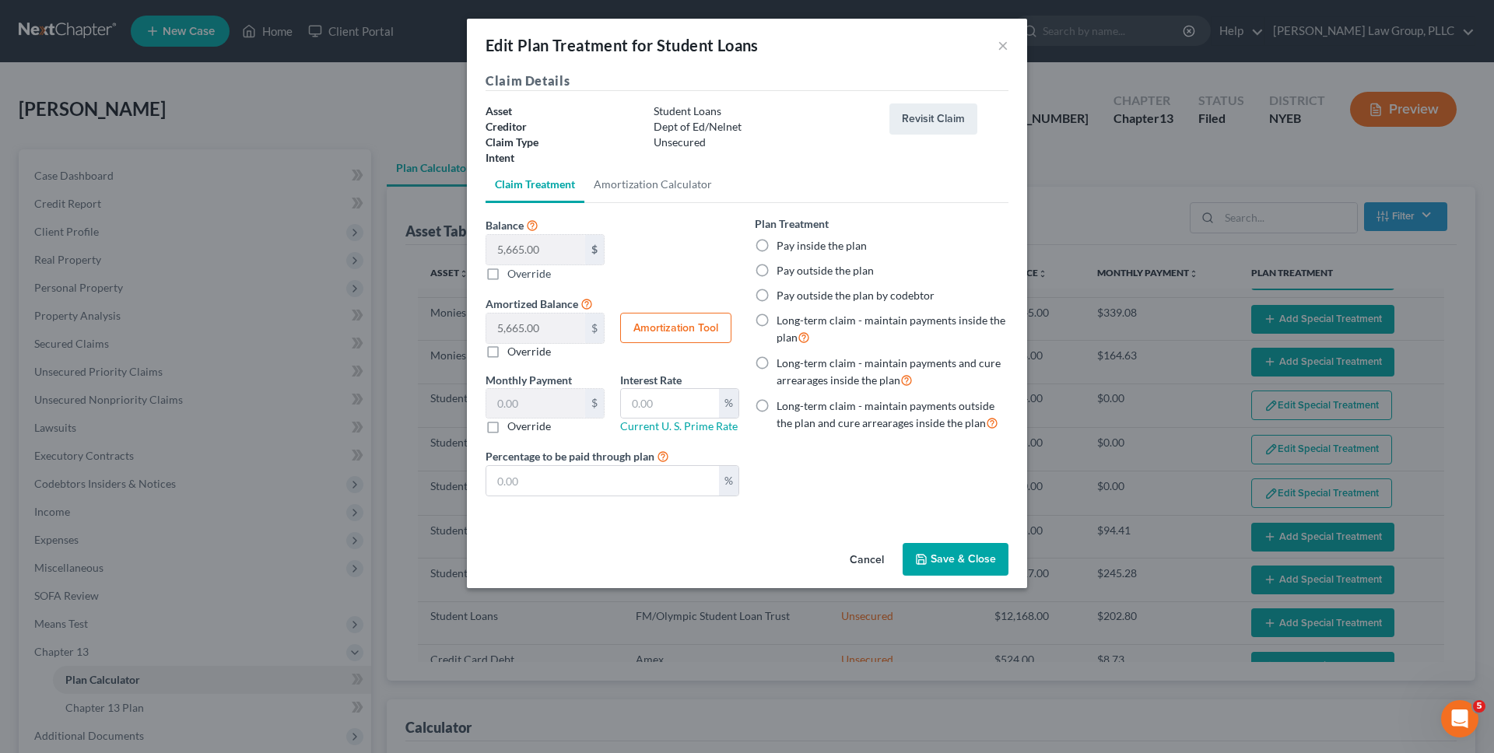
select select "59"
click at [840, 265] on label "Pay outside the plan" at bounding box center [825, 271] width 97 height 16
click at [793, 265] on input "Pay outside the plan" at bounding box center [788, 268] width 10 height 10
radio input "true"
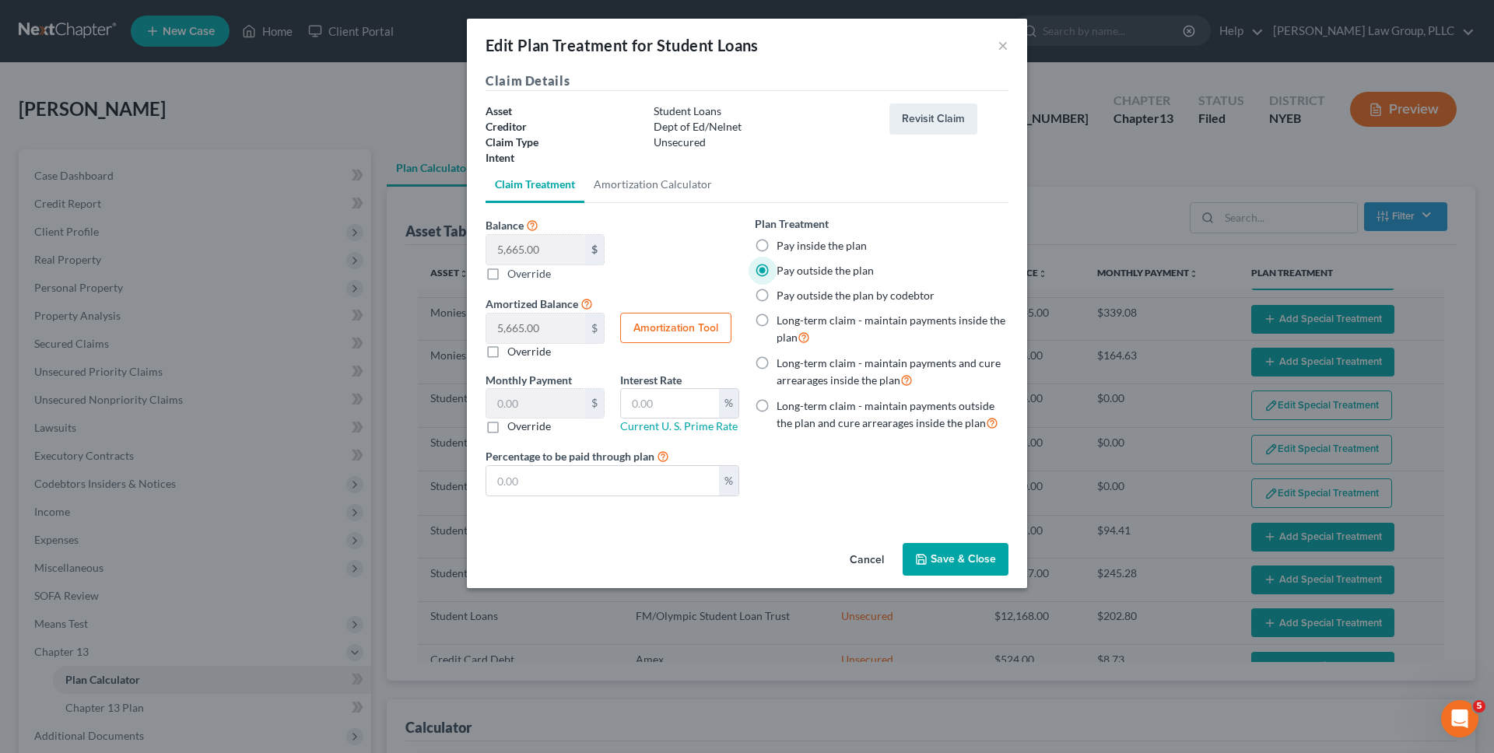
click at [958, 558] on button "Save & Close" at bounding box center [956, 559] width 106 height 33
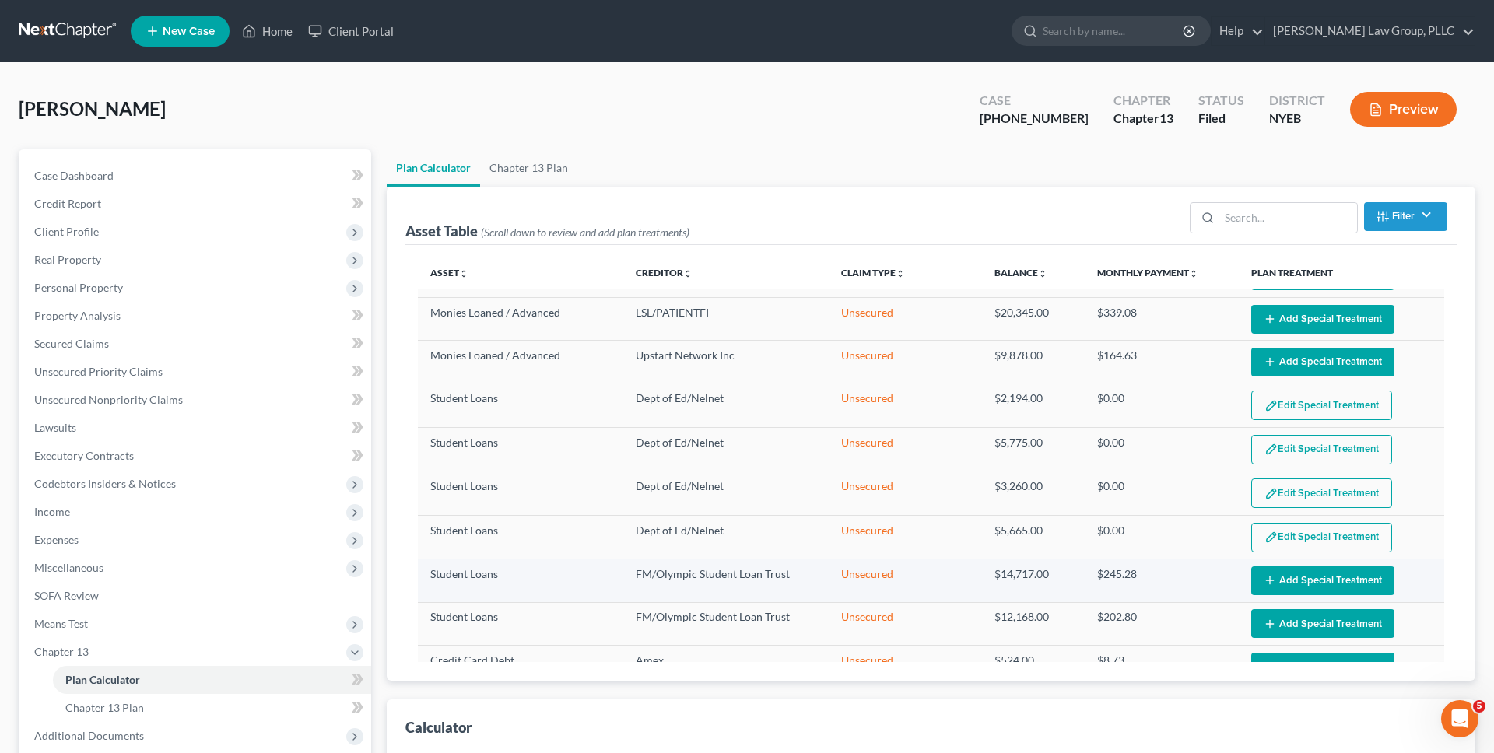
click at [1342, 590] on button "Add Special Treatment" at bounding box center [1322, 580] width 143 height 29
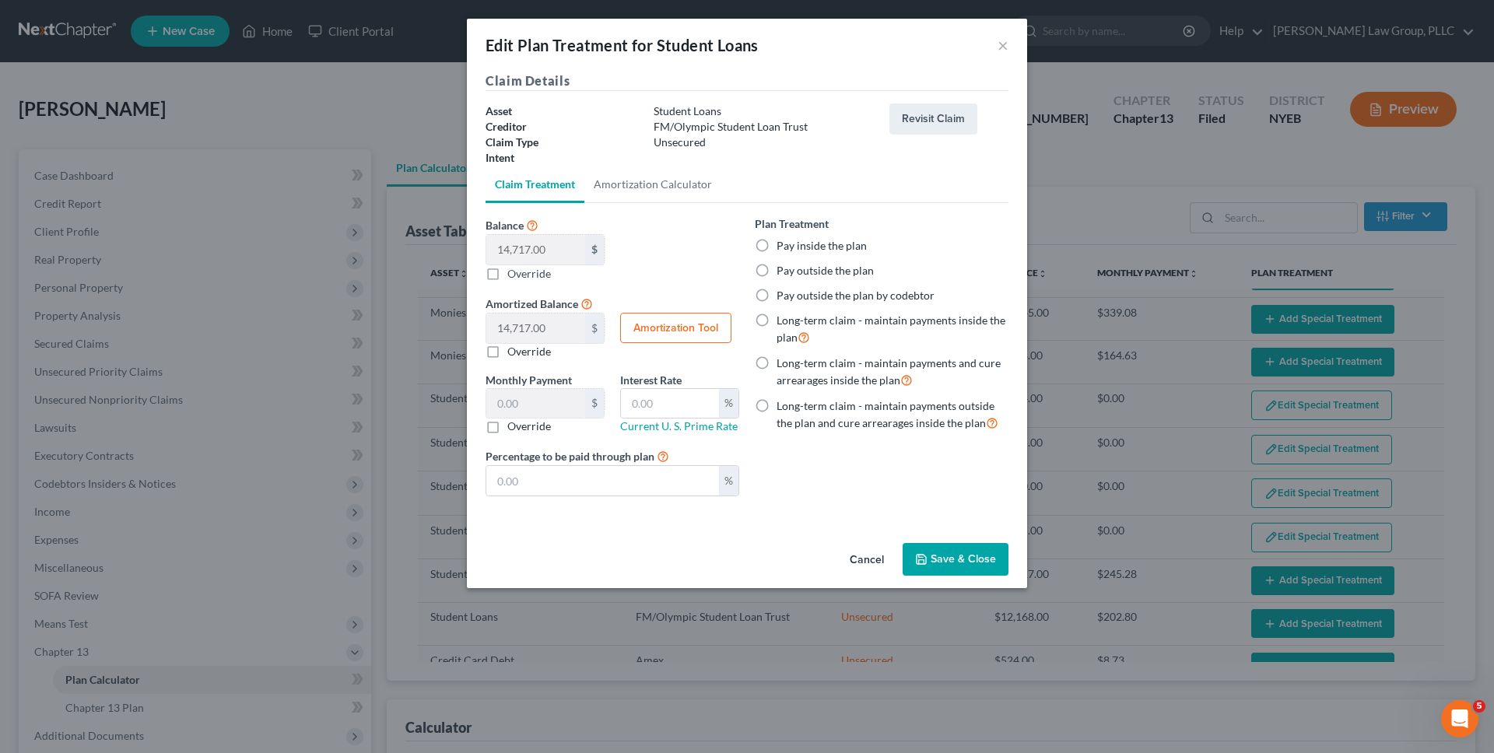
select select "59"
click at [834, 269] on label "Pay outside the plan" at bounding box center [825, 271] width 97 height 16
click at [793, 269] on input "Pay outside the plan" at bounding box center [788, 268] width 10 height 10
radio input "true"
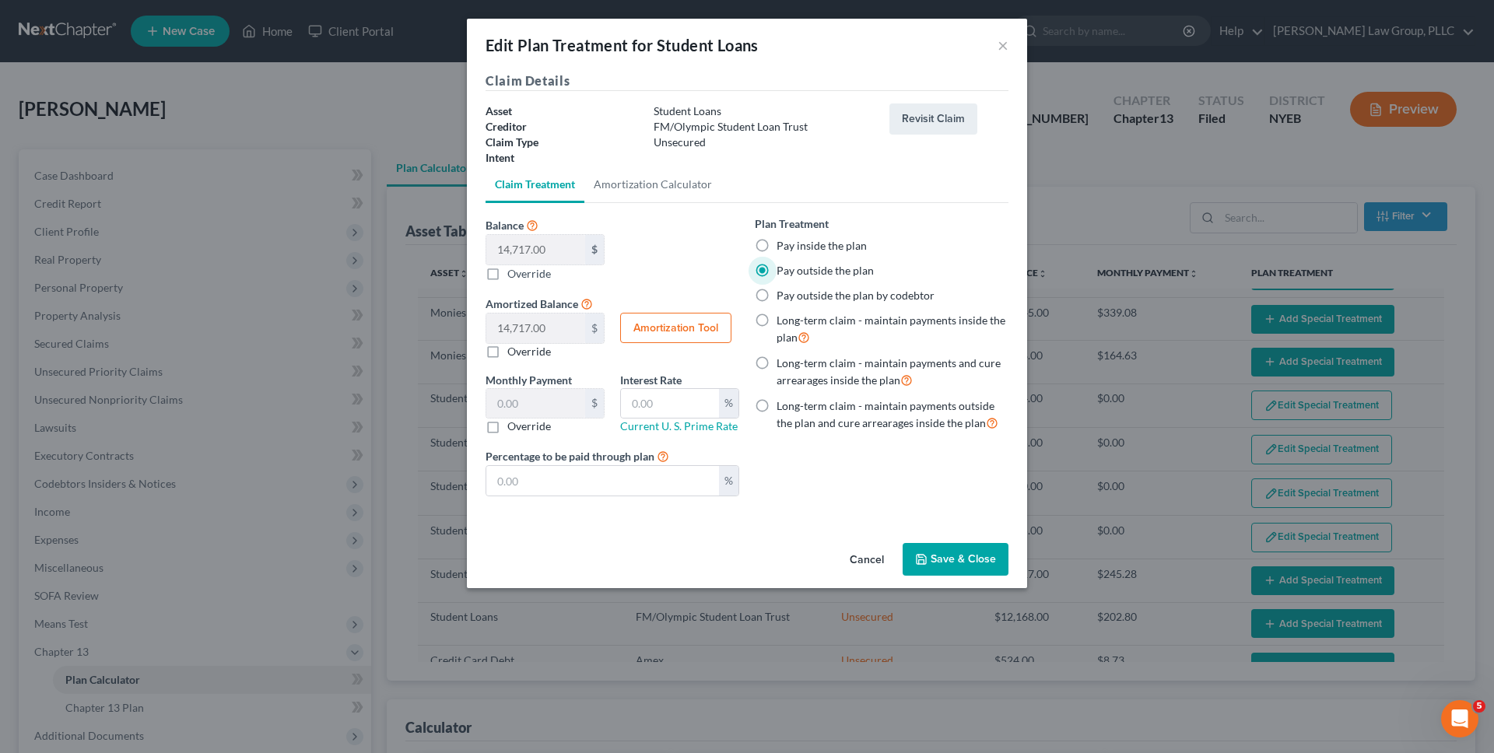
click at [939, 555] on button "Save & Close" at bounding box center [956, 559] width 106 height 33
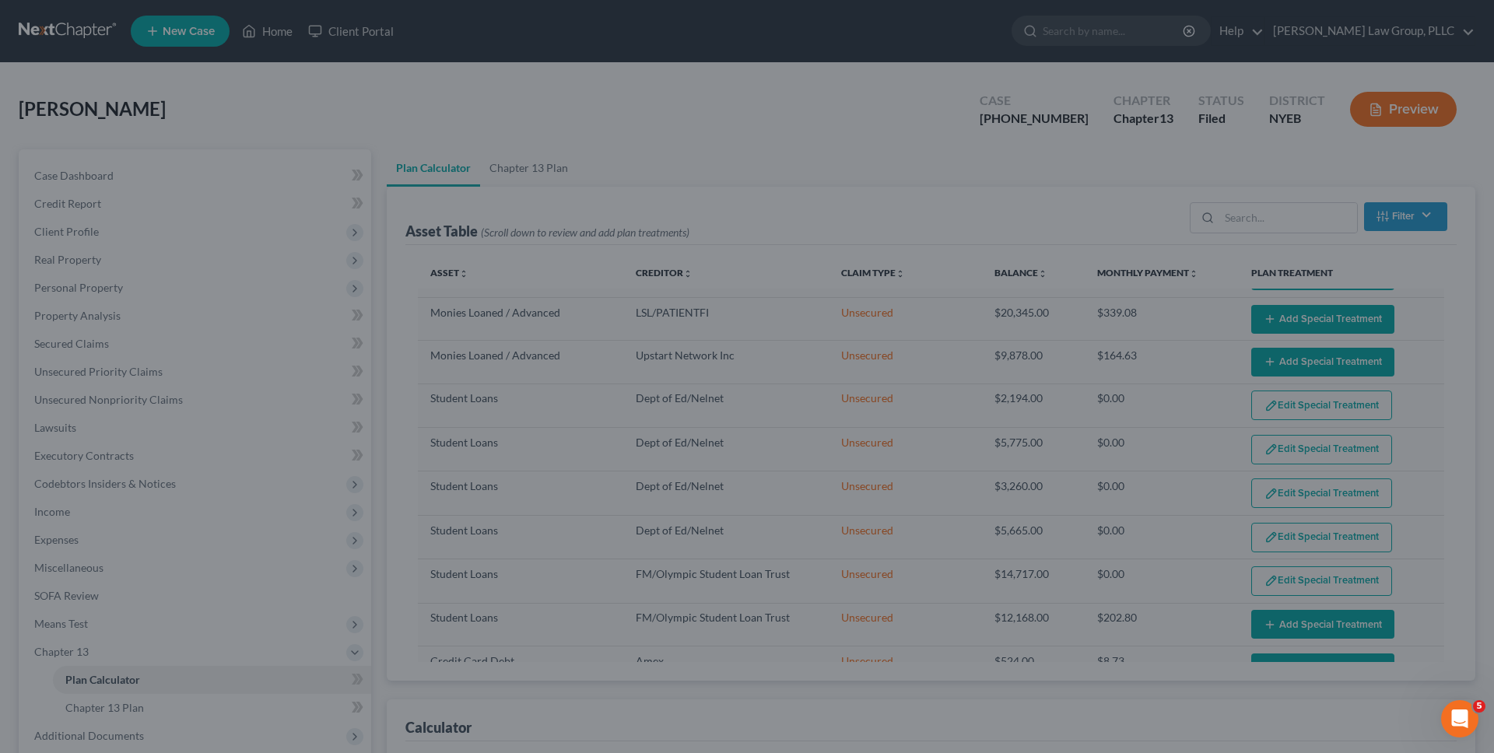
select select "59"
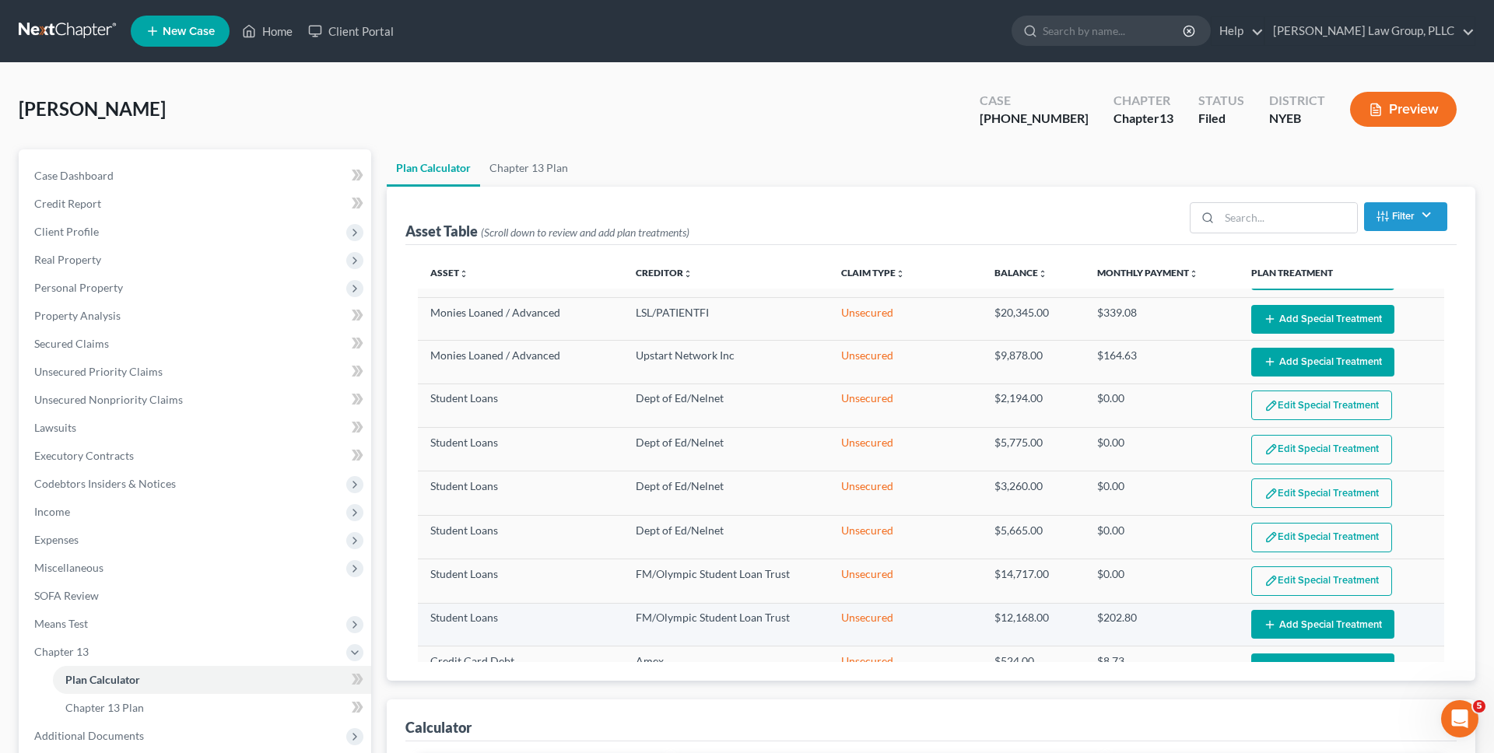
click at [1310, 627] on button "Add Special Treatment" at bounding box center [1322, 624] width 143 height 29
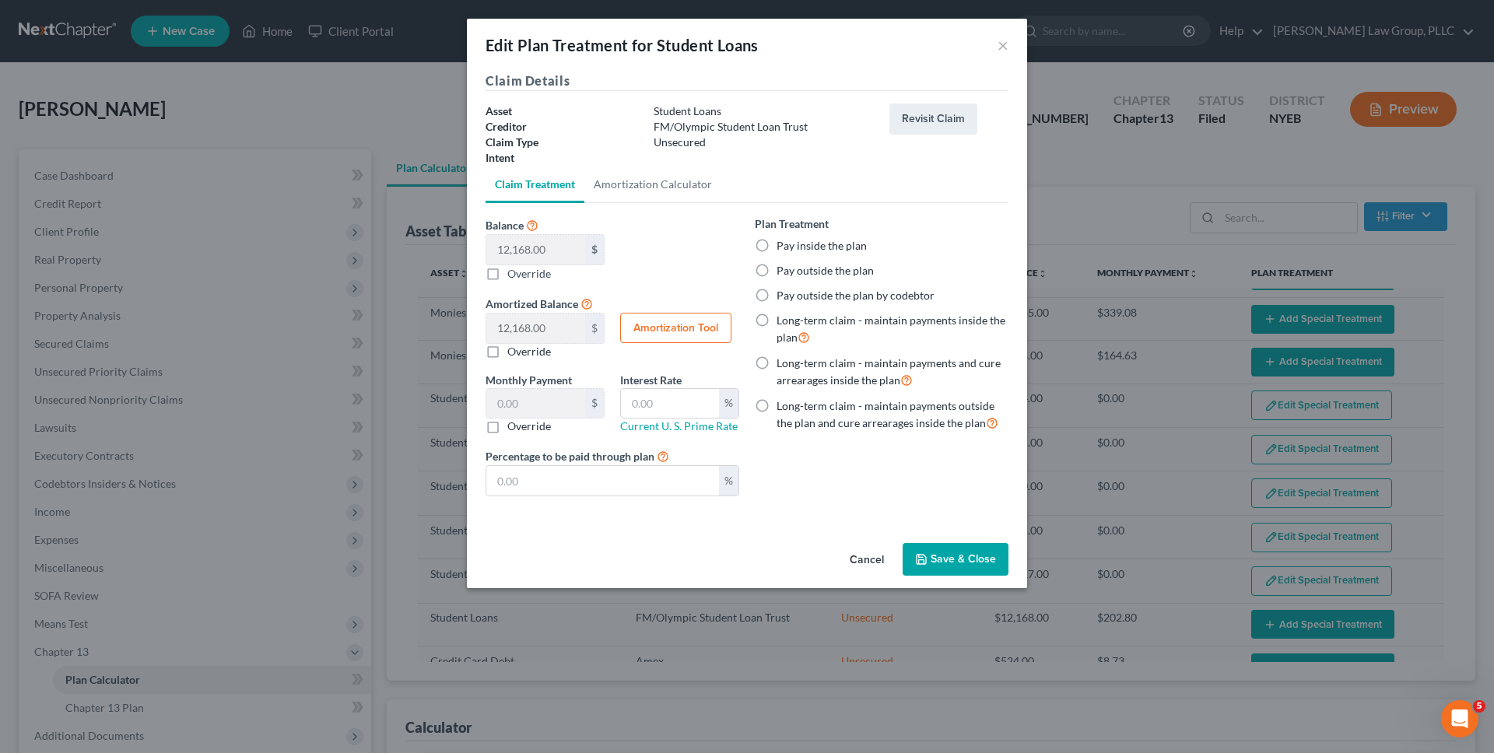
click at [847, 273] on label "Pay outside the plan" at bounding box center [825, 271] width 97 height 16
click at [793, 273] on input "Pay outside the plan" at bounding box center [788, 268] width 10 height 10
radio input "true"
click at [975, 563] on button "Save & Close" at bounding box center [956, 559] width 106 height 33
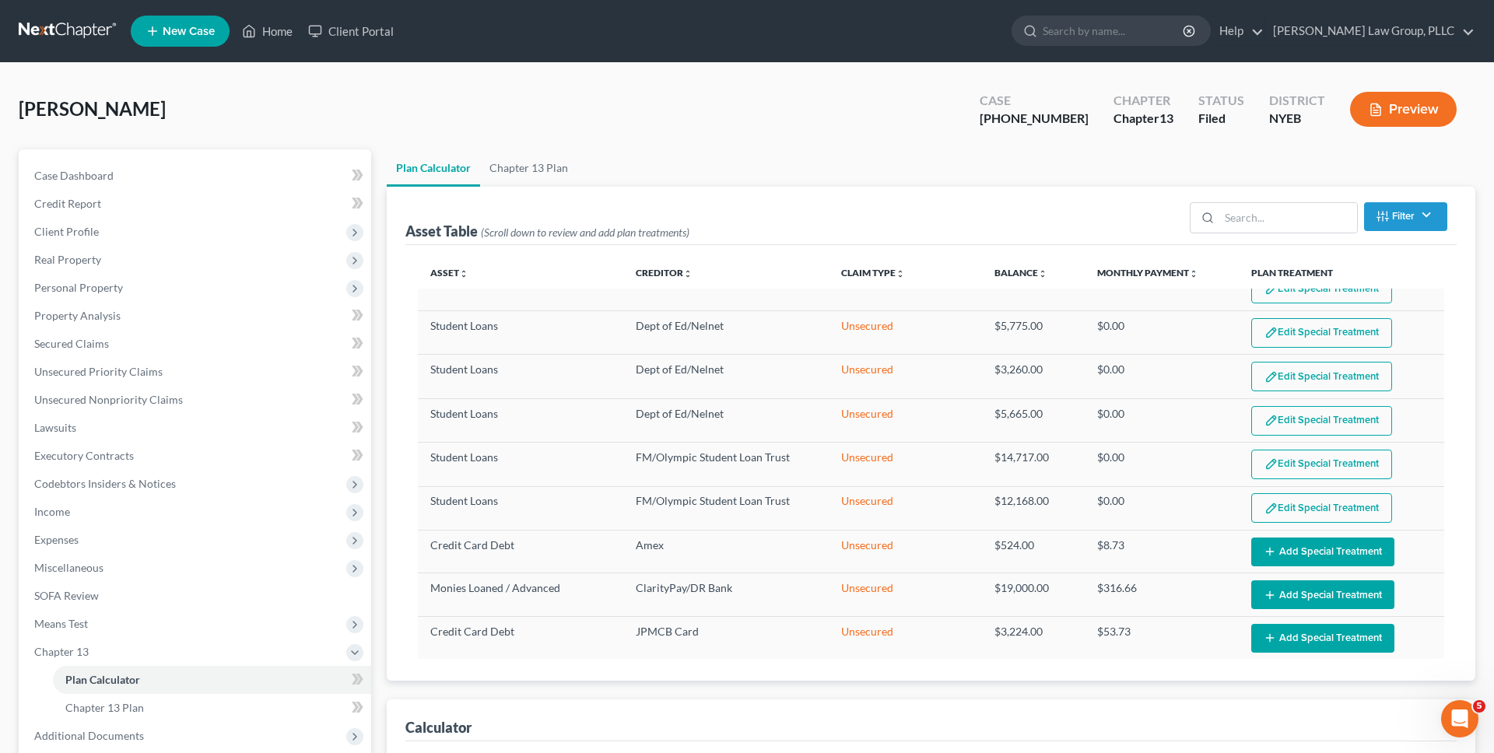
scroll to position [335, 0]
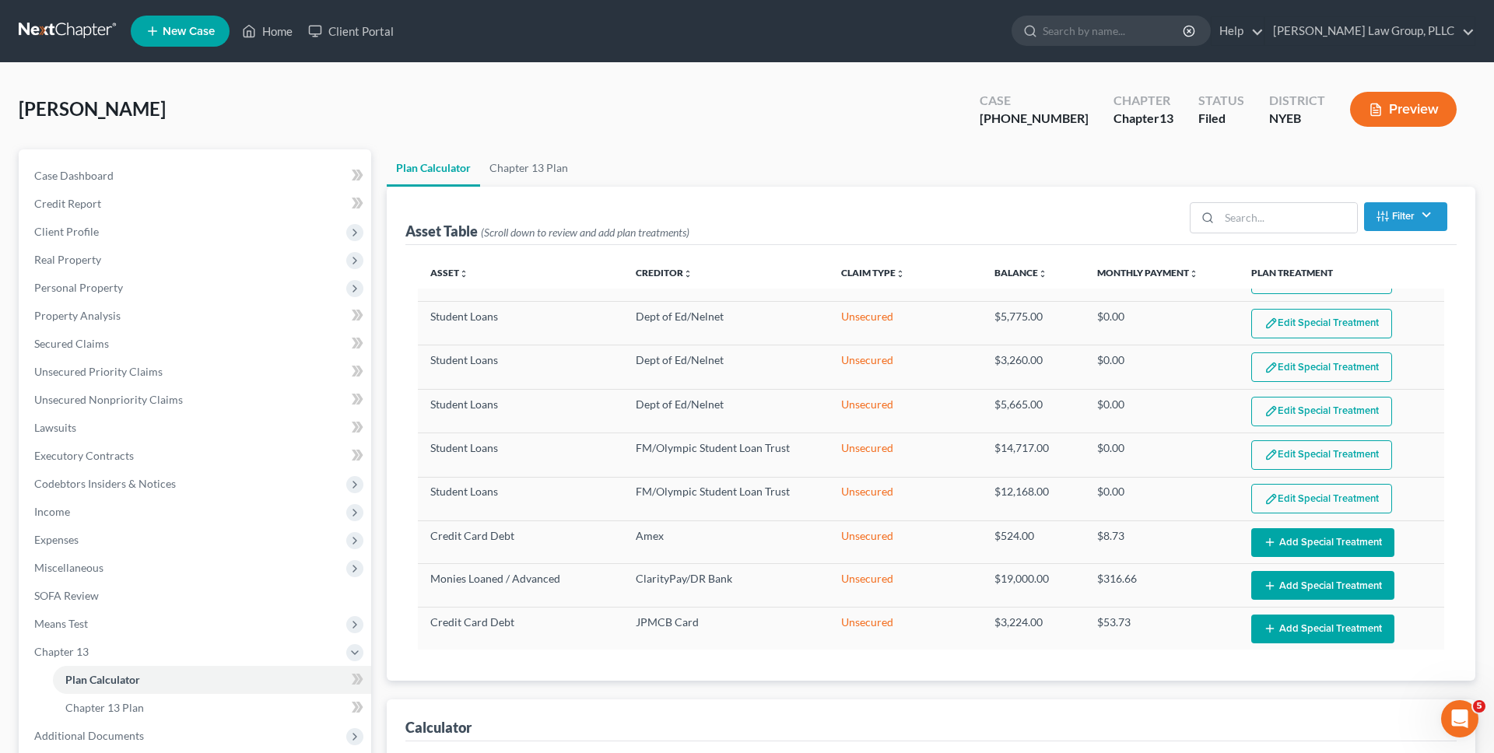
select select "59"
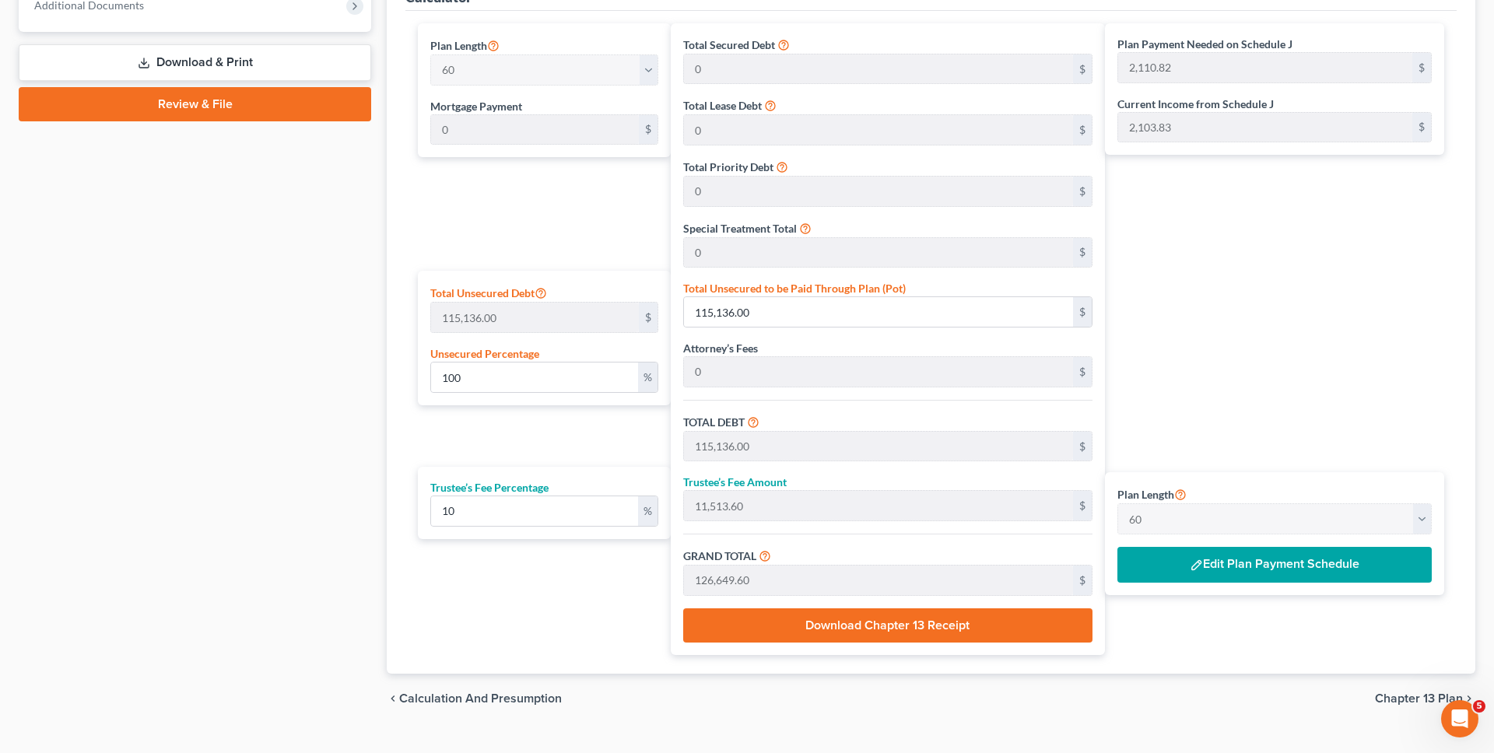
scroll to position [760, 0]
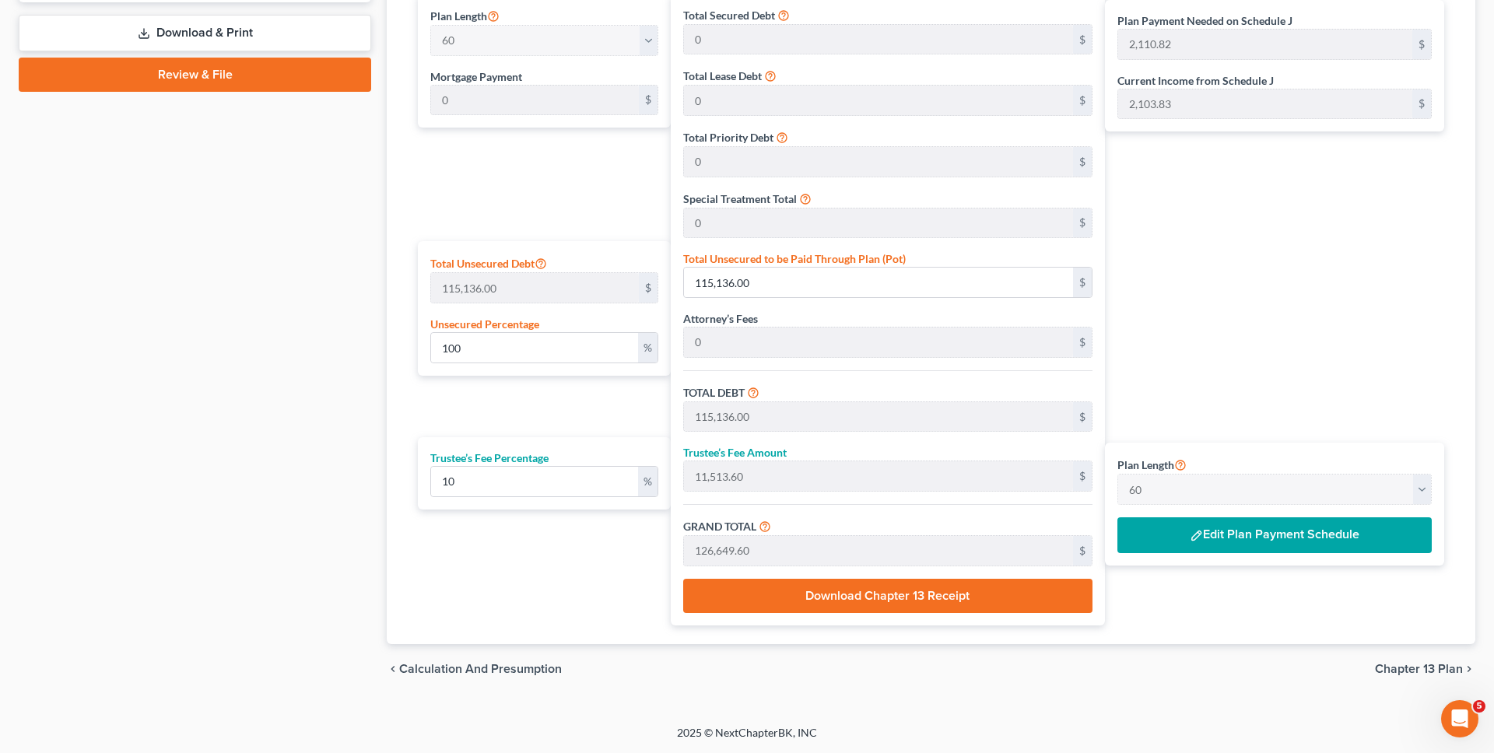
click at [1161, 342] on div "Plan Payment Needed on Schedule J 2,110.82 $ Current Income from Schedule J 2,1…" at bounding box center [1278, 310] width 347 height 632
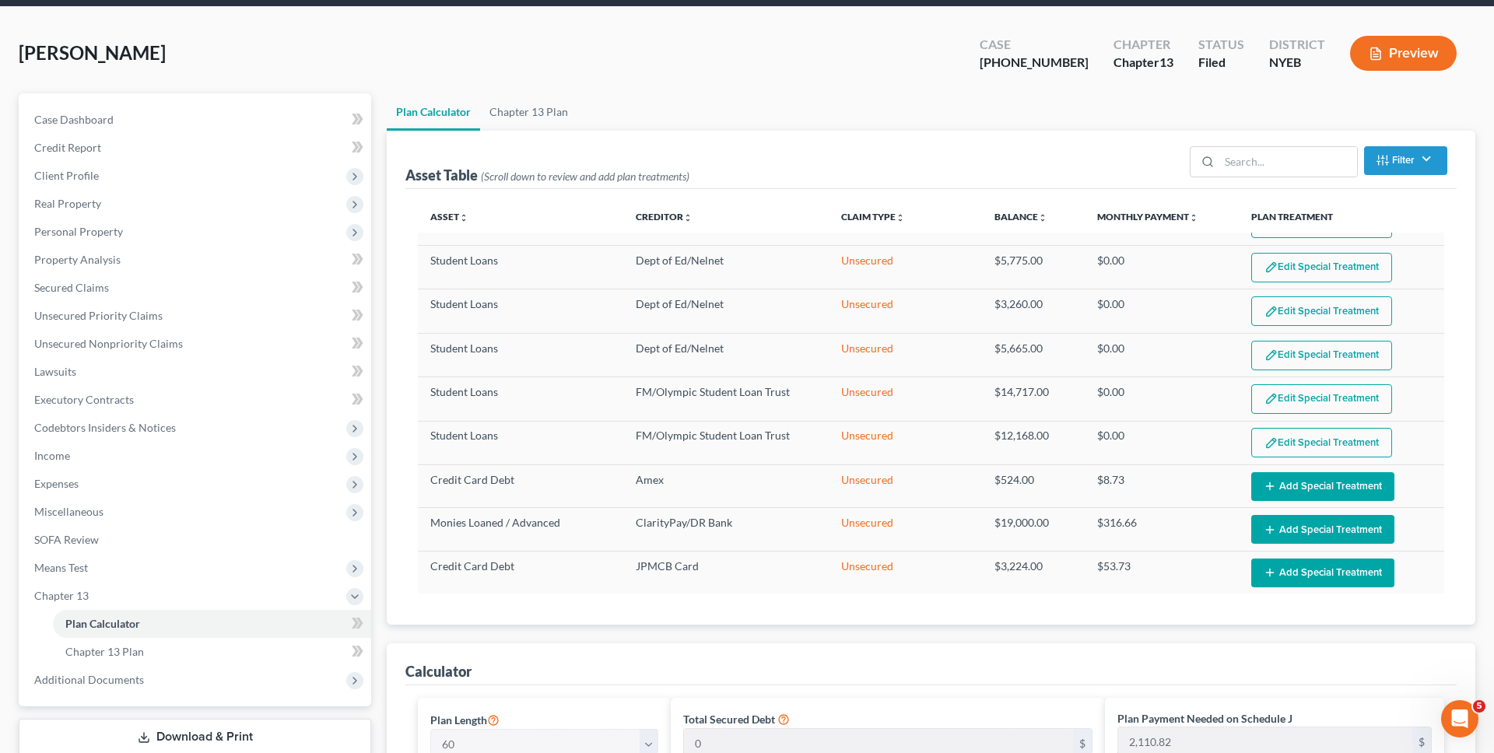
scroll to position [0, 0]
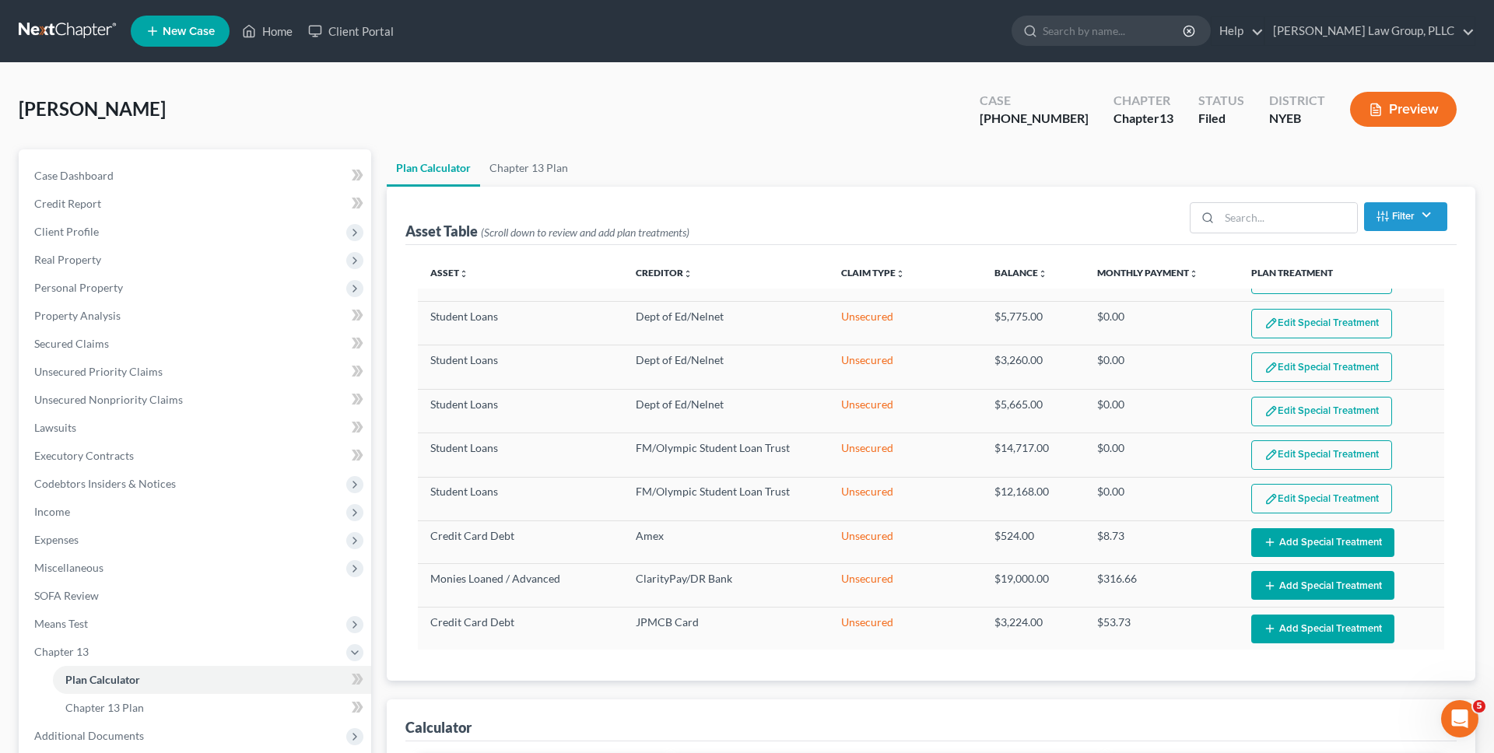
click at [56, 22] on link at bounding box center [69, 31] width 100 height 28
